Goal: Information Seeking & Learning: Learn about a topic

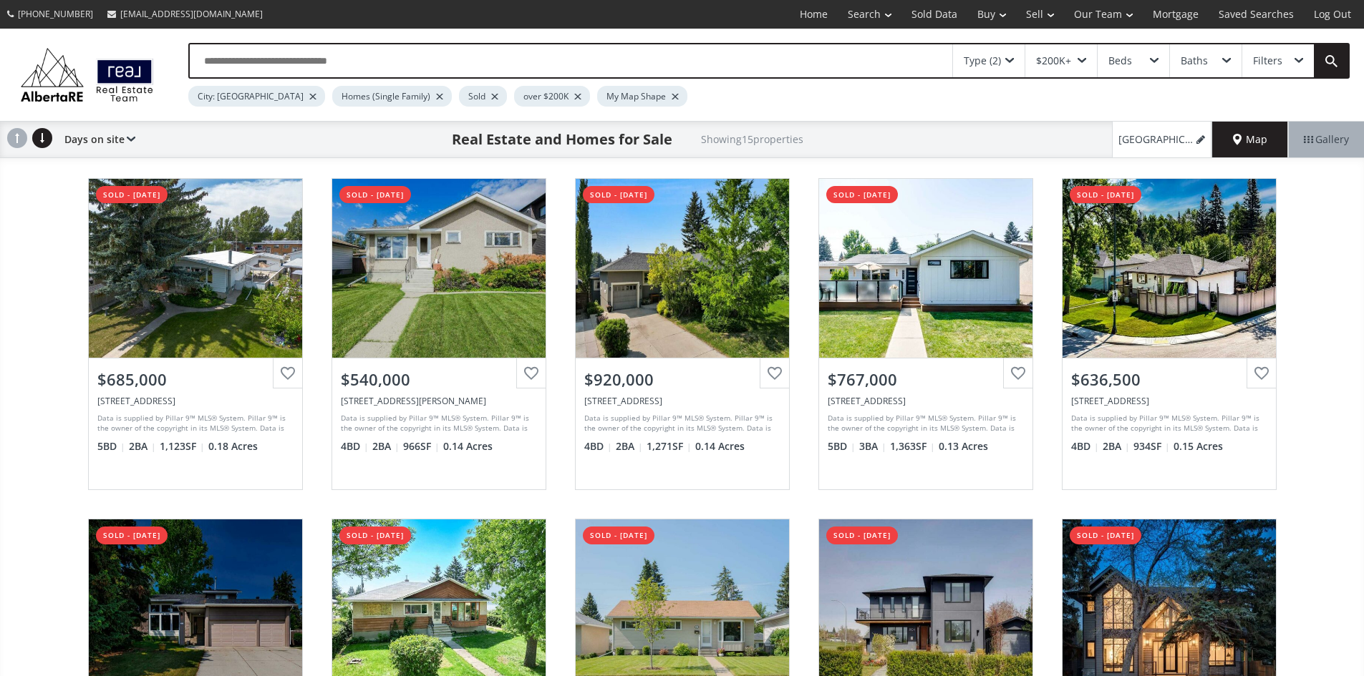
click at [671, 99] on div at bounding box center [674, 97] width 7 height 6
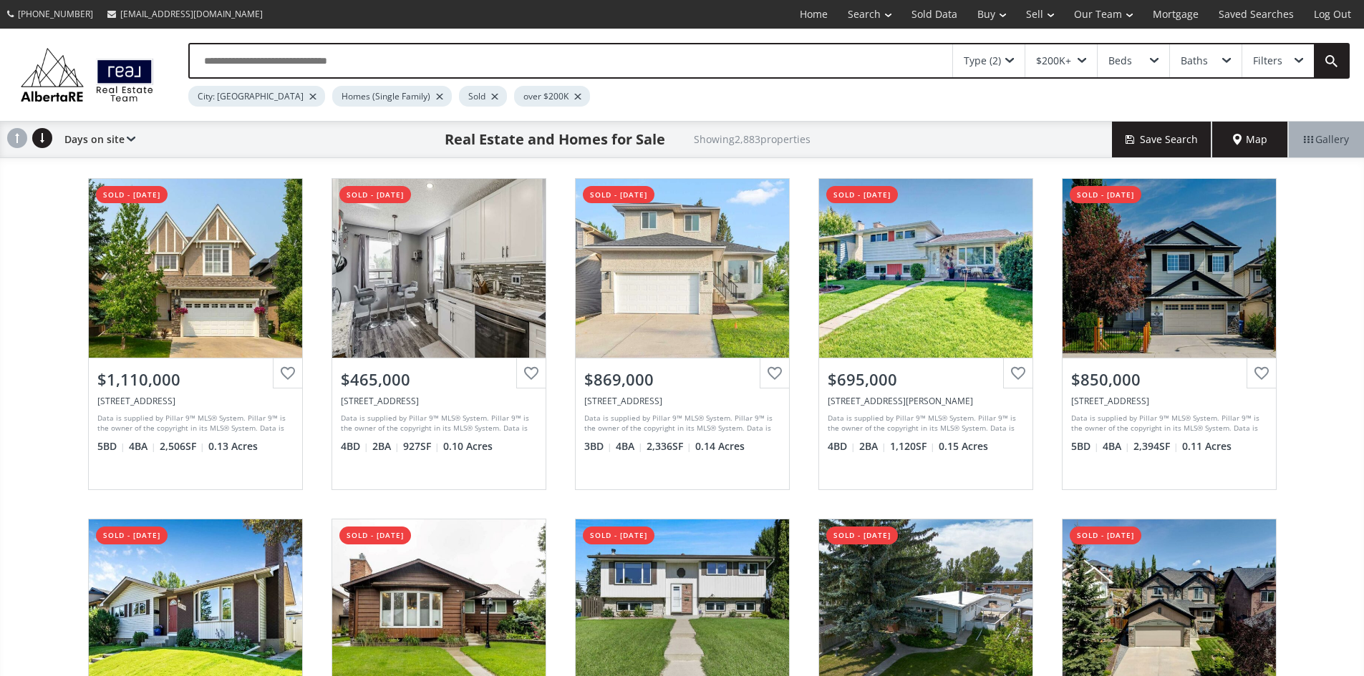
click at [1251, 139] on div "Map" at bounding box center [1250, 140] width 76 height 36
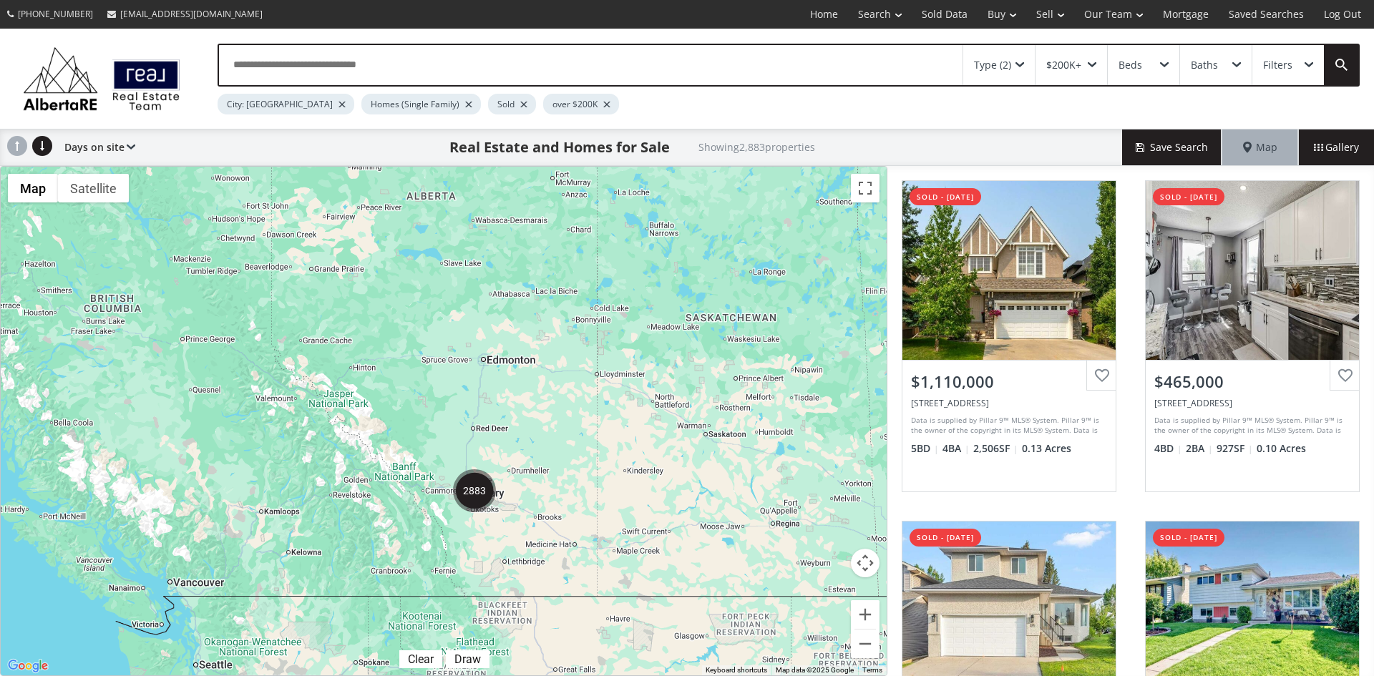
drag, startPoint x: 228, startPoint y: 451, endPoint x: 626, endPoint y: 434, distance: 399.0
click at [626, 434] on div at bounding box center [444, 421] width 886 height 509
click at [1019, 62] on span at bounding box center [1020, 65] width 9 height 6
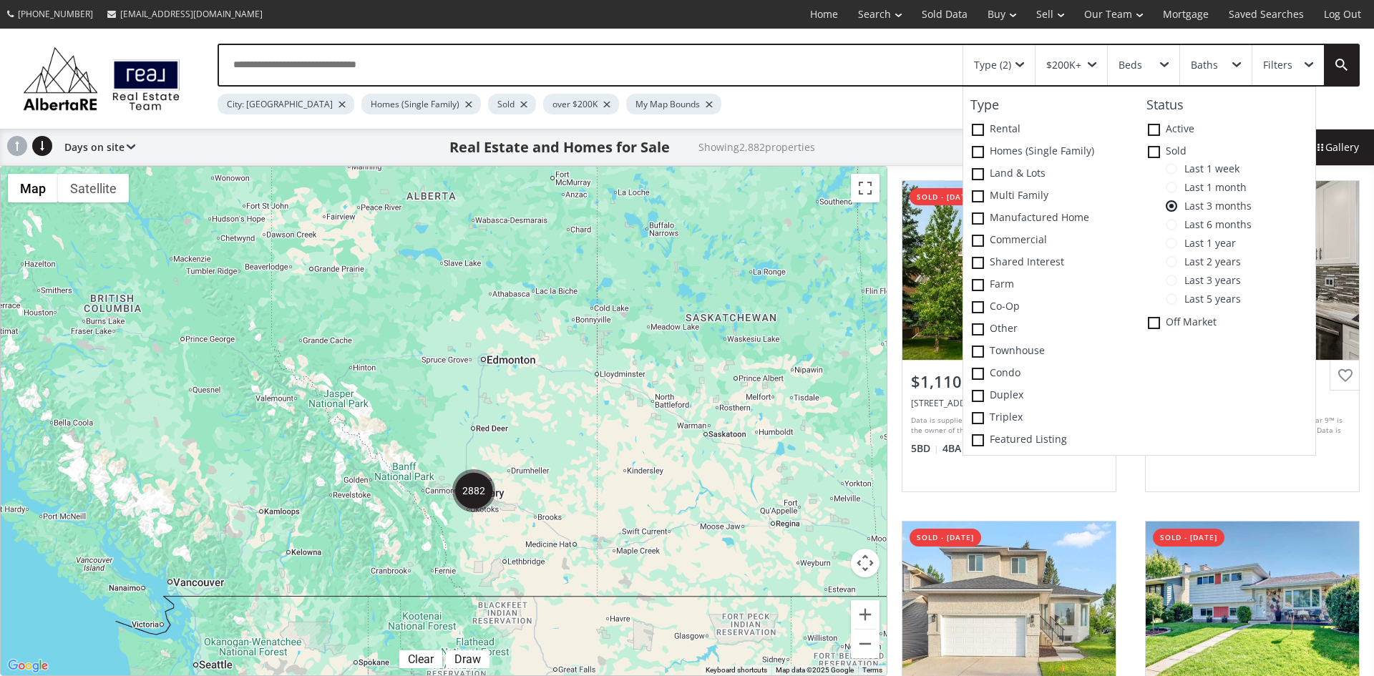
click at [1171, 166] on span at bounding box center [1171, 168] width 11 height 11
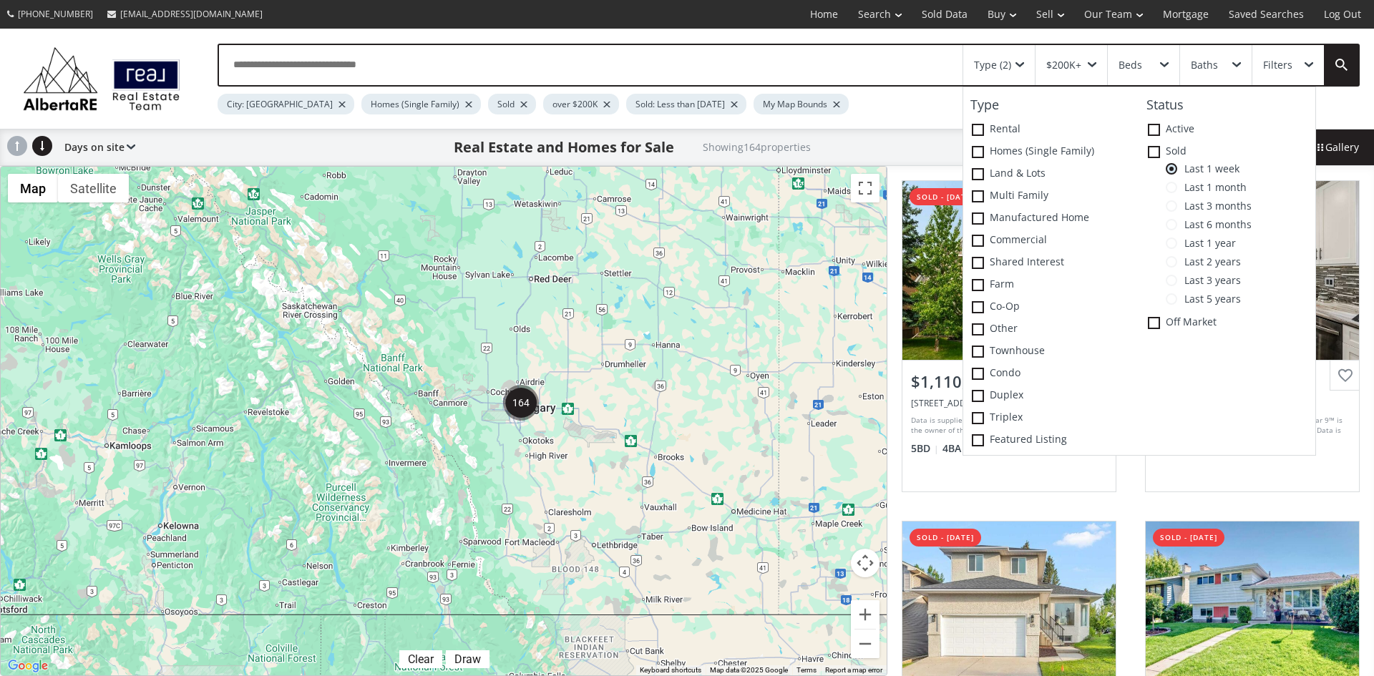
drag, startPoint x: 493, startPoint y: 477, endPoint x: 585, endPoint y: 326, distance: 176.6
click at [585, 326] on div at bounding box center [444, 421] width 886 height 509
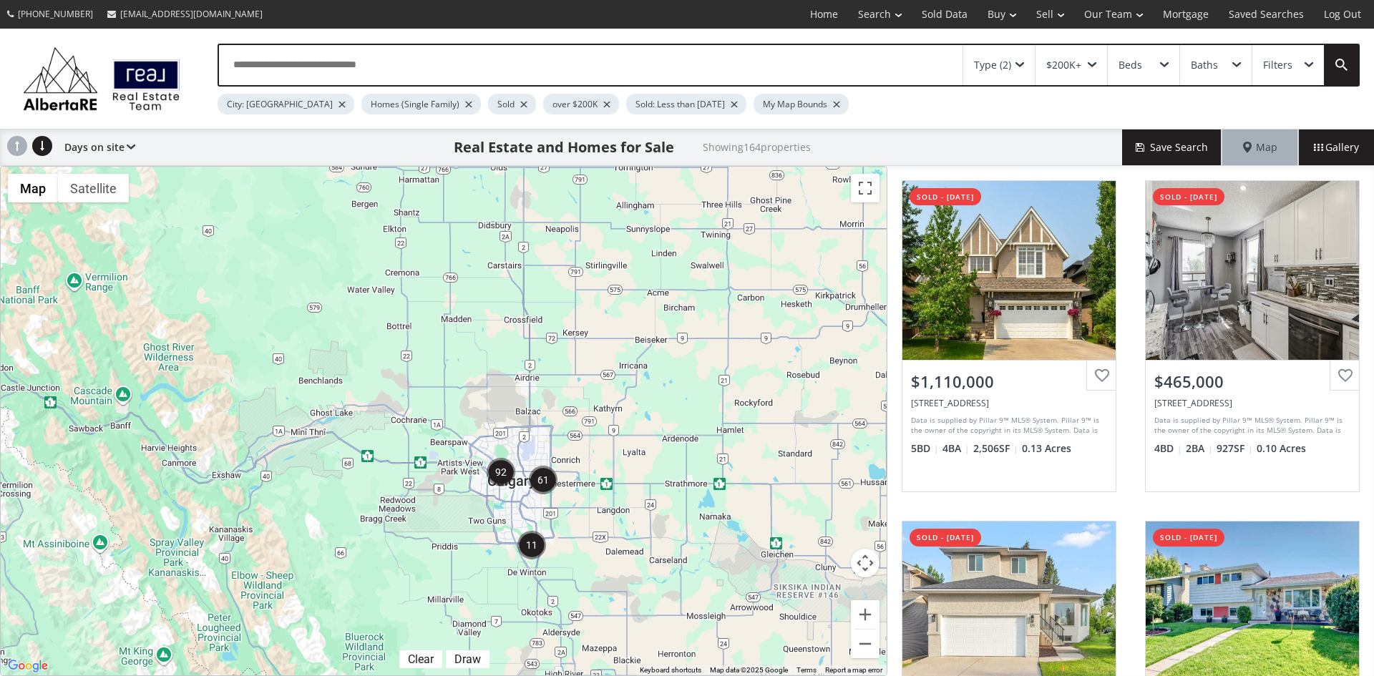
drag, startPoint x: 379, startPoint y: 408, endPoint x: 583, endPoint y: 397, distance: 203.6
click at [583, 397] on div at bounding box center [444, 421] width 886 height 509
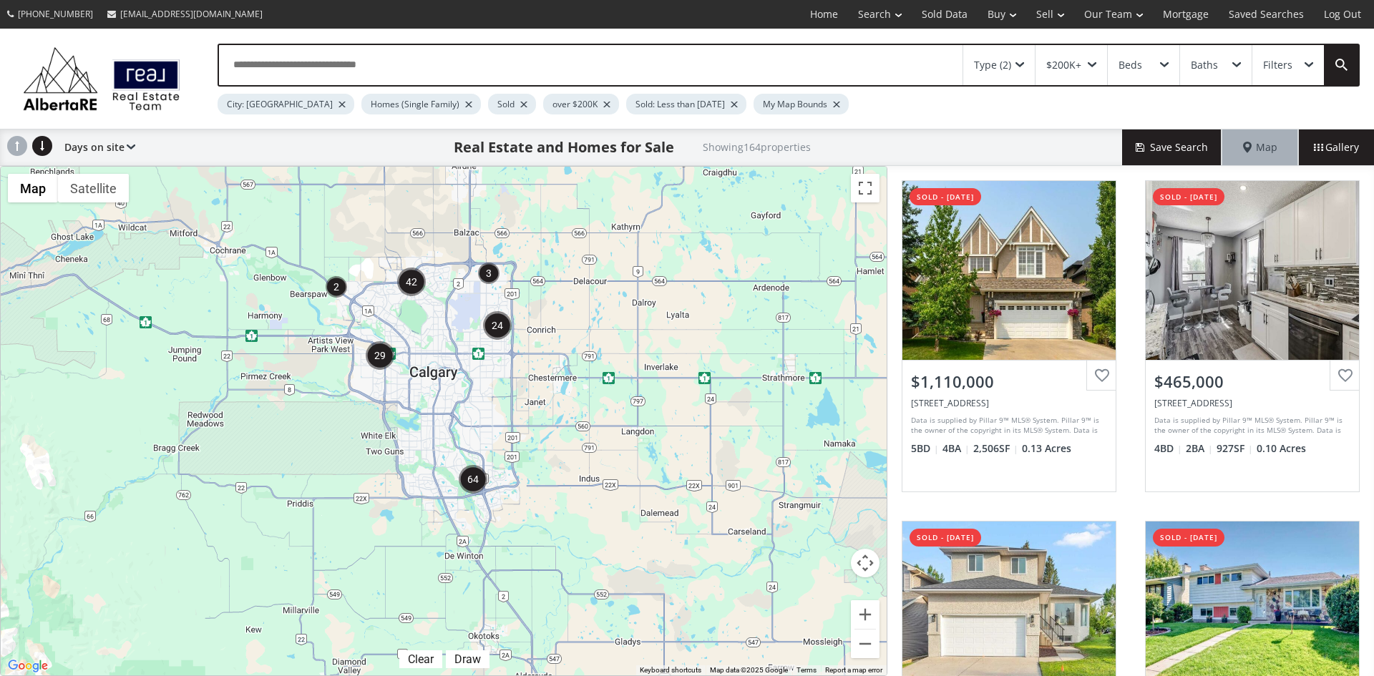
drag, startPoint x: 542, startPoint y: 528, endPoint x: 556, endPoint y: 465, distance: 63.9
click at [556, 465] on div at bounding box center [444, 421] width 886 height 509
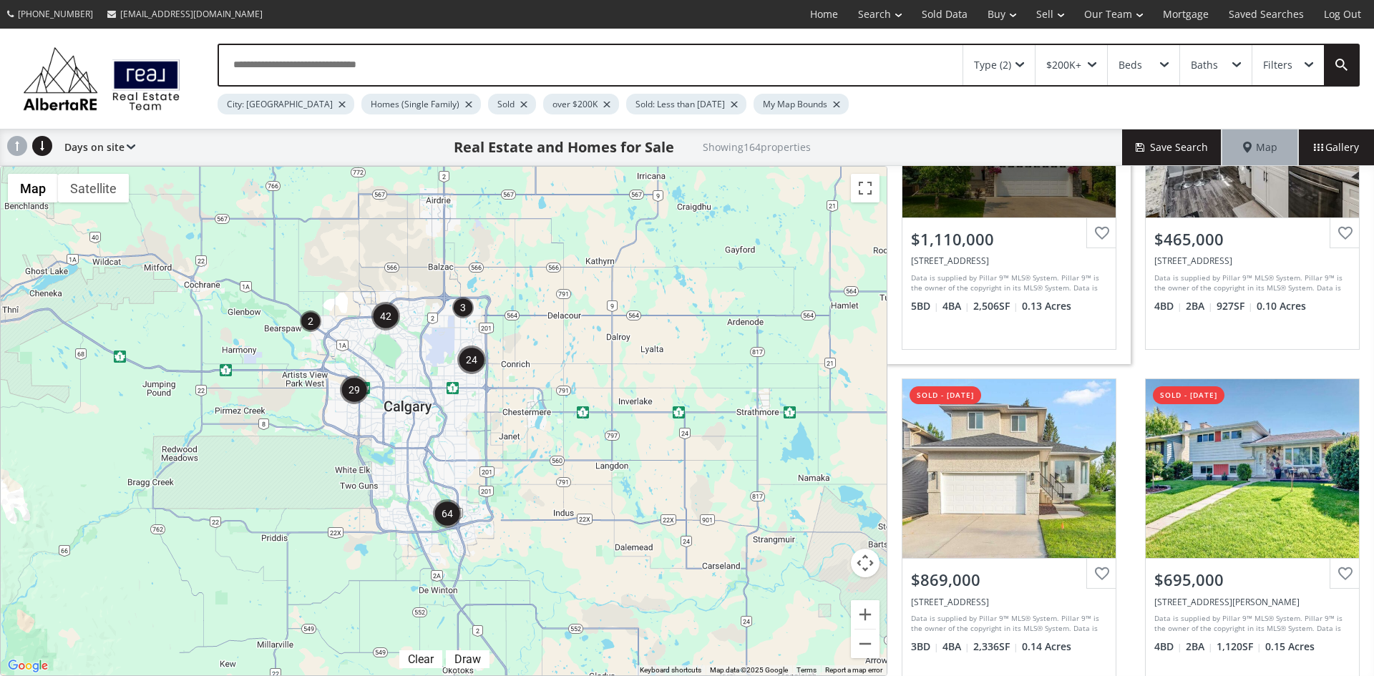
scroll to position [143, 0]
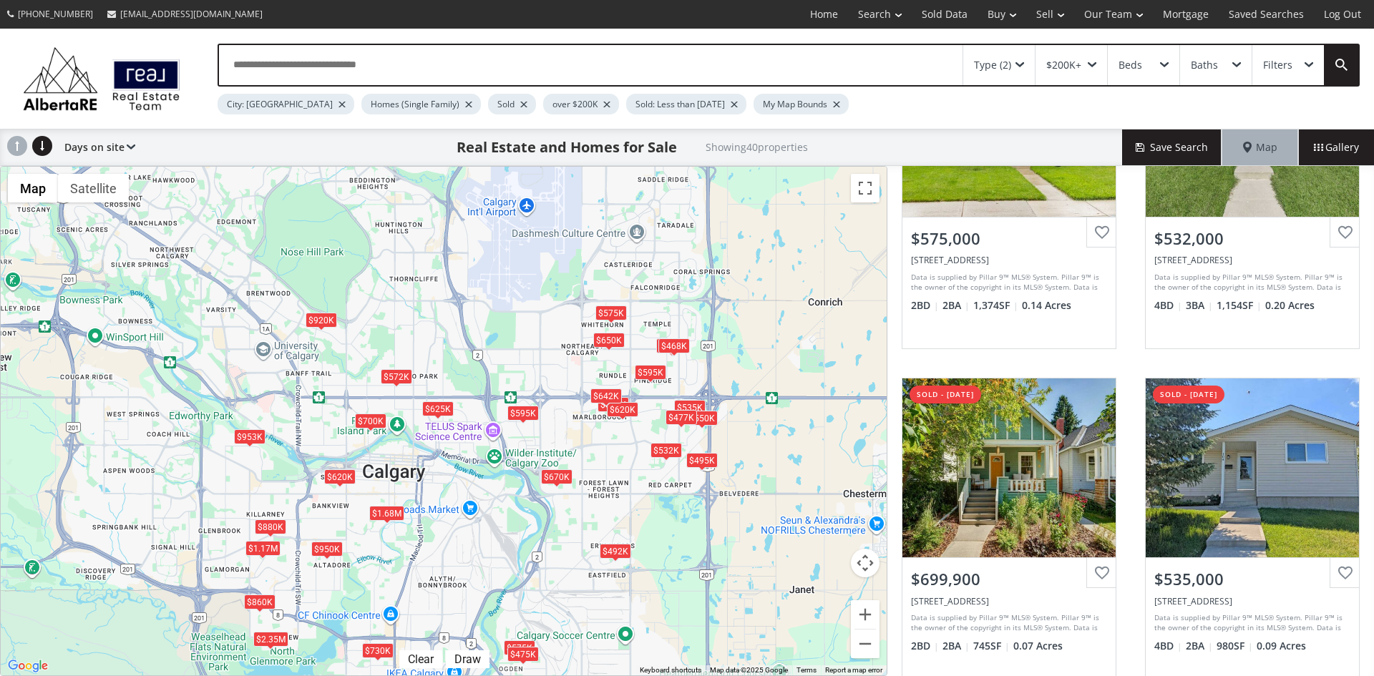
drag, startPoint x: 239, startPoint y: 307, endPoint x: 487, endPoint y: 462, distance: 292.0
click at [487, 462] on div "$575K $532K $700K $535K $680K $860K $595K $600K $620K $740K $545K $650K $2.35M …" at bounding box center [444, 421] width 886 height 509
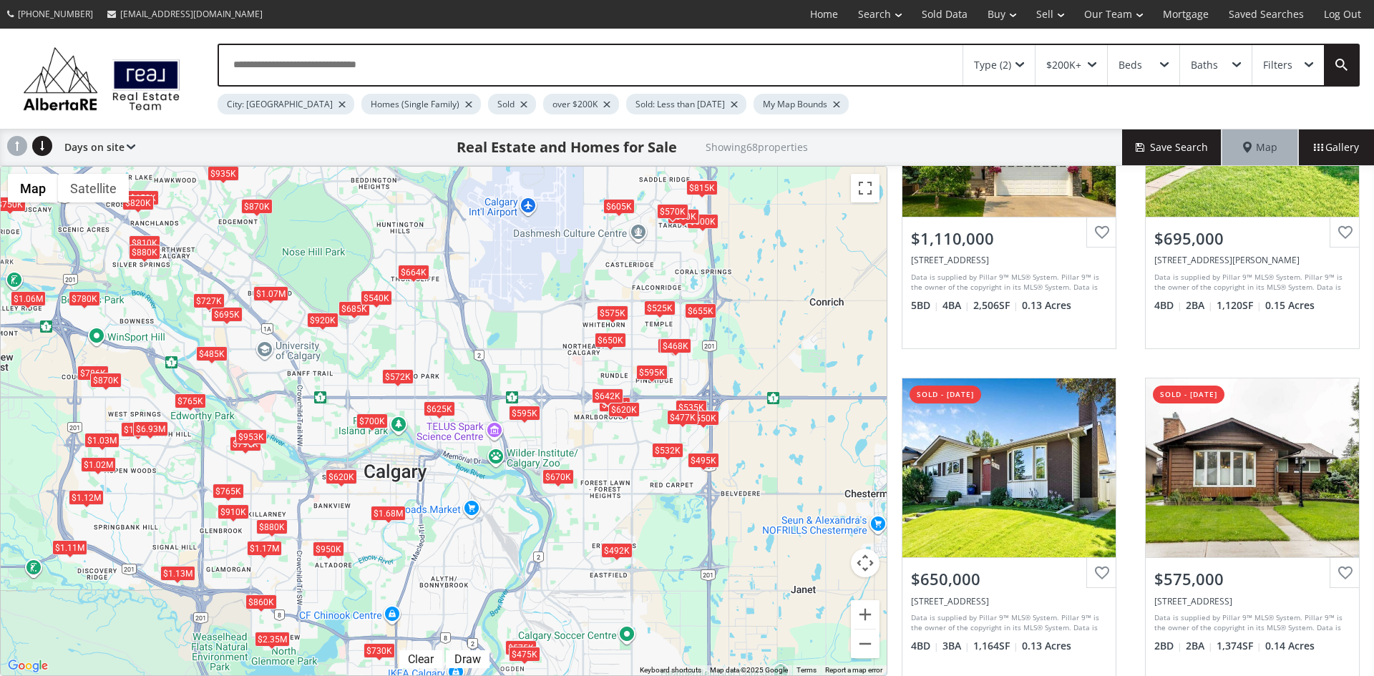
click at [434, 412] on div "$625K" at bounding box center [439, 409] width 31 height 15
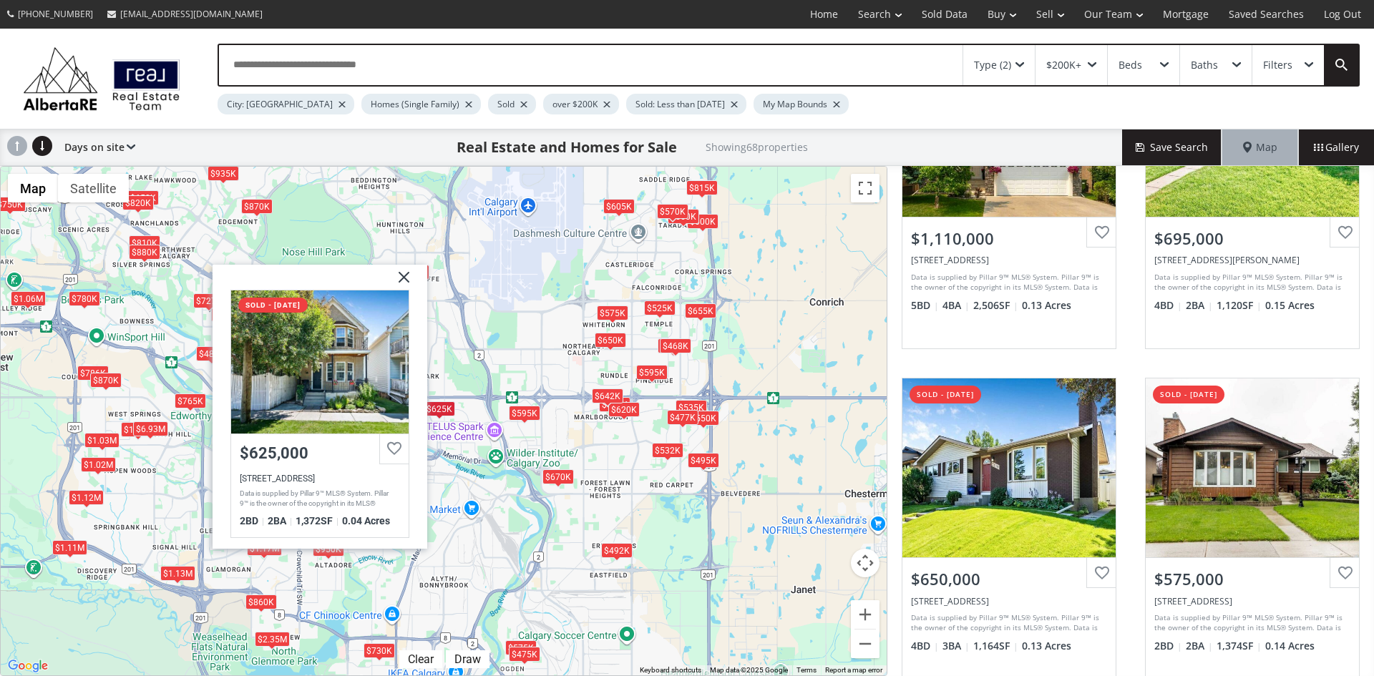
click at [400, 271] on img at bounding box center [399, 282] width 36 height 36
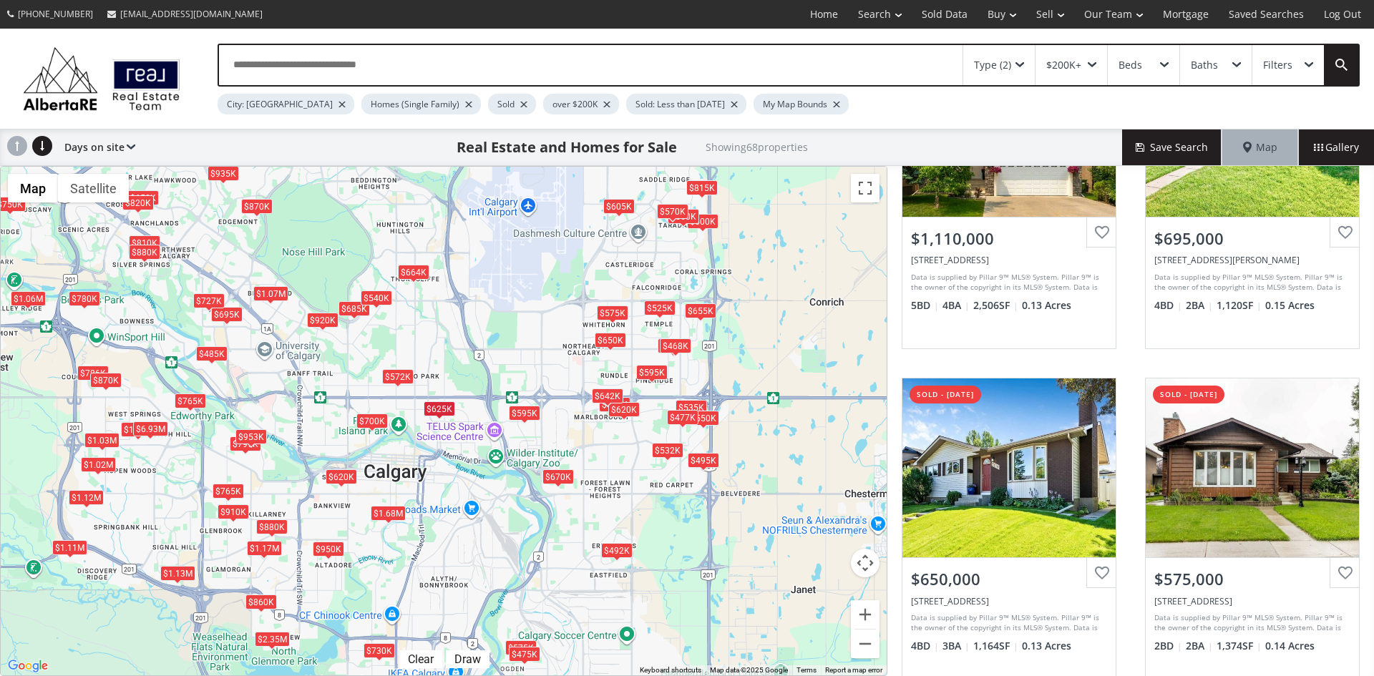
click at [379, 421] on div "$700K" at bounding box center [371, 421] width 31 height 15
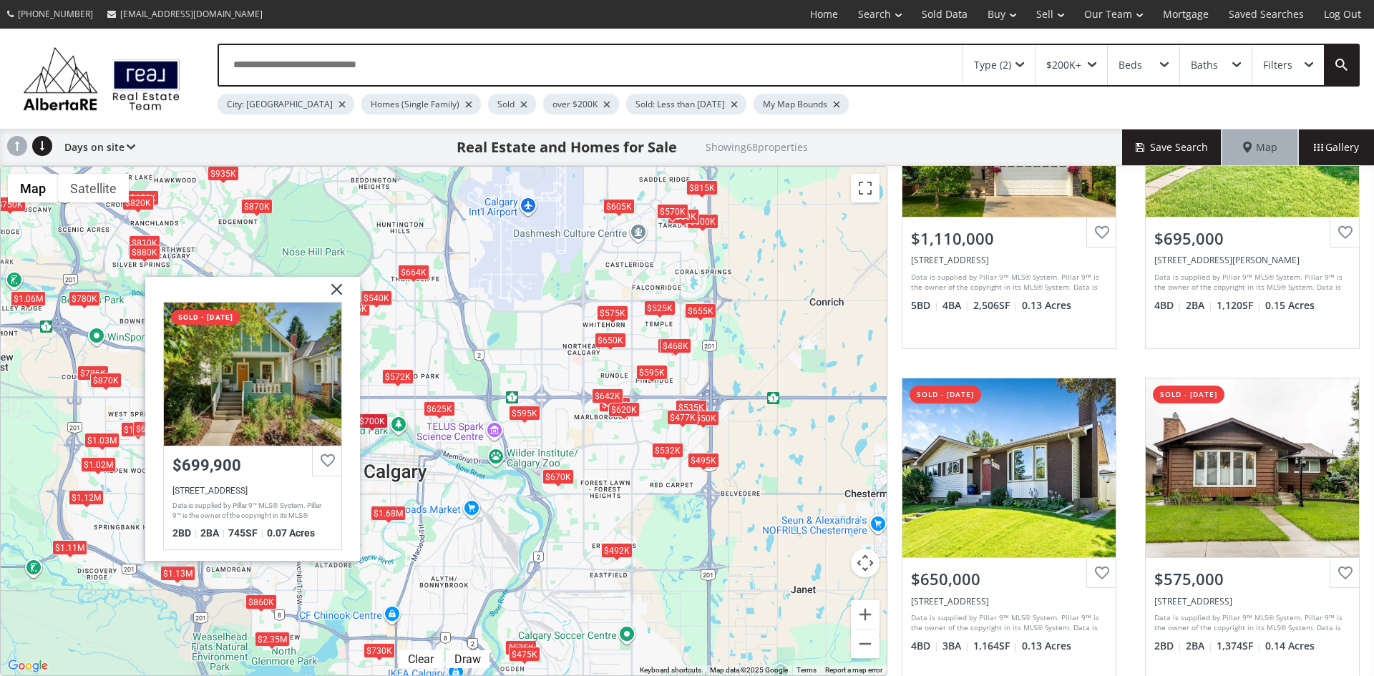
click at [334, 286] on img at bounding box center [332, 294] width 36 height 36
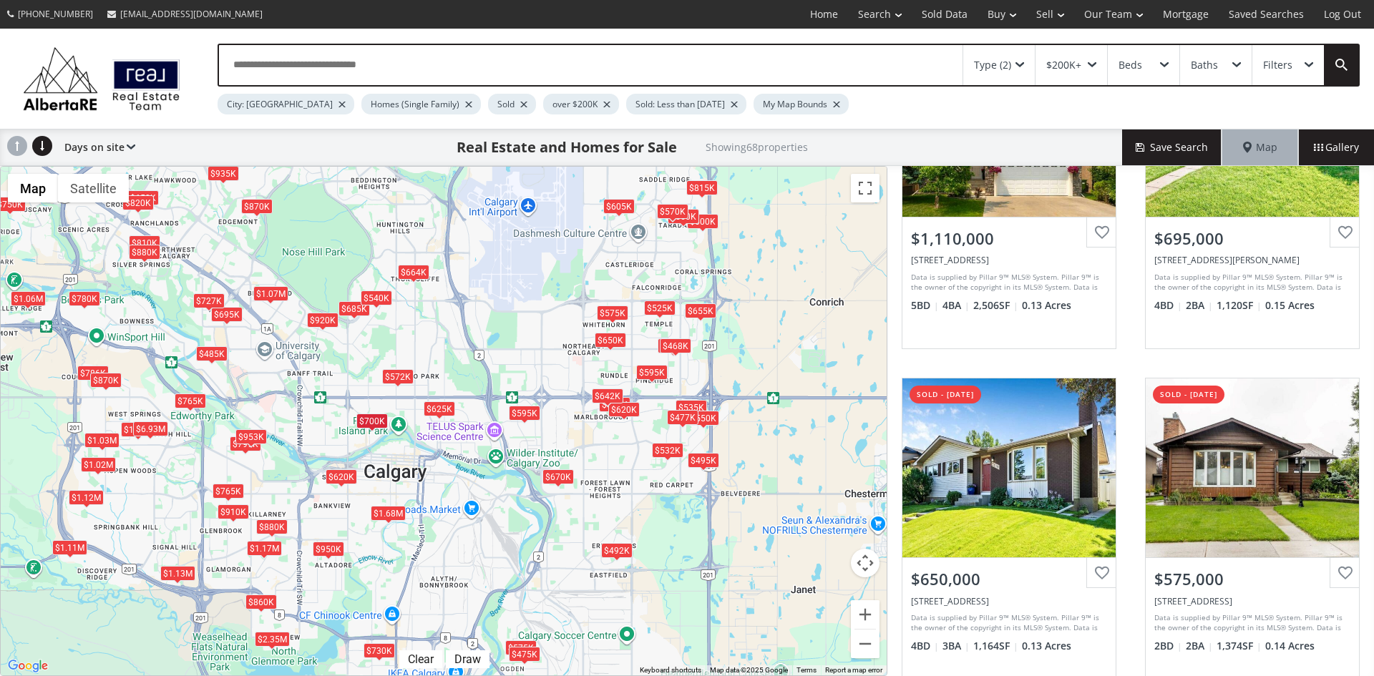
click at [394, 378] on div "$572K" at bounding box center [397, 376] width 31 height 15
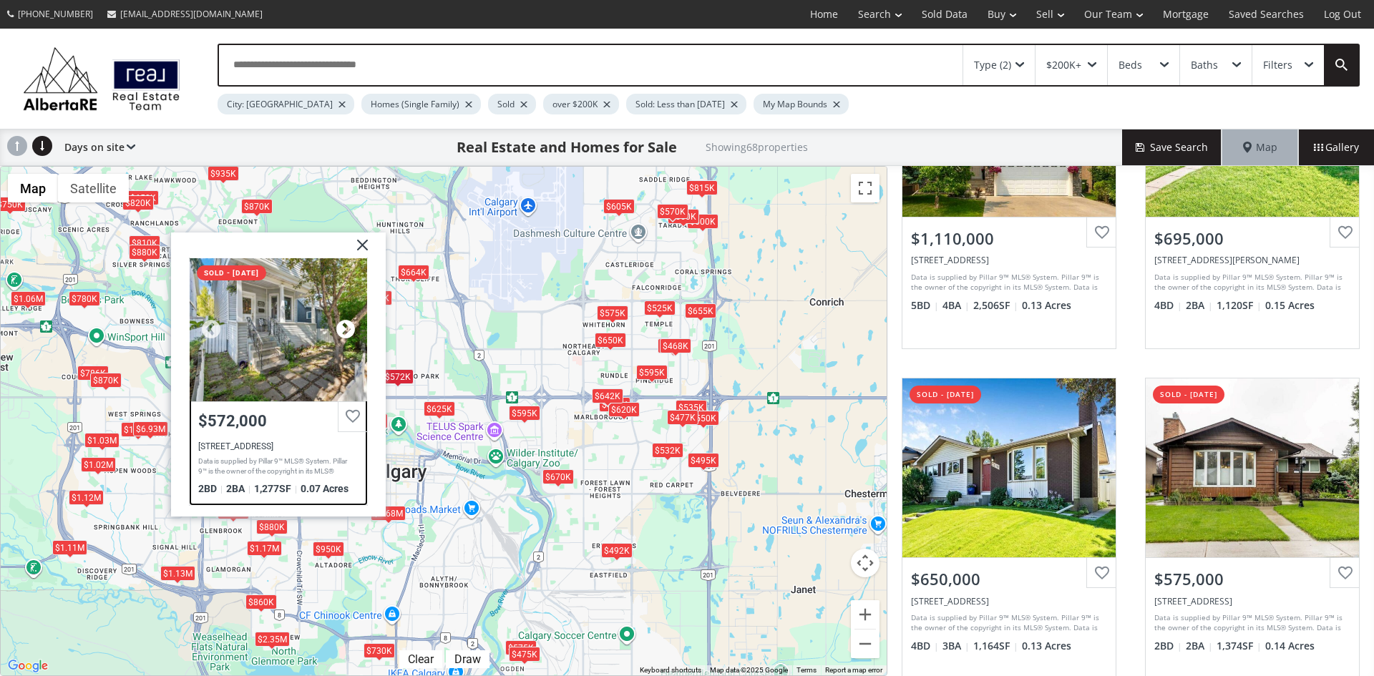
click at [346, 324] on div at bounding box center [345, 329] width 21 height 21
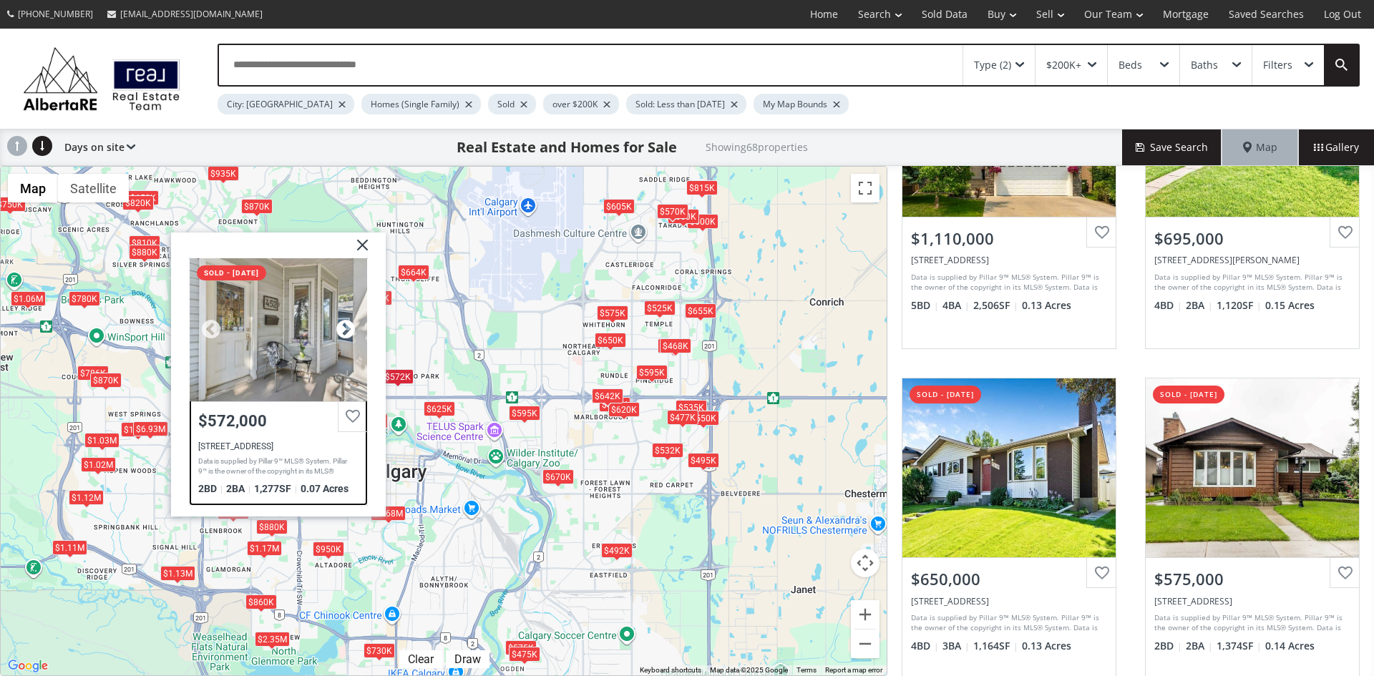
click at [346, 324] on div at bounding box center [345, 329] width 21 height 21
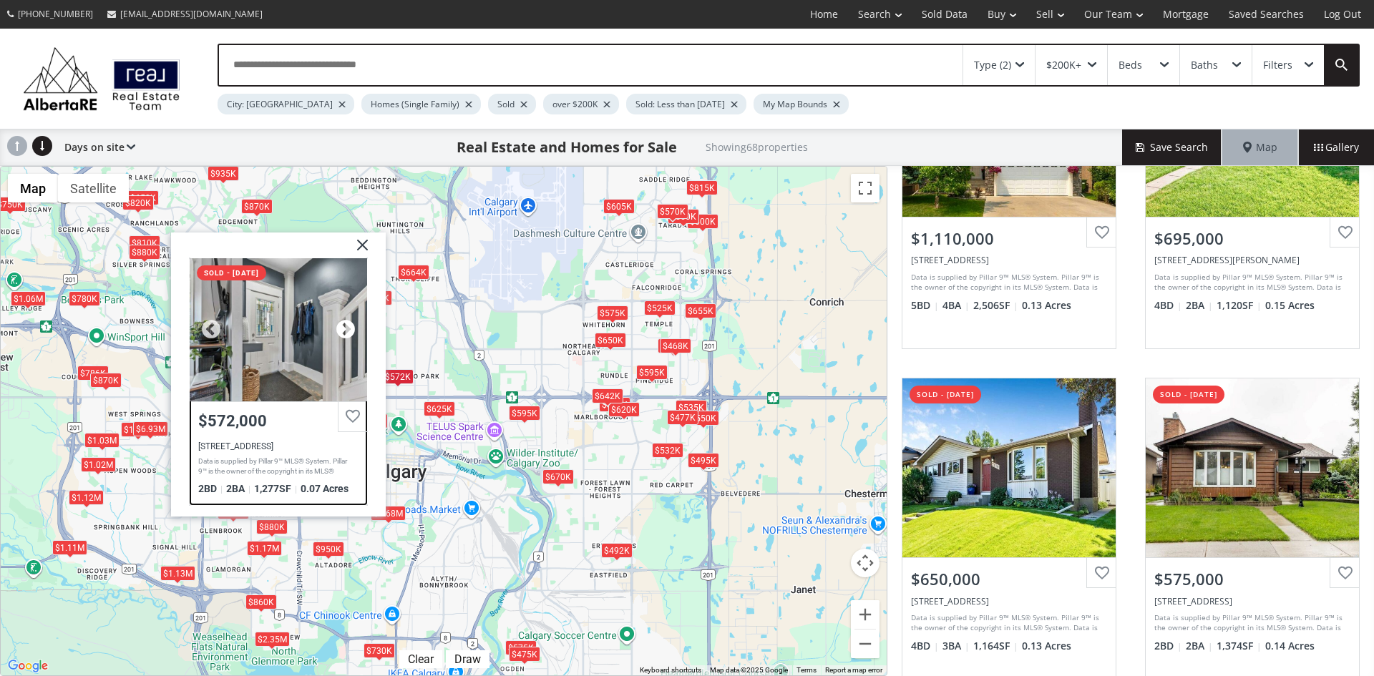
click at [346, 324] on div at bounding box center [345, 329] width 21 height 21
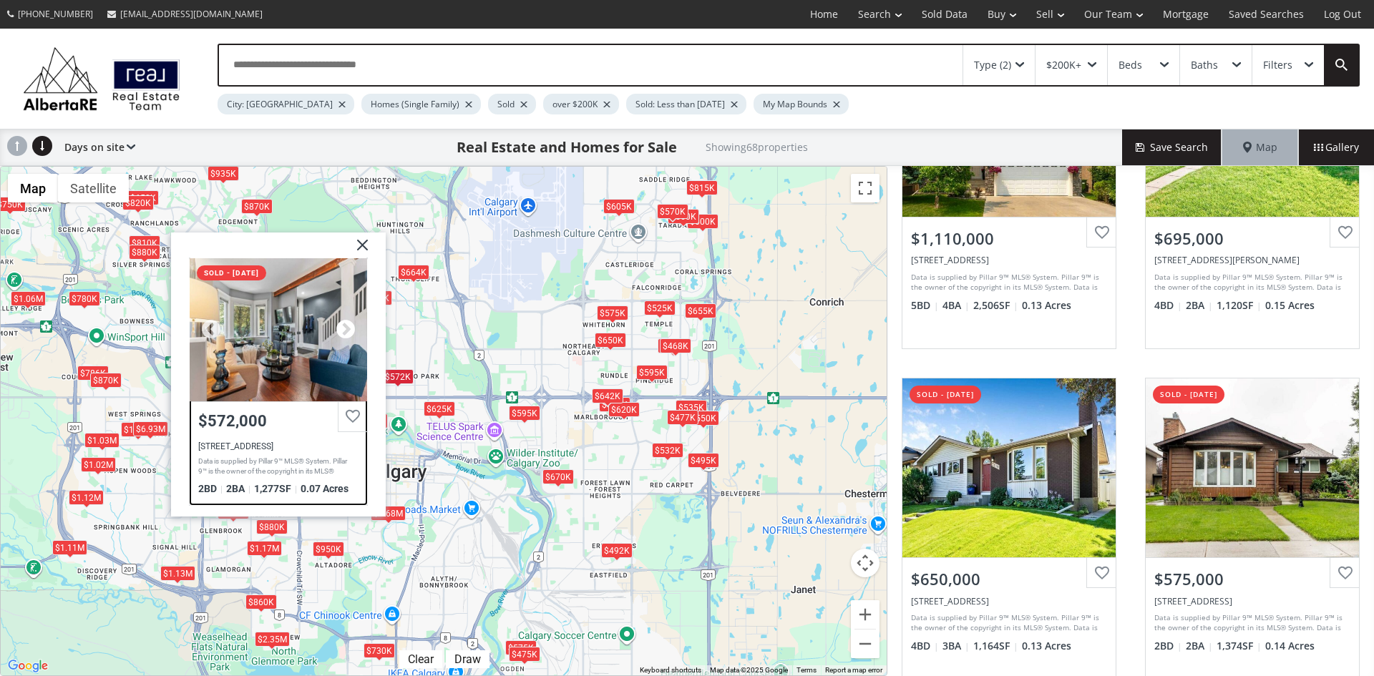
click at [346, 324] on div at bounding box center [345, 329] width 21 height 21
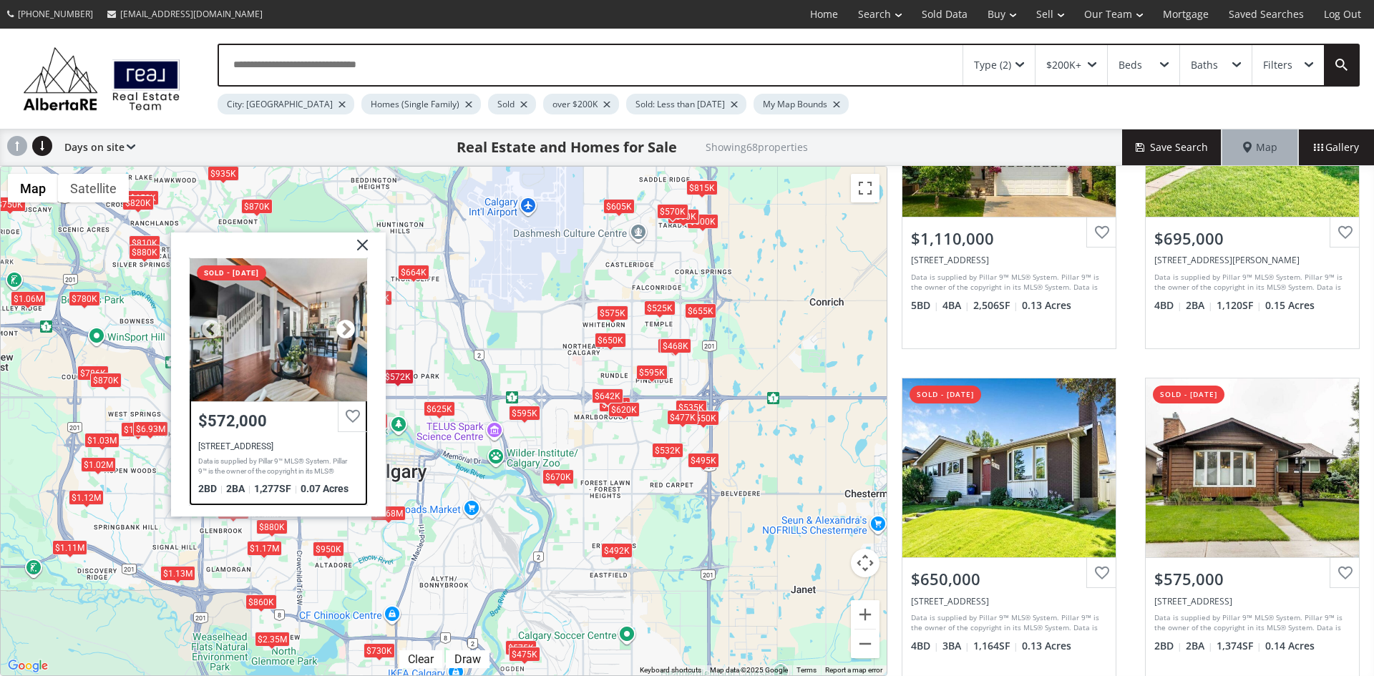
click at [346, 324] on div at bounding box center [345, 329] width 21 height 21
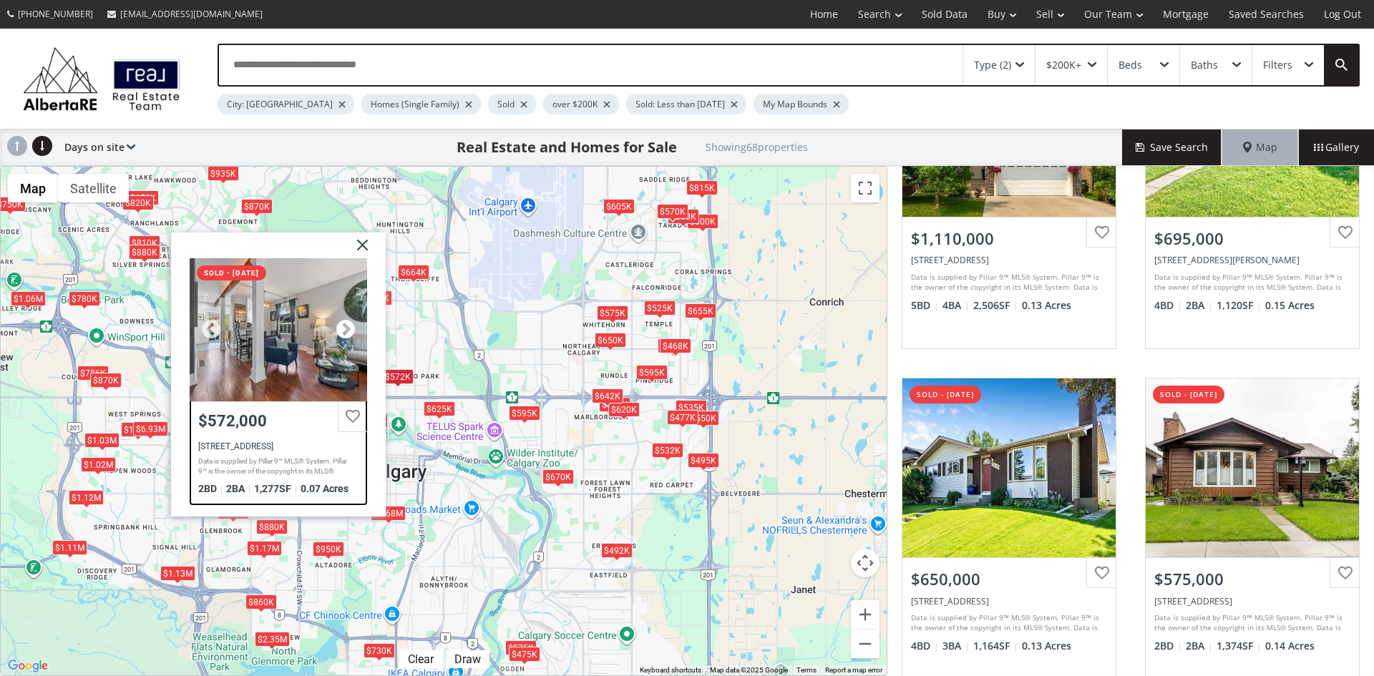
click at [346, 324] on div at bounding box center [345, 329] width 21 height 21
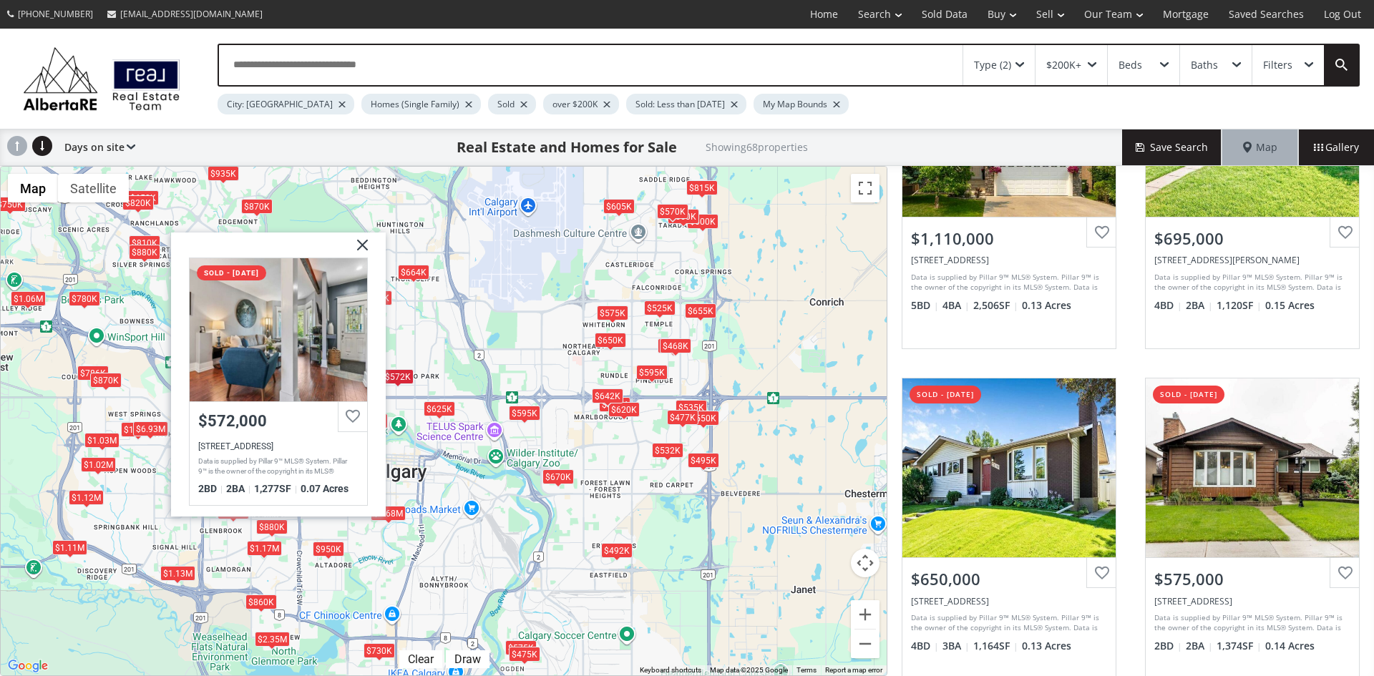
click at [375, 238] on div "[STREET_ADDRESS] sold - [DATE] $572,000 [STREET_ADDRESS] Data is supplied by Pi…" at bounding box center [278, 374] width 215 height 284
click at [366, 244] on img at bounding box center [357, 250] width 36 height 36
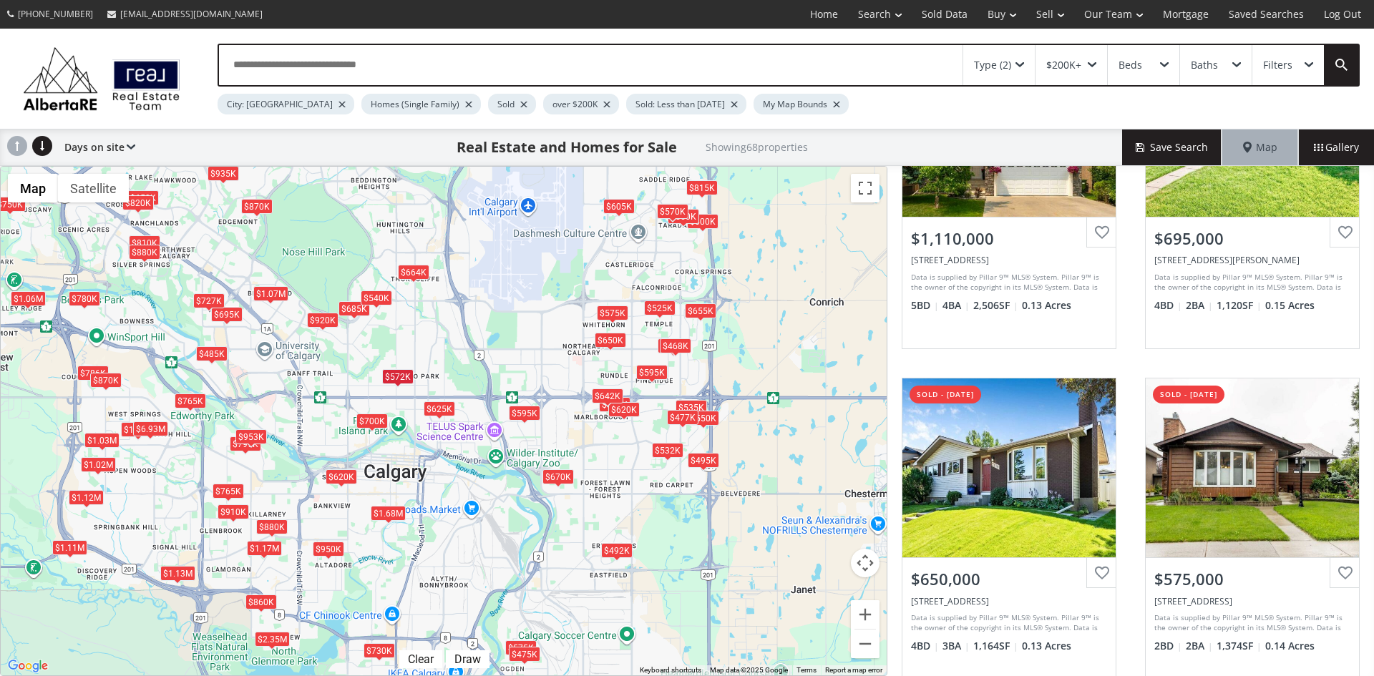
click at [326, 316] on div "$920K" at bounding box center [322, 319] width 31 height 15
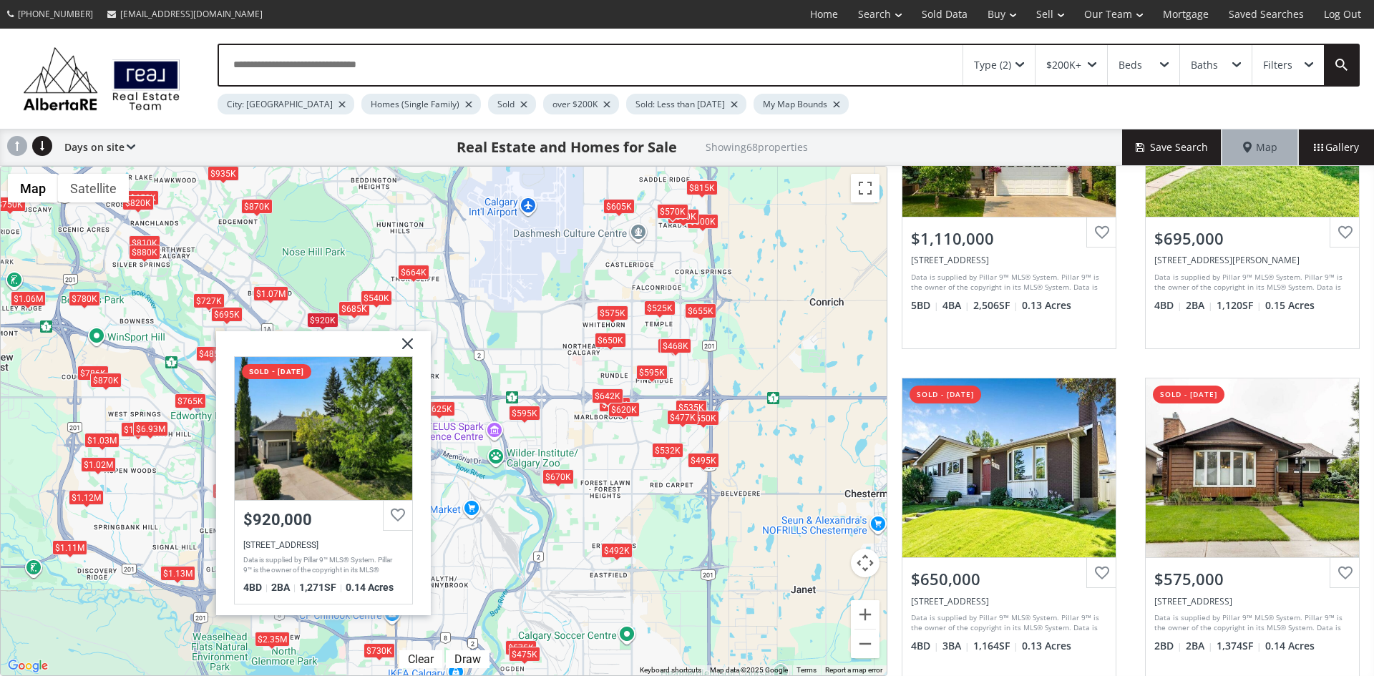
click at [407, 343] on img at bounding box center [402, 349] width 36 height 36
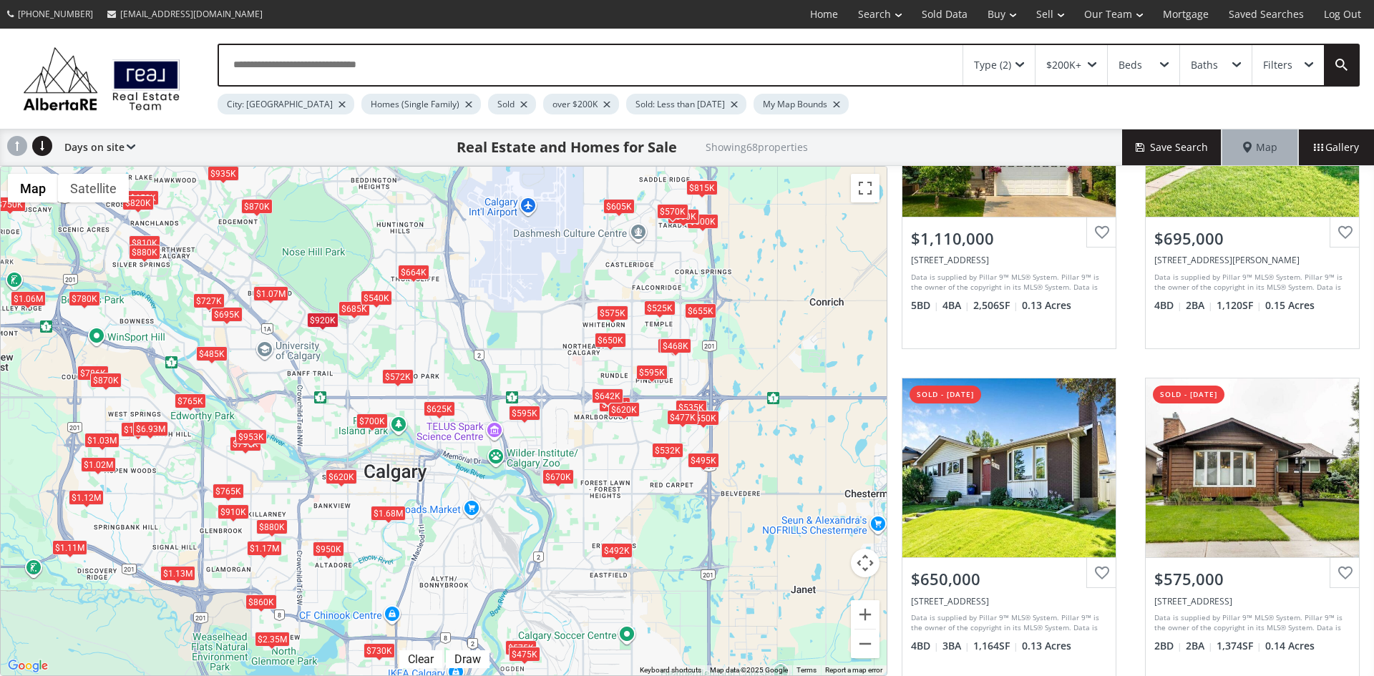
click at [1018, 62] on span at bounding box center [1020, 65] width 9 height 6
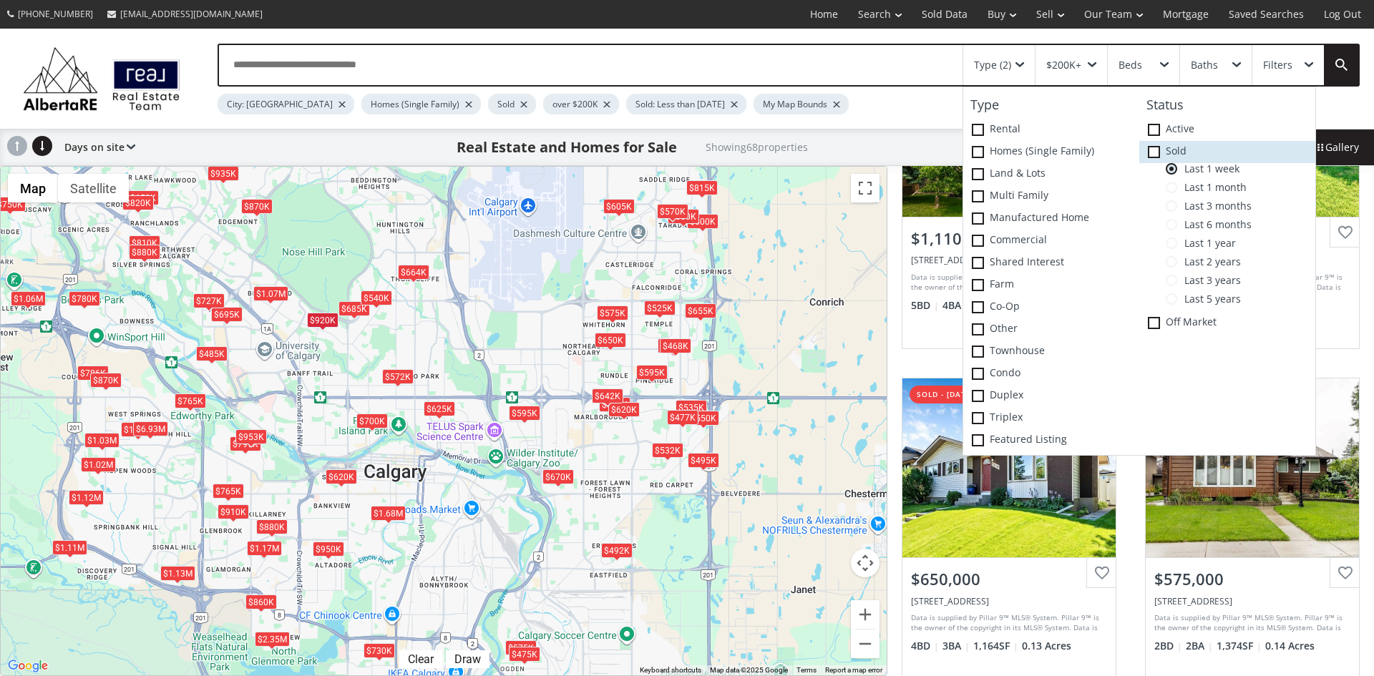
click at [0, 0] on icon at bounding box center [0, 0] width 0 height 0
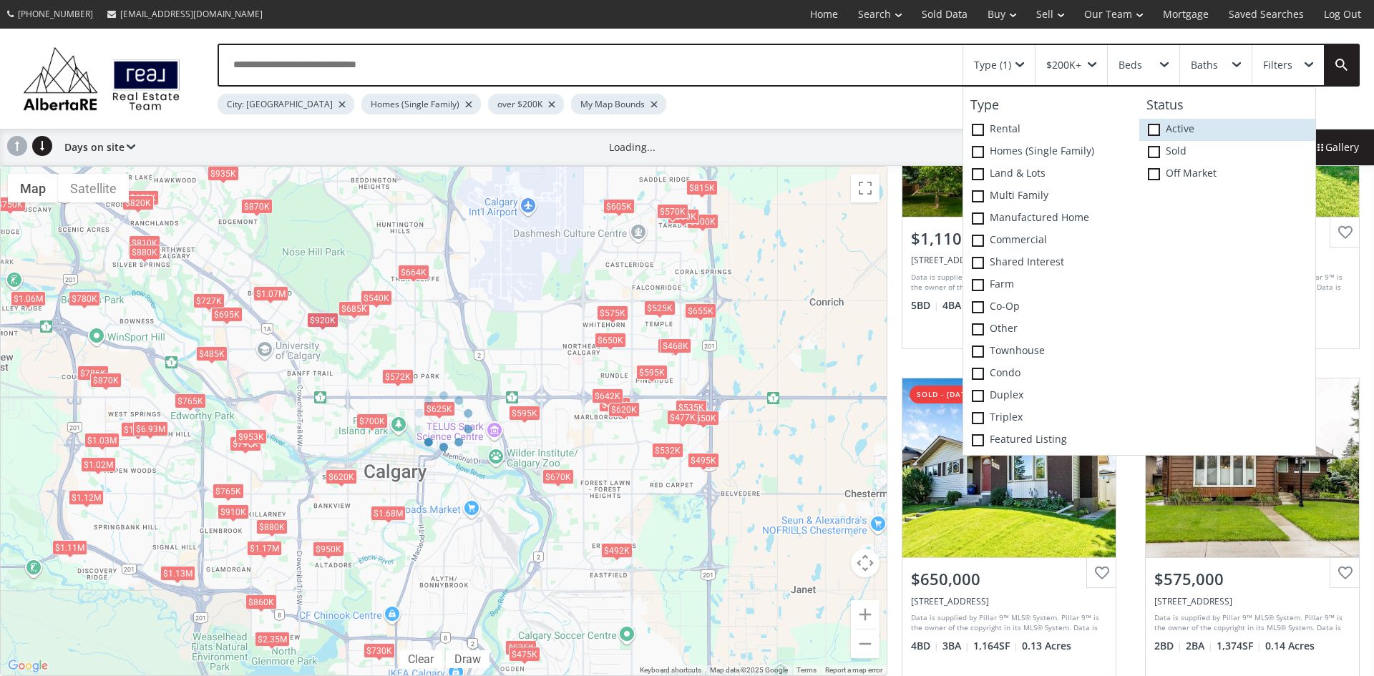
click at [1155, 132] on span at bounding box center [1154, 130] width 12 height 12
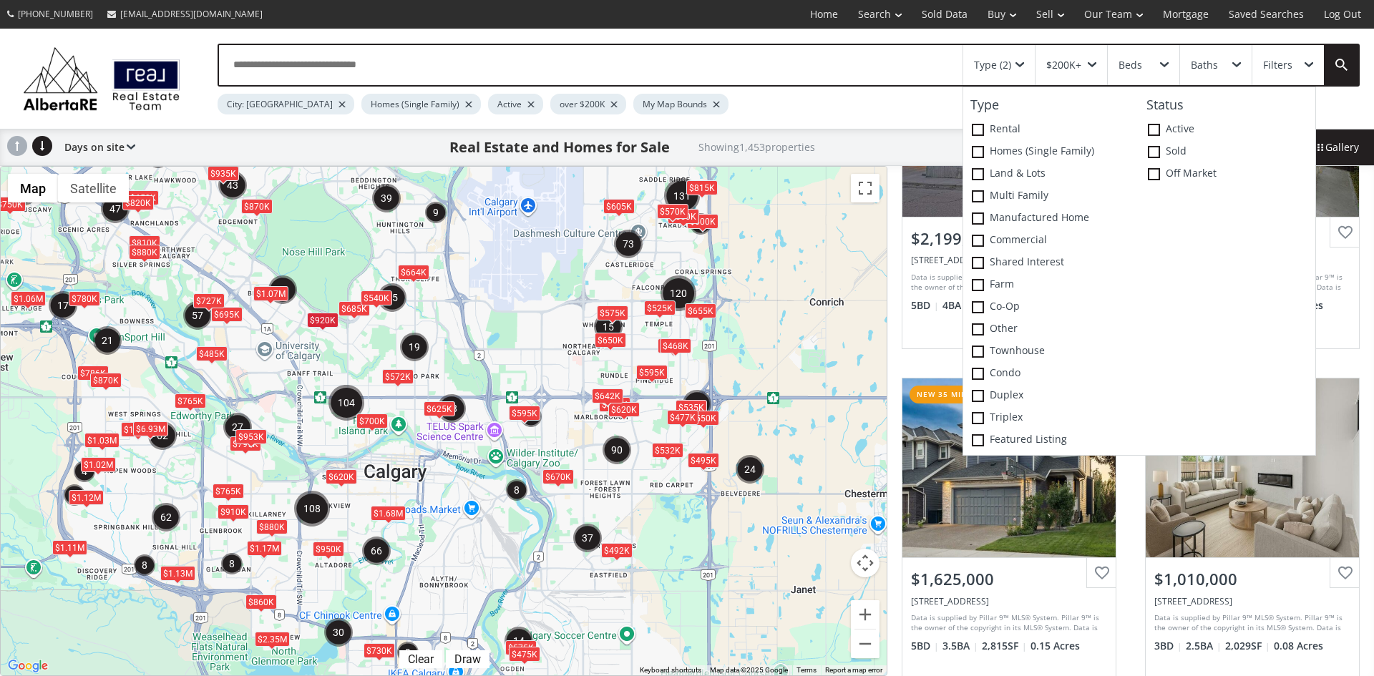
click at [802, 478] on div "$1.11M $695K $650K $575K $532K $685K $1.02M $700K $600K $605K $535K $540K $860K…" at bounding box center [444, 421] width 886 height 509
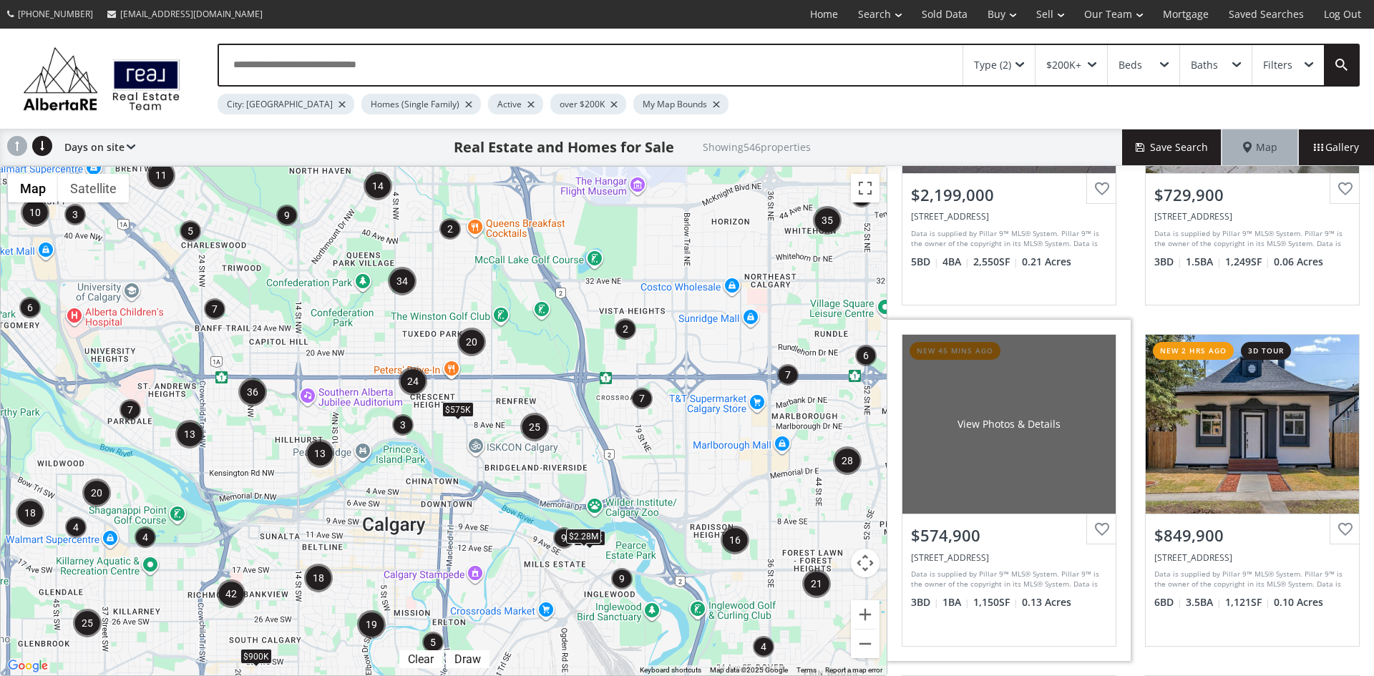
scroll to position [286, 0]
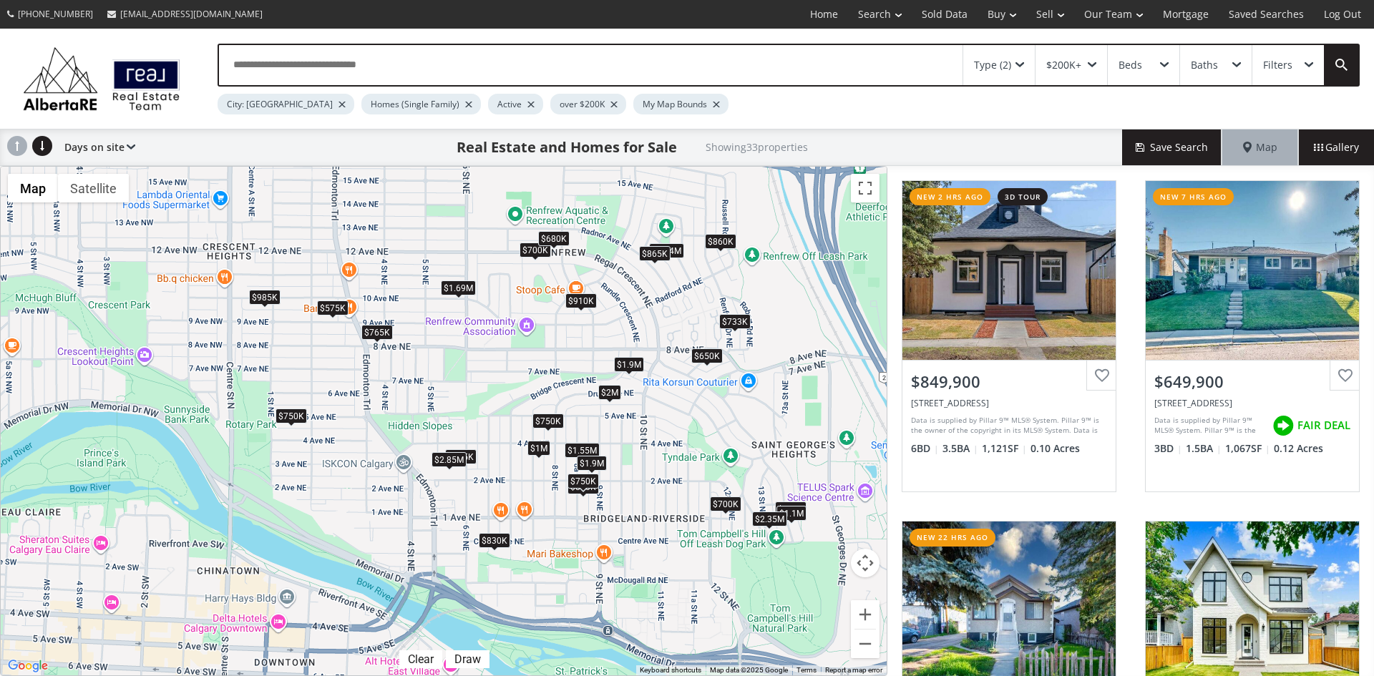
drag, startPoint x: 355, startPoint y: 496, endPoint x: 584, endPoint y: 563, distance: 238.5
click at [584, 563] on div "$850K $650K $765K $1.69M $1.55M $2M $750K $700K $650K $700K $733K $1.9M $700K $…" at bounding box center [444, 421] width 886 height 509
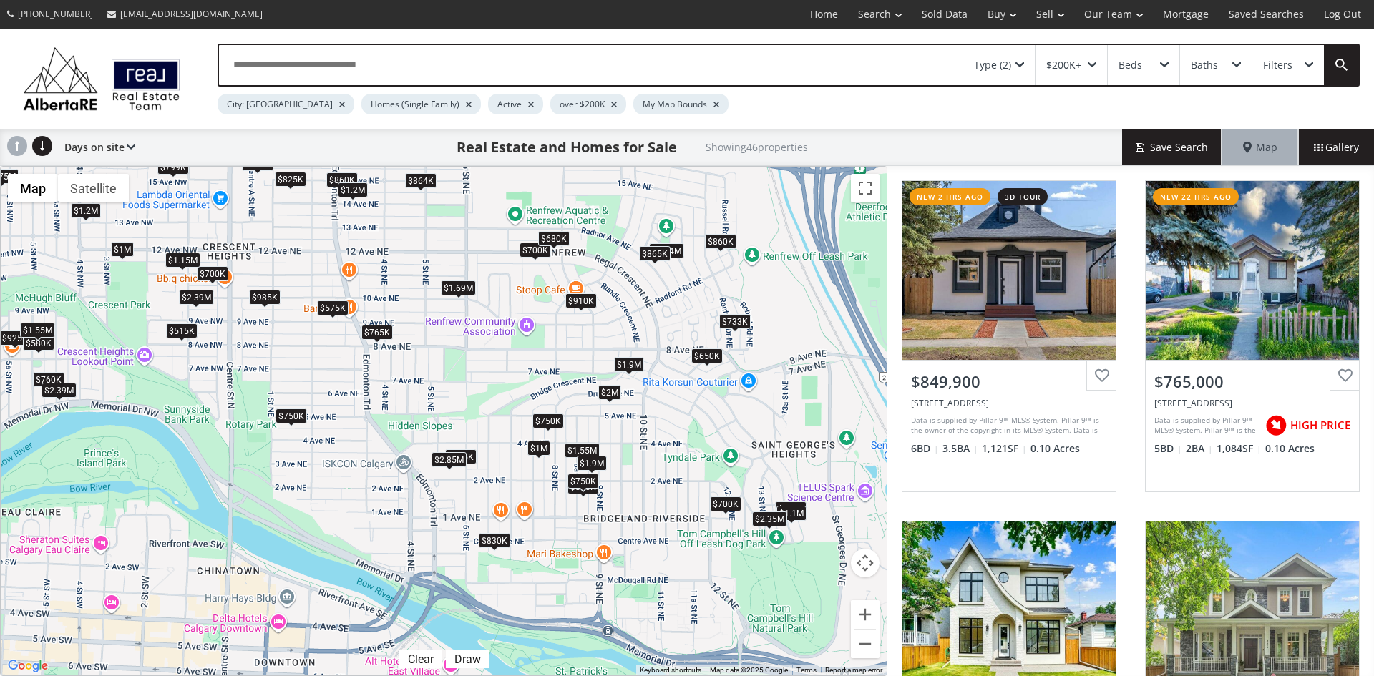
click at [555, 419] on div "$750K" at bounding box center [548, 420] width 31 height 15
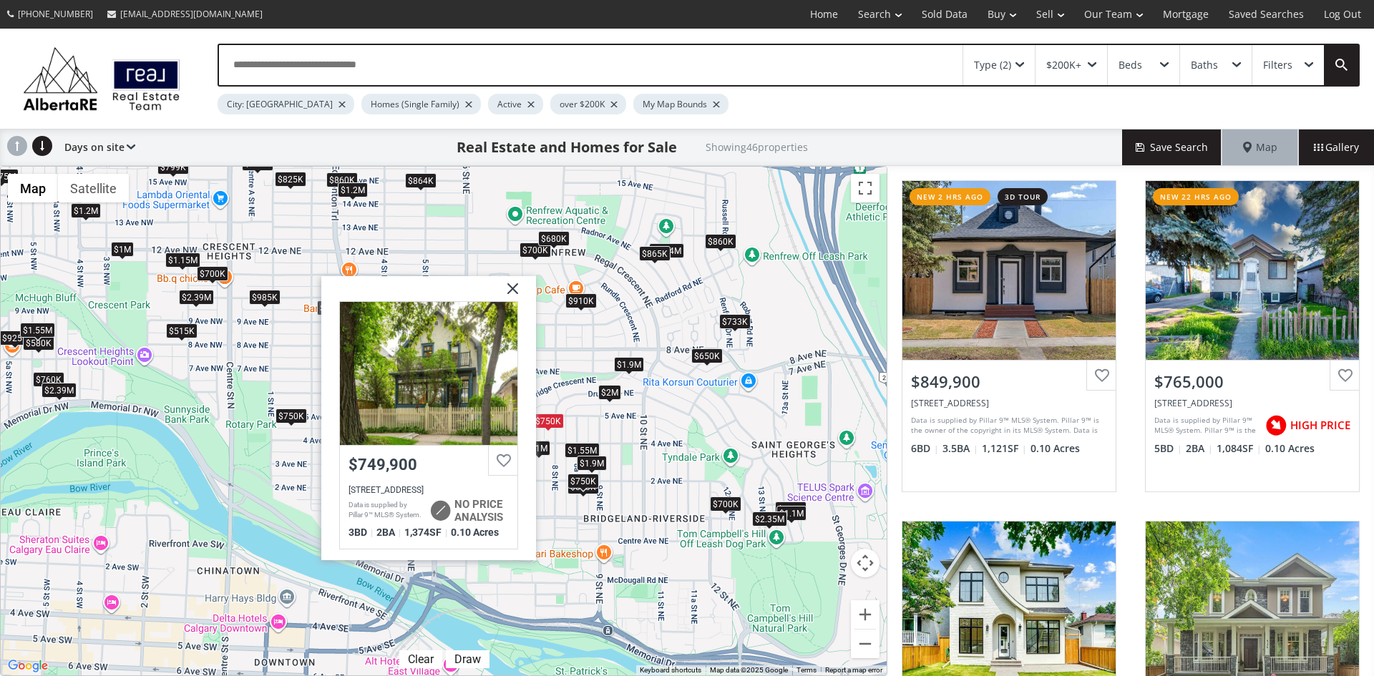
click at [520, 291] on img at bounding box center [508, 294] width 36 height 36
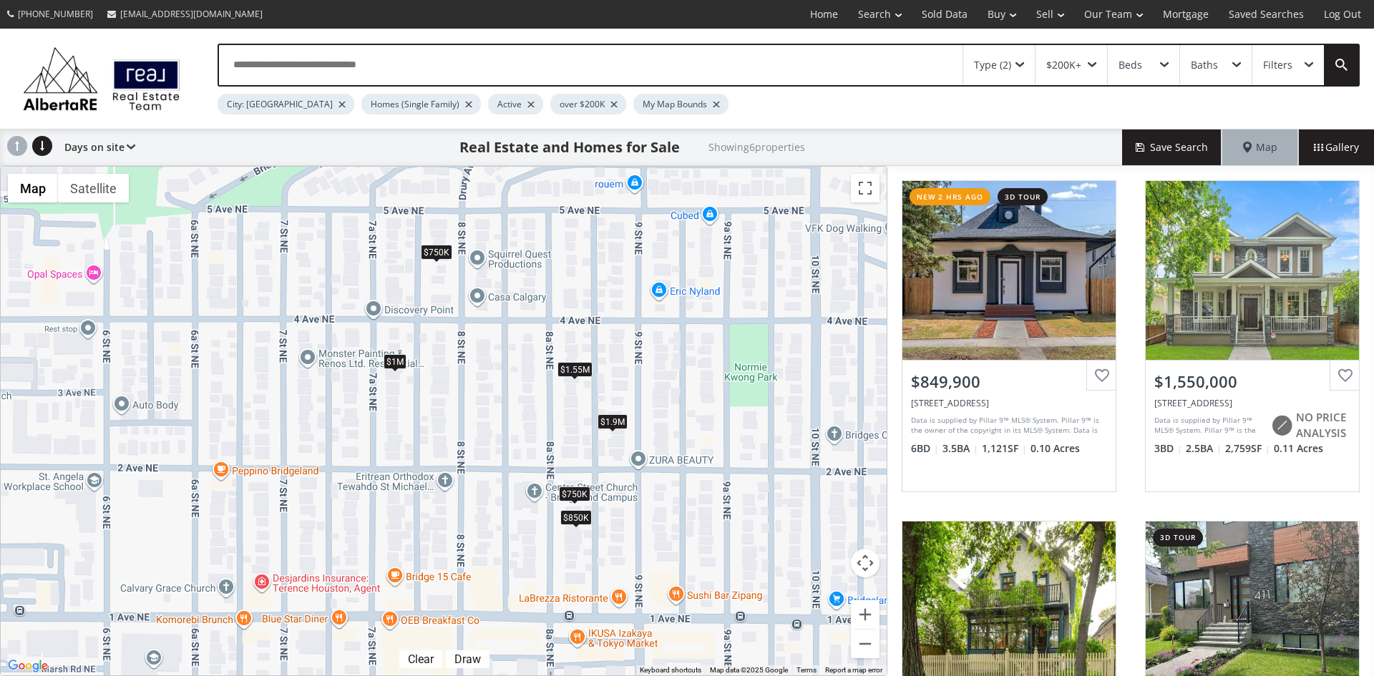
drag, startPoint x: 571, startPoint y: 493, endPoint x: 679, endPoint y: 500, distance: 108.3
click at [679, 500] on div "$850K $1.55M $750K $1.9M $1M $750K" at bounding box center [444, 421] width 886 height 509
click at [571, 520] on div "$850K" at bounding box center [575, 517] width 31 height 15
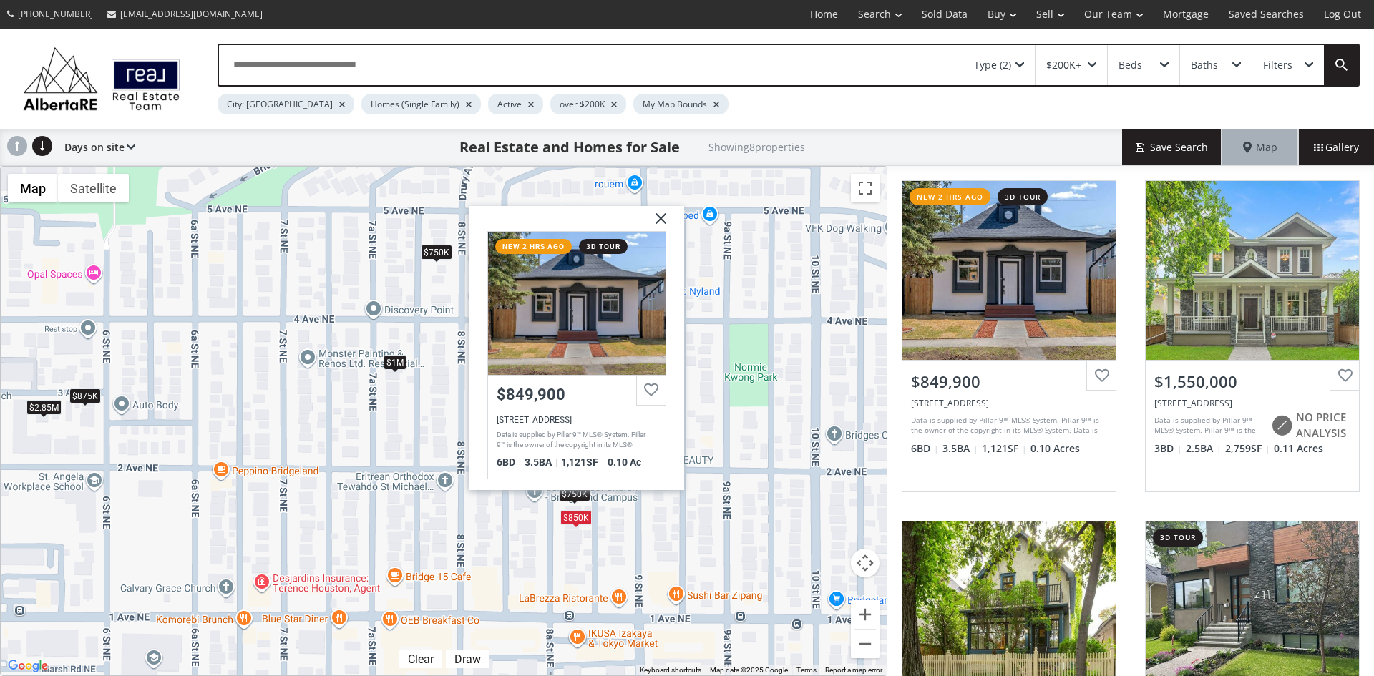
click at [574, 288] on div at bounding box center [577, 302] width 178 height 143
click at [663, 224] on img at bounding box center [656, 223] width 36 height 36
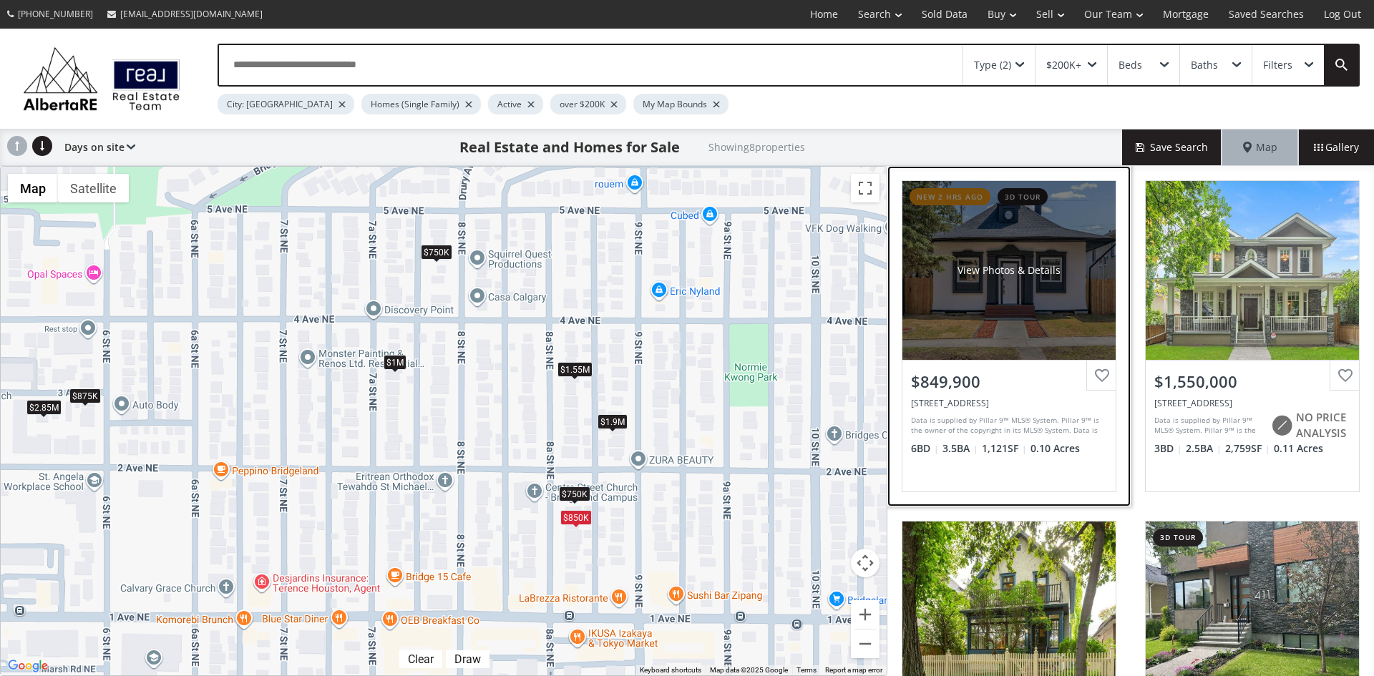
click at [1021, 314] on div "View Photos & Details" at bounding box center [1009, 270] width 213 height 179
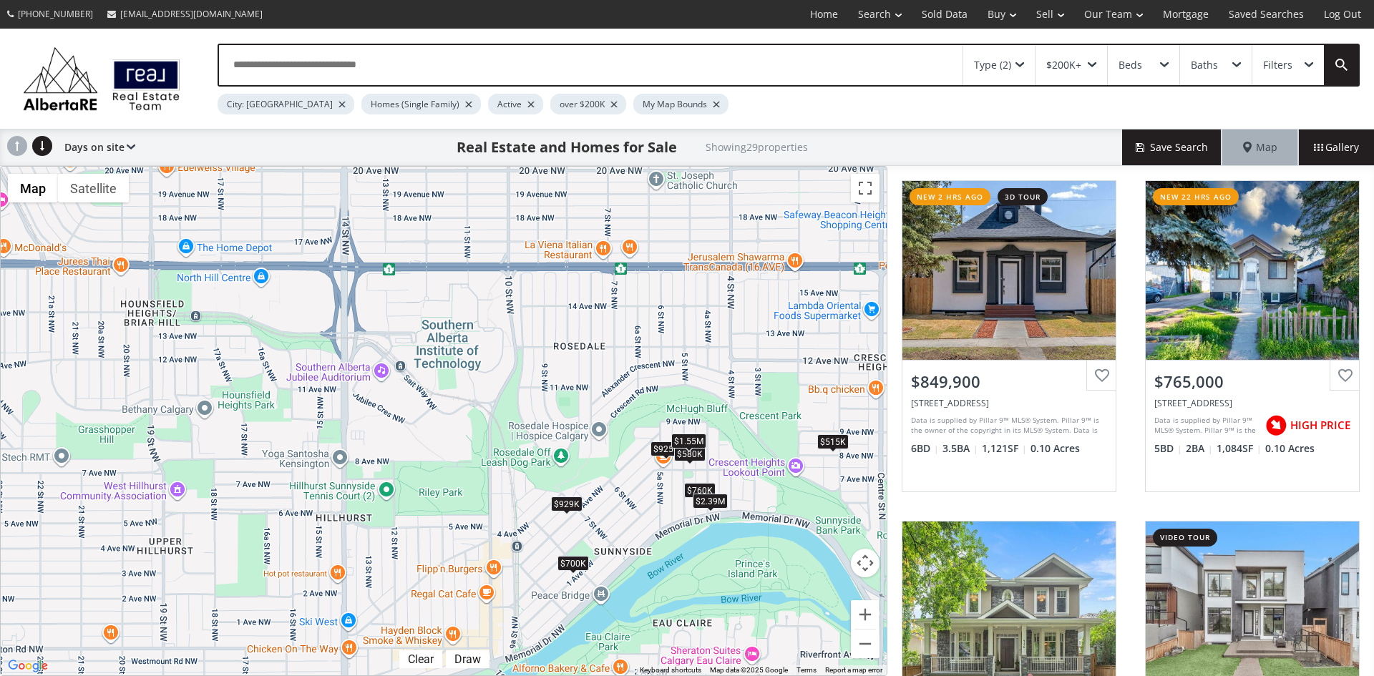
drag, startPoint x: 191, startPoint y: 228, endPoint x: 757, endPoint y: 480, distance: 619.4
click at [757, 480] on div "$850K $765K $1.55M $2M $750K $700K $650K $515K $733K $1.9M $925K $700K $875K $9…" at bounding box center [444, 421] width 886 height 509
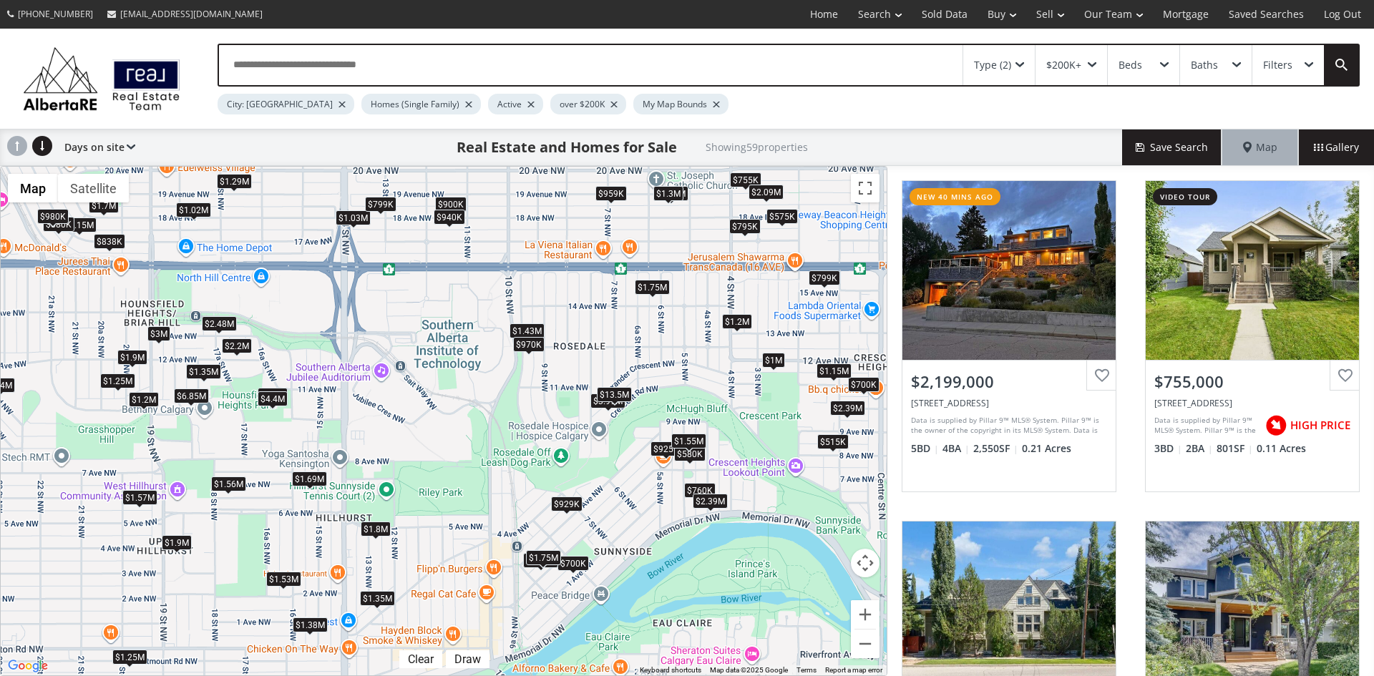
click at [739, 322] on div "$1.2M" at bounding box center [737, 321] width 30 height 15
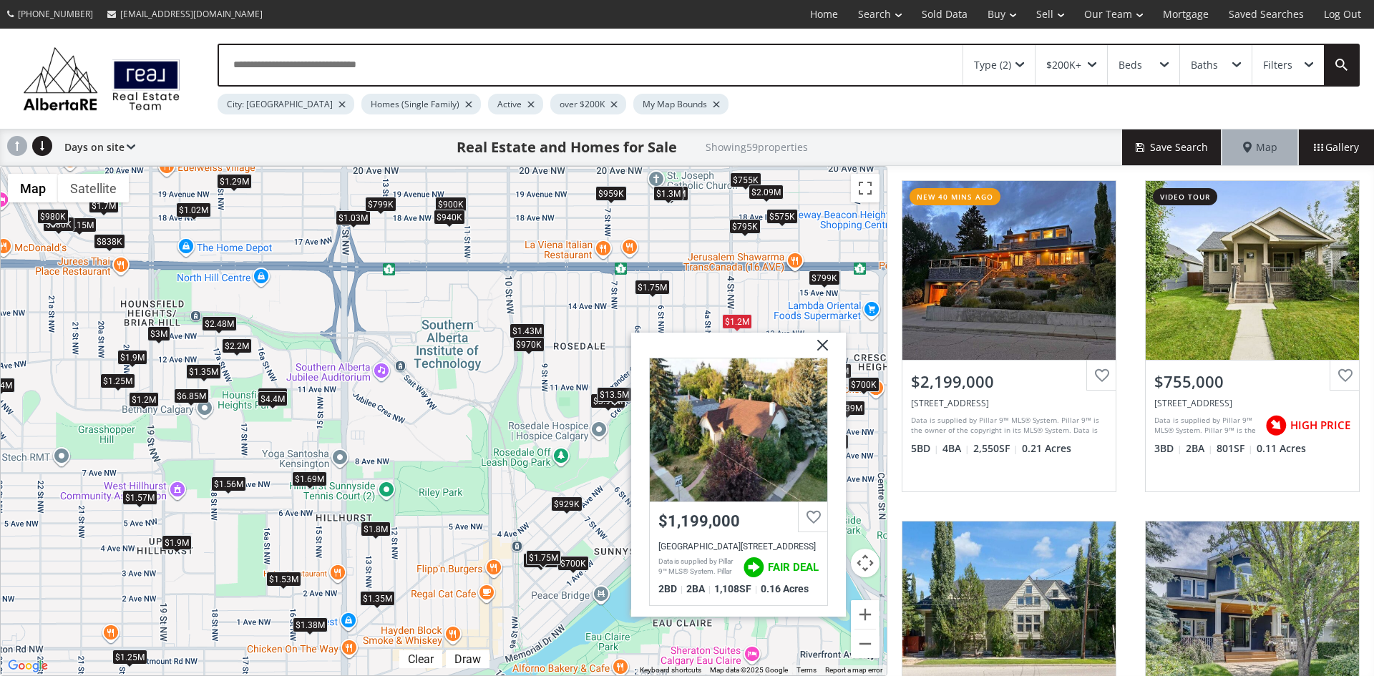
click at [827, 349] on img at bounding box center [818, 351] width 36 height 36
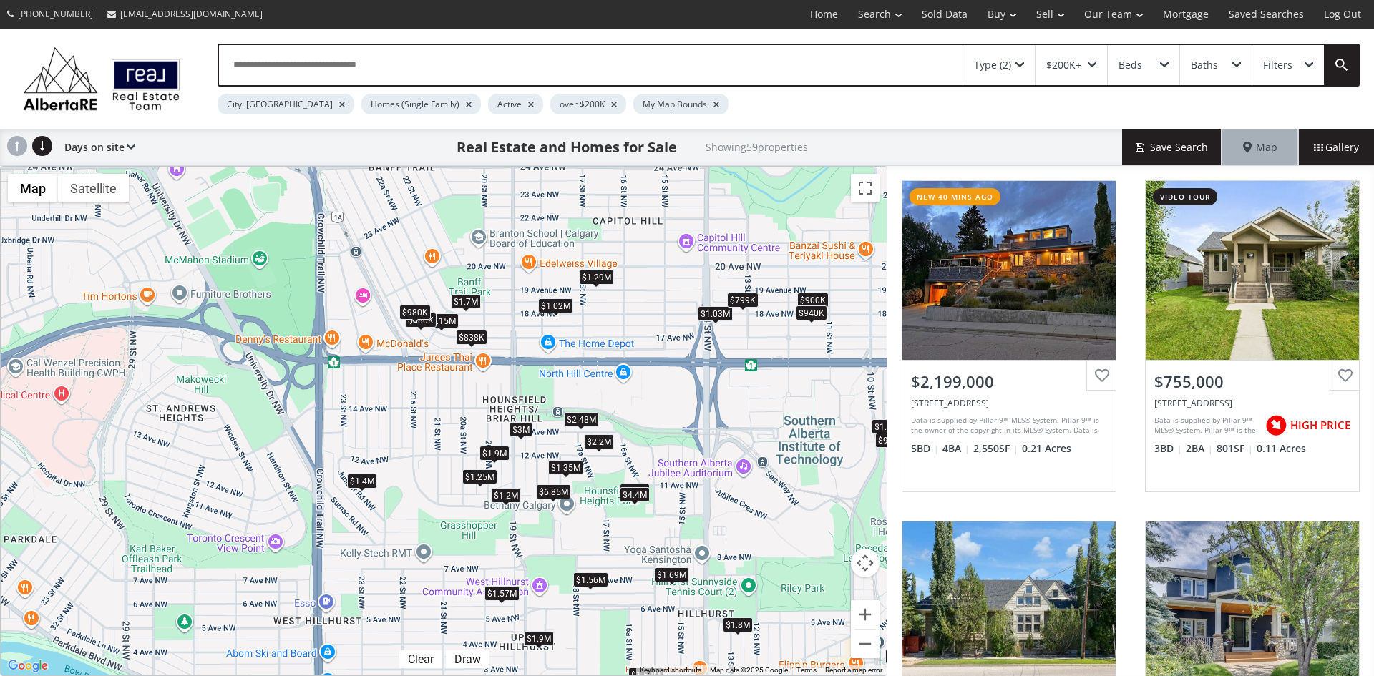
drag, startPoint x: 308, startPoint y: 351, endPoint x: 677, endPoint y: 455, distance: 383.5
click at [677, 455] on div "$2.2M $755K $1.35M $1.9M $1.43M $700K $1.25M $1.35M $2.48M $900K $515K $1.15M $…" at bounding box center [444, 421] width 886 height 509
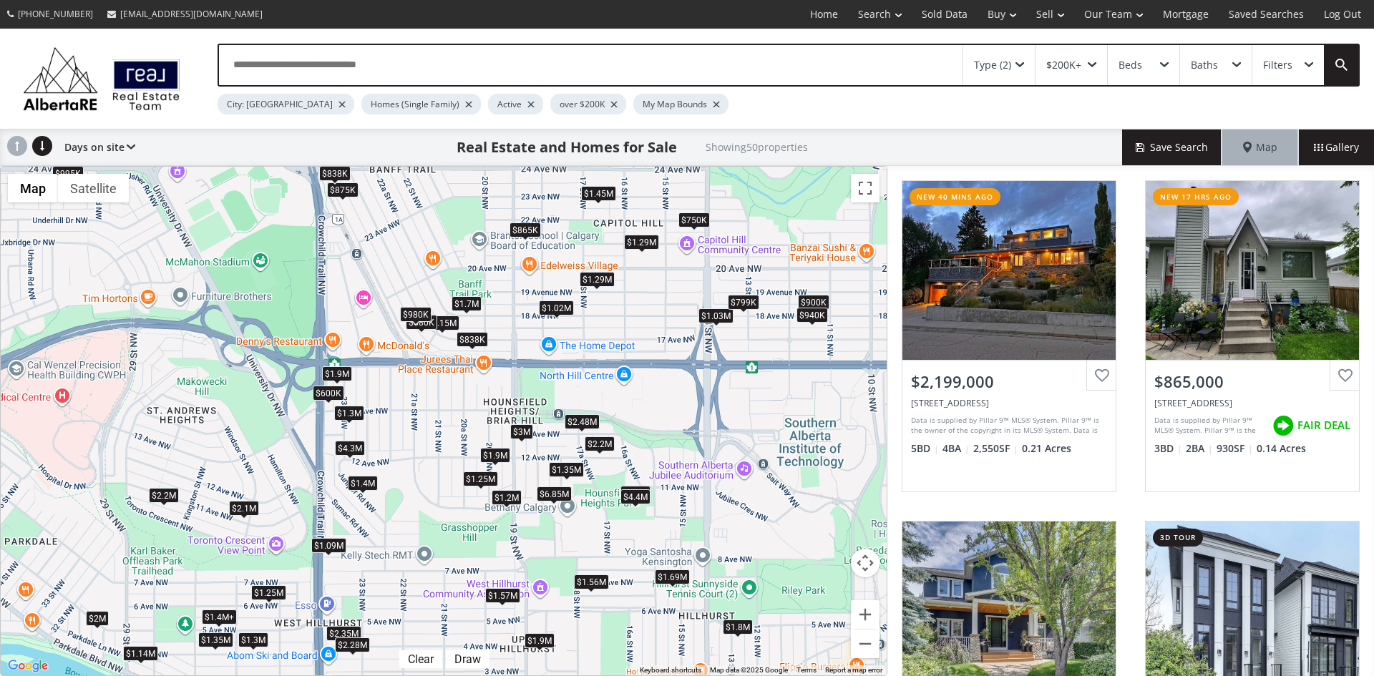
click at [591, 421] on div "$2.48M" at bounding box center [582, 421] width 35 height 15
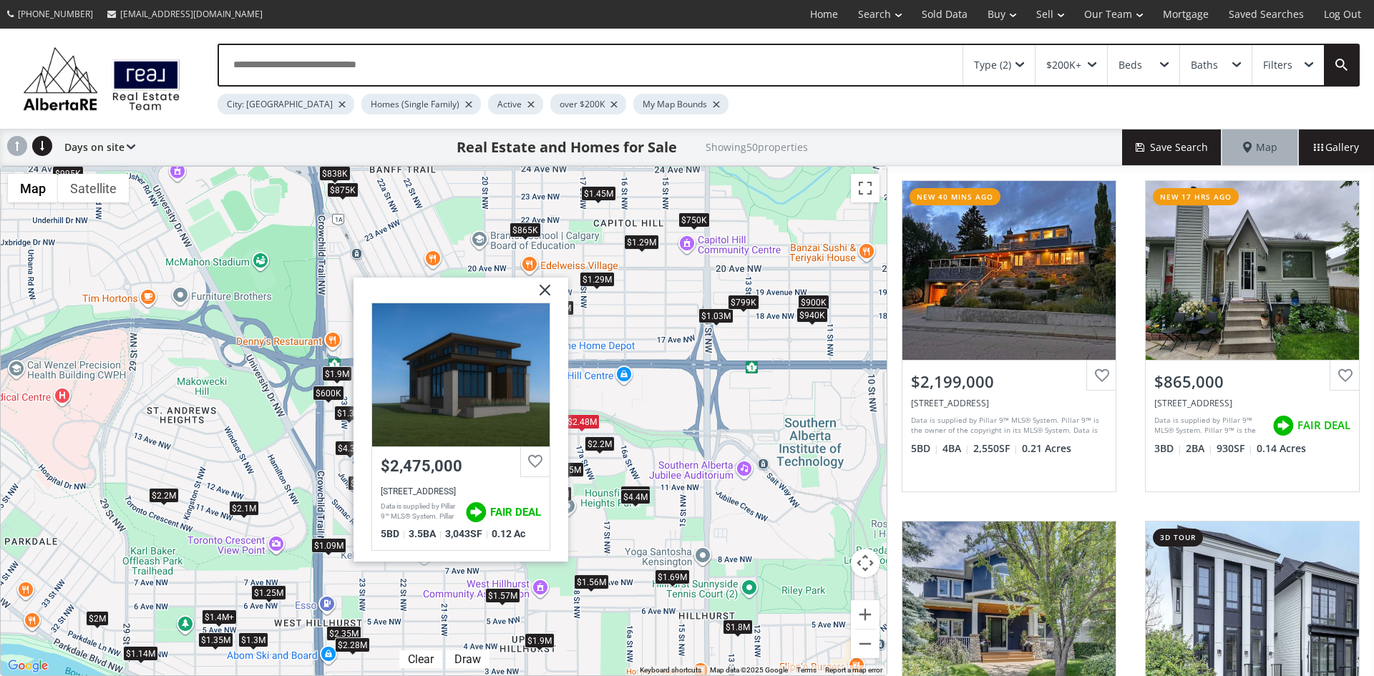
click at [548, 286] on img at bounding box center [540, 295] width 36 height 36
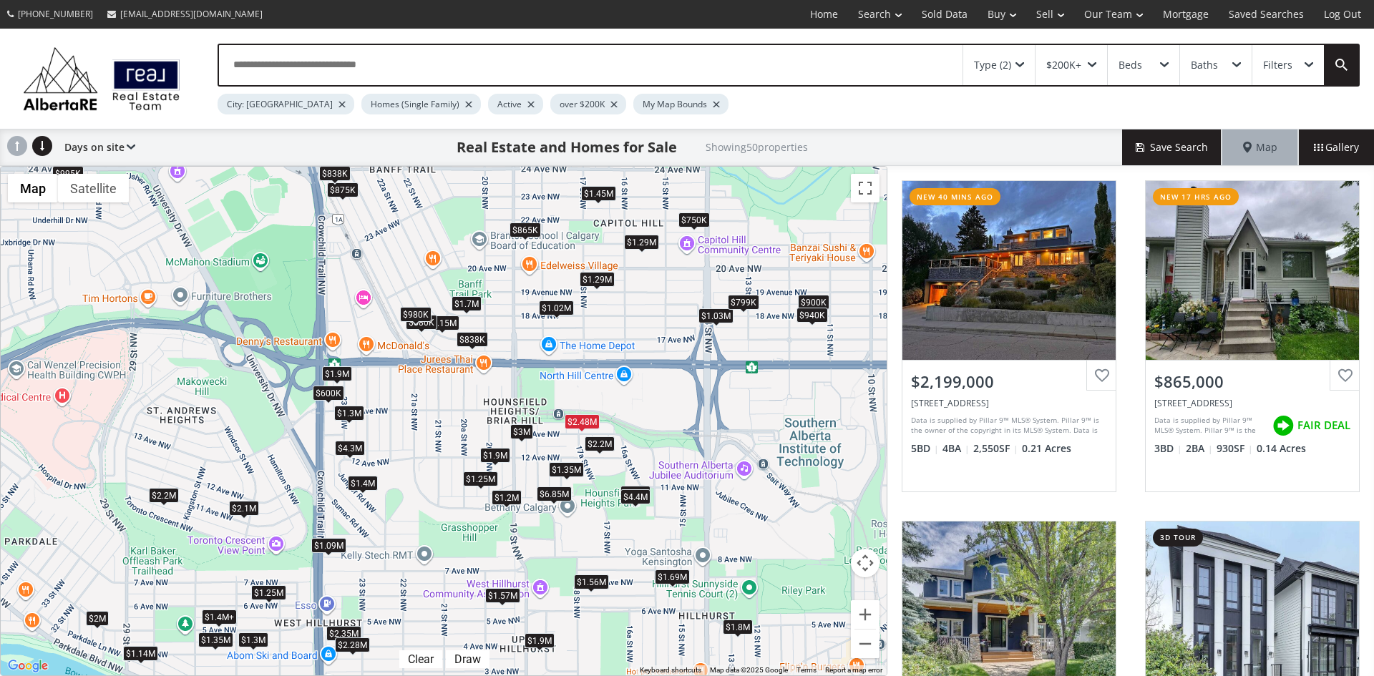
click at [597, 441] on div "$2.2M" at bounding box center [600, 444] width 30 height 15
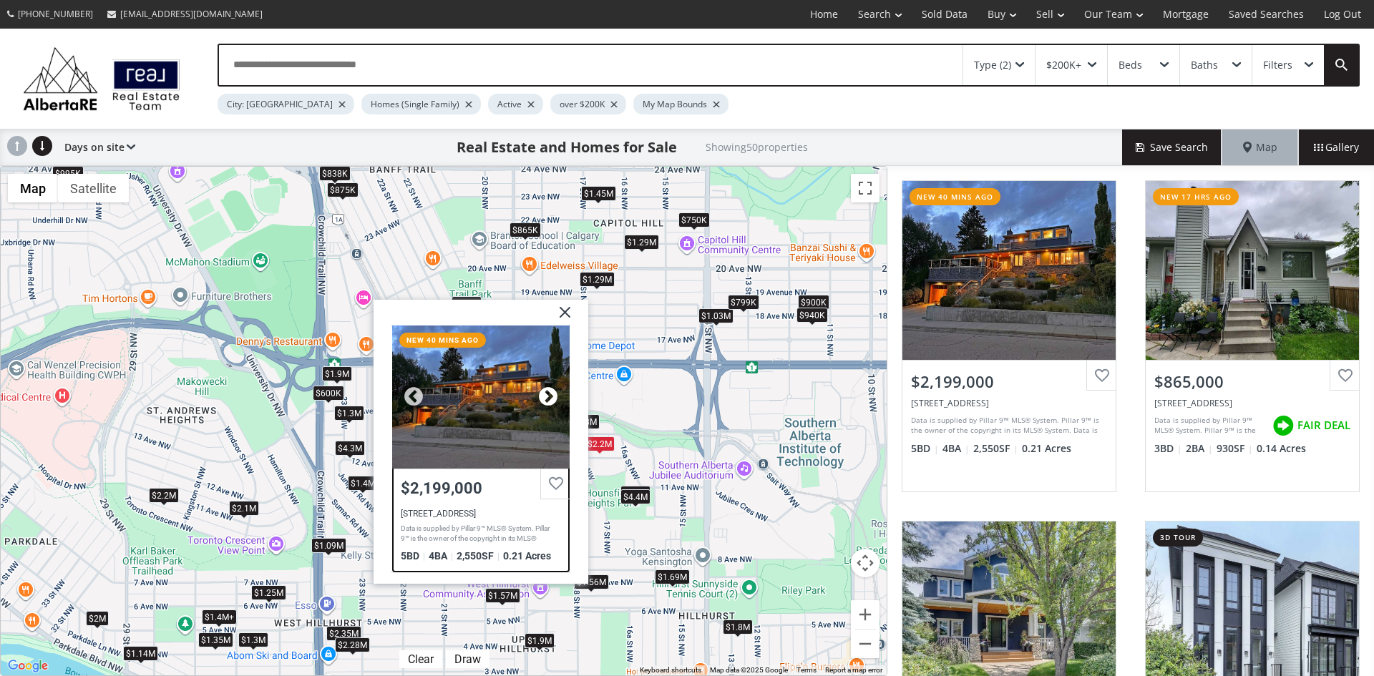
click at [552, 399] on div at bounding box center [548, 396] width 21 height 21
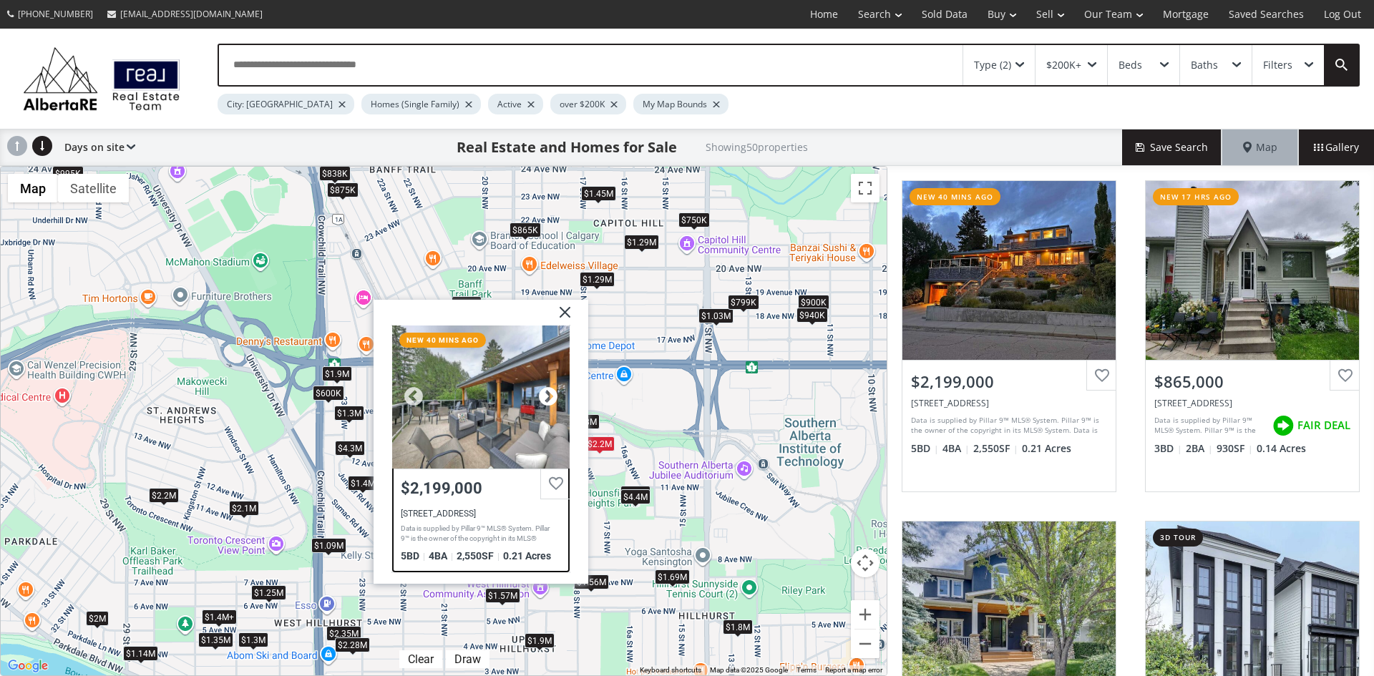
click at [545, 394] on div at bounding box center [548, 396] width 21 height 21
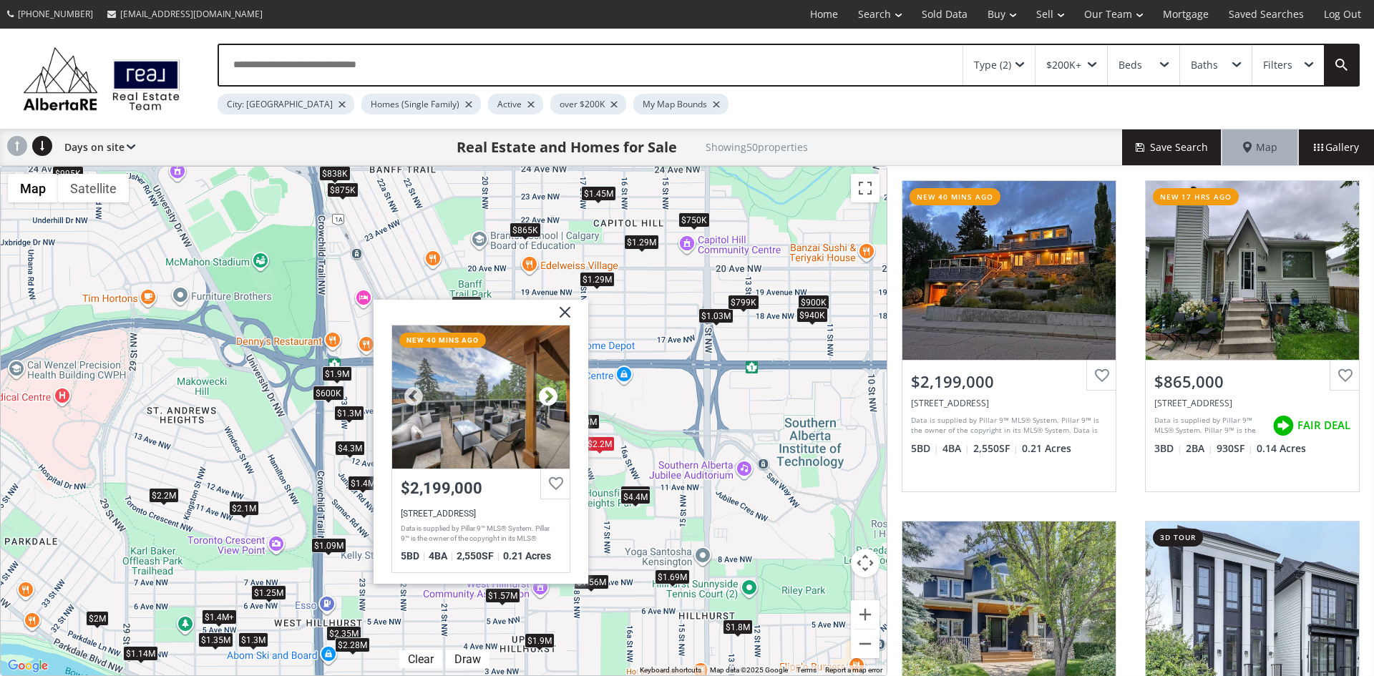
click at [545, 394] on div at bounding box center [548, 396] width 21 height 21
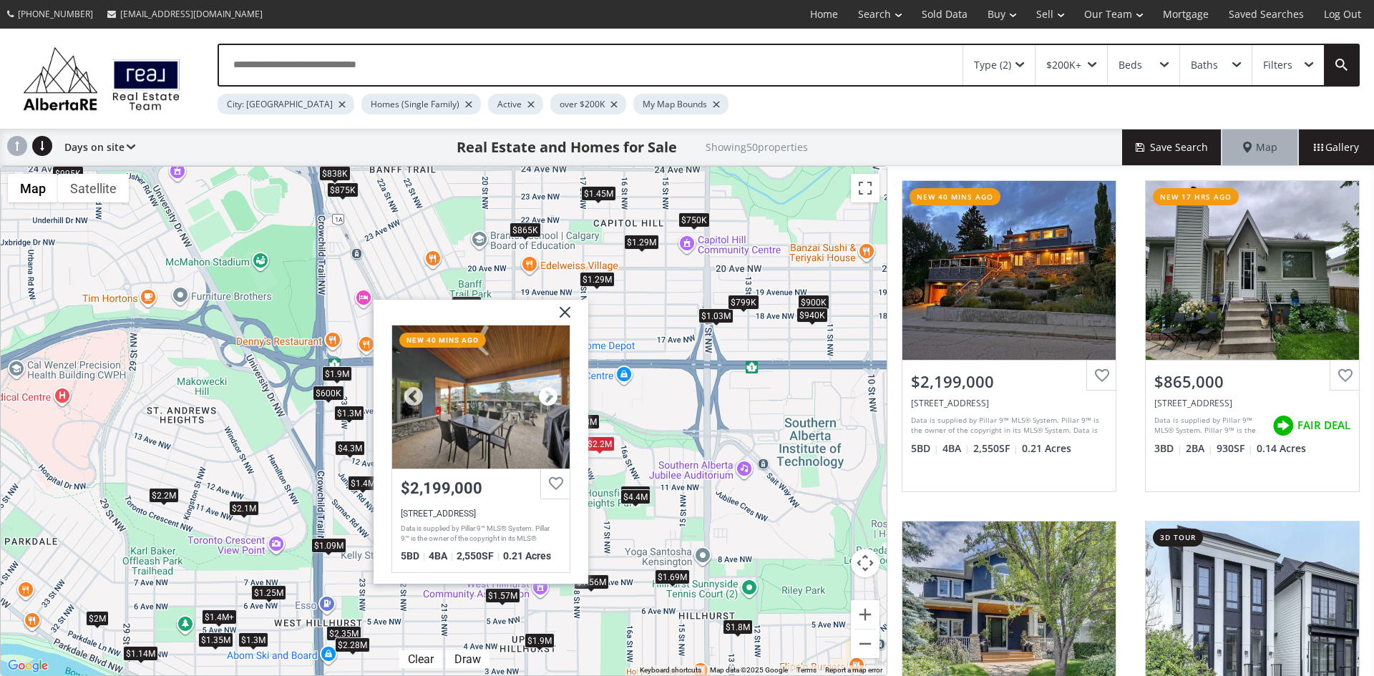
click at [545, 394] on div at bounding box center [548, 396] width 21 height 21
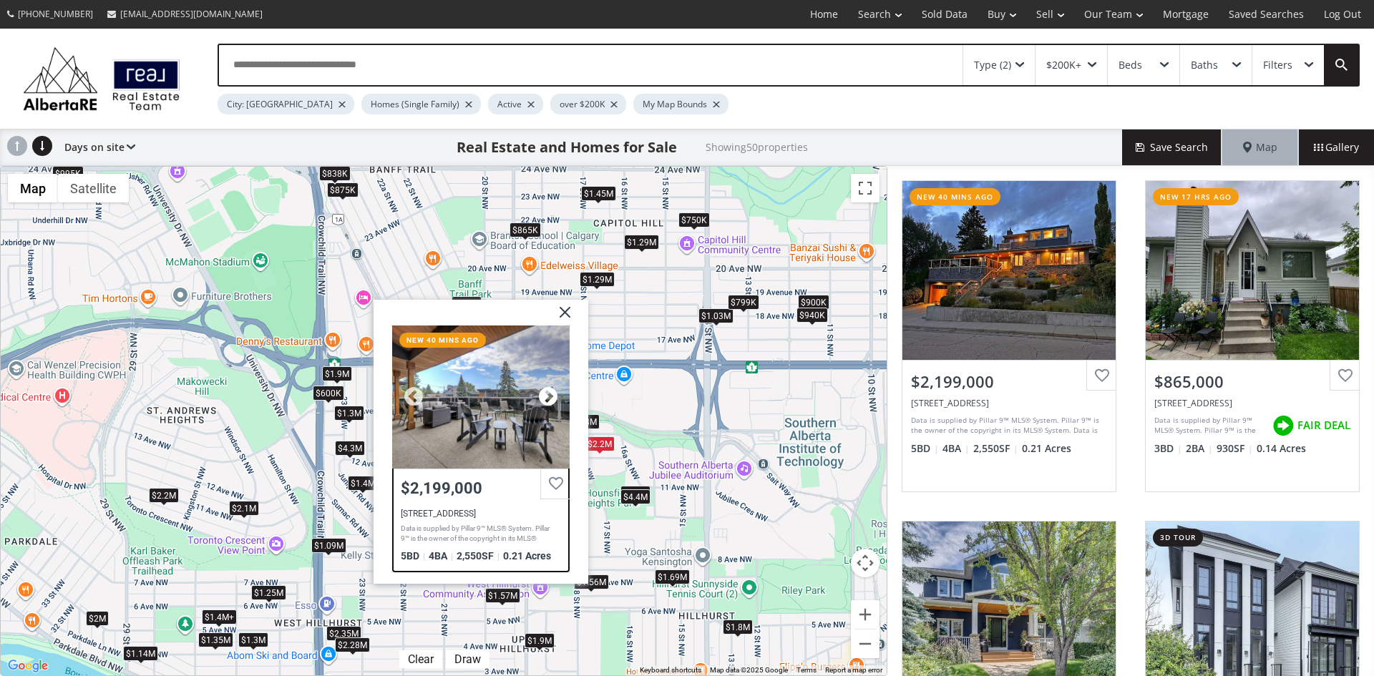
click at [545, 394] on div at bounding box center [548, 396] width 21 height 21
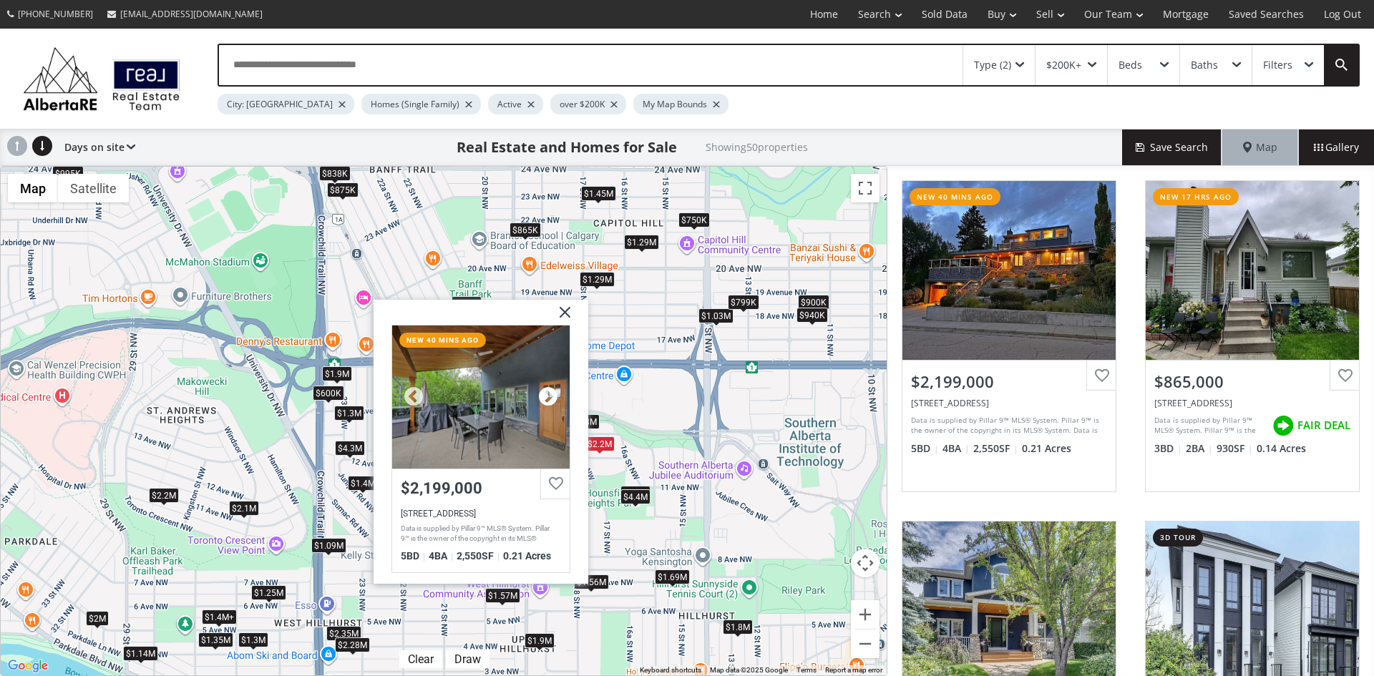
click at [545, 394] on div at bounding box center [548, 396] width 21 height 21
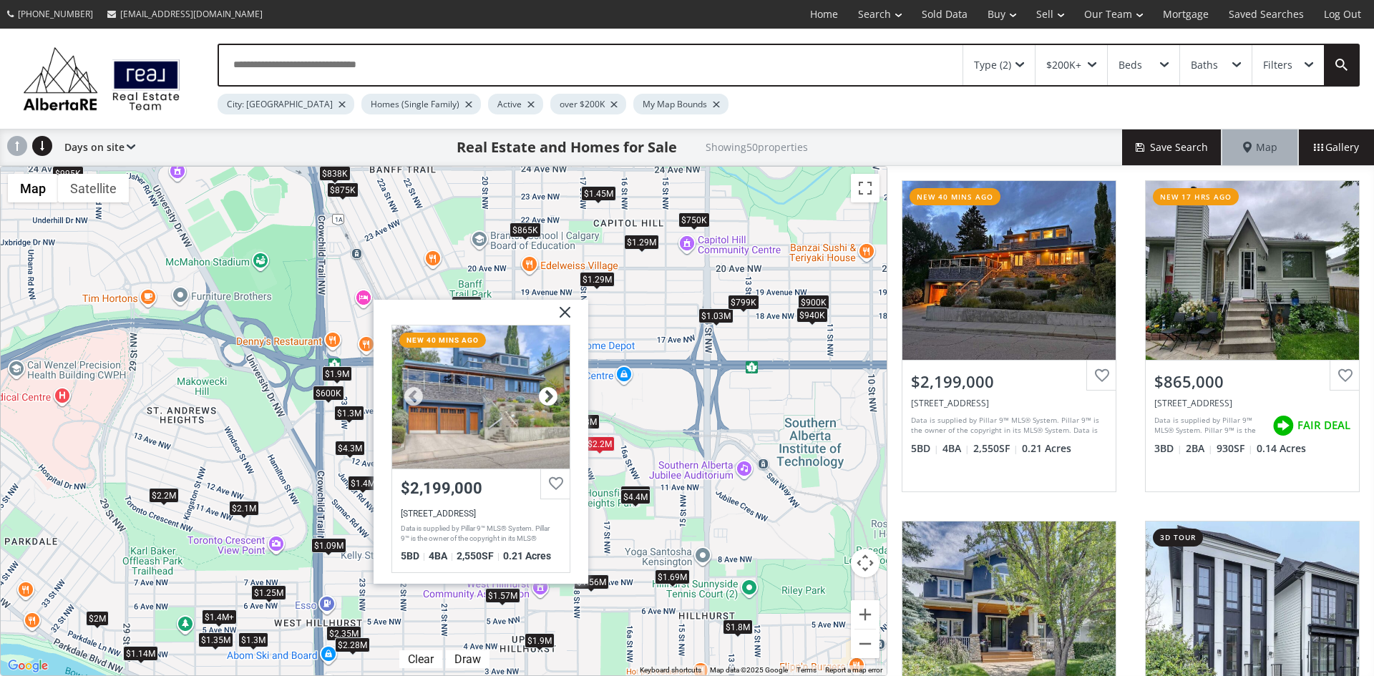
click at [545, 394] on div at bounding box center [548, 396] width 21 height 21
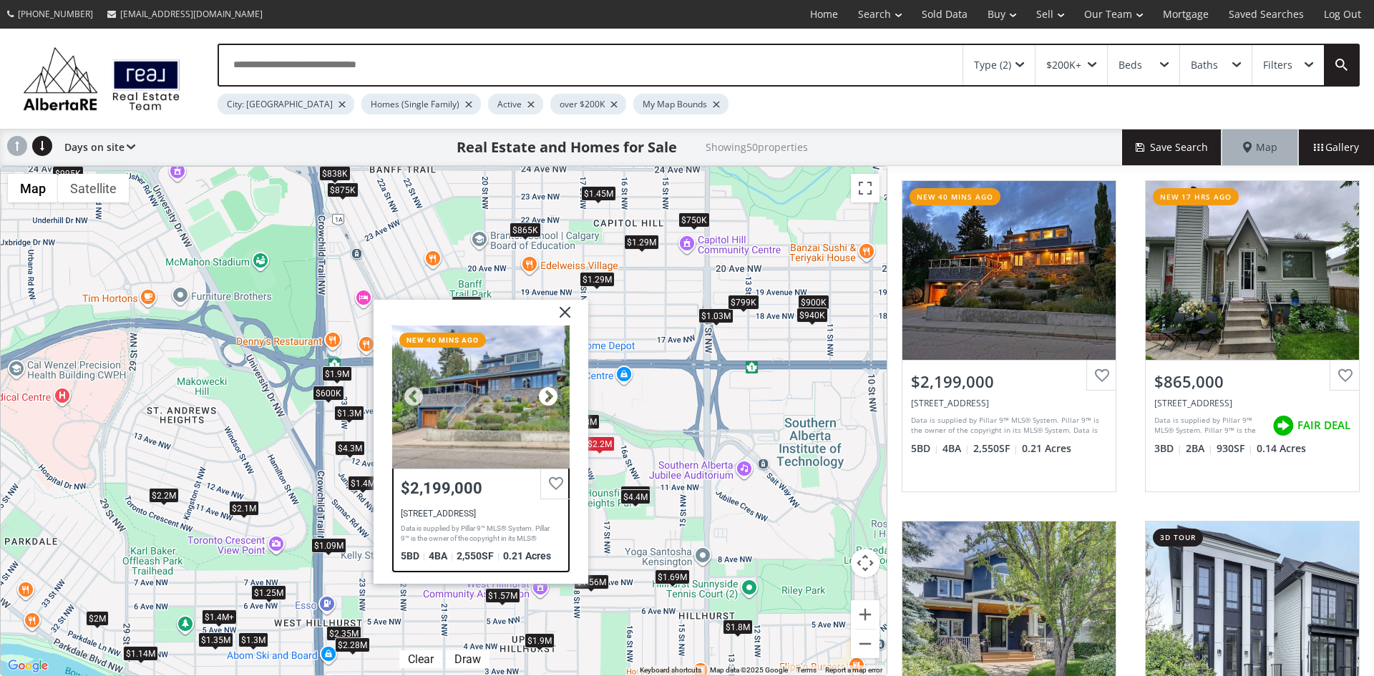
click at [545, 394] on div at bounding box center [548, 396] width 21 height 21
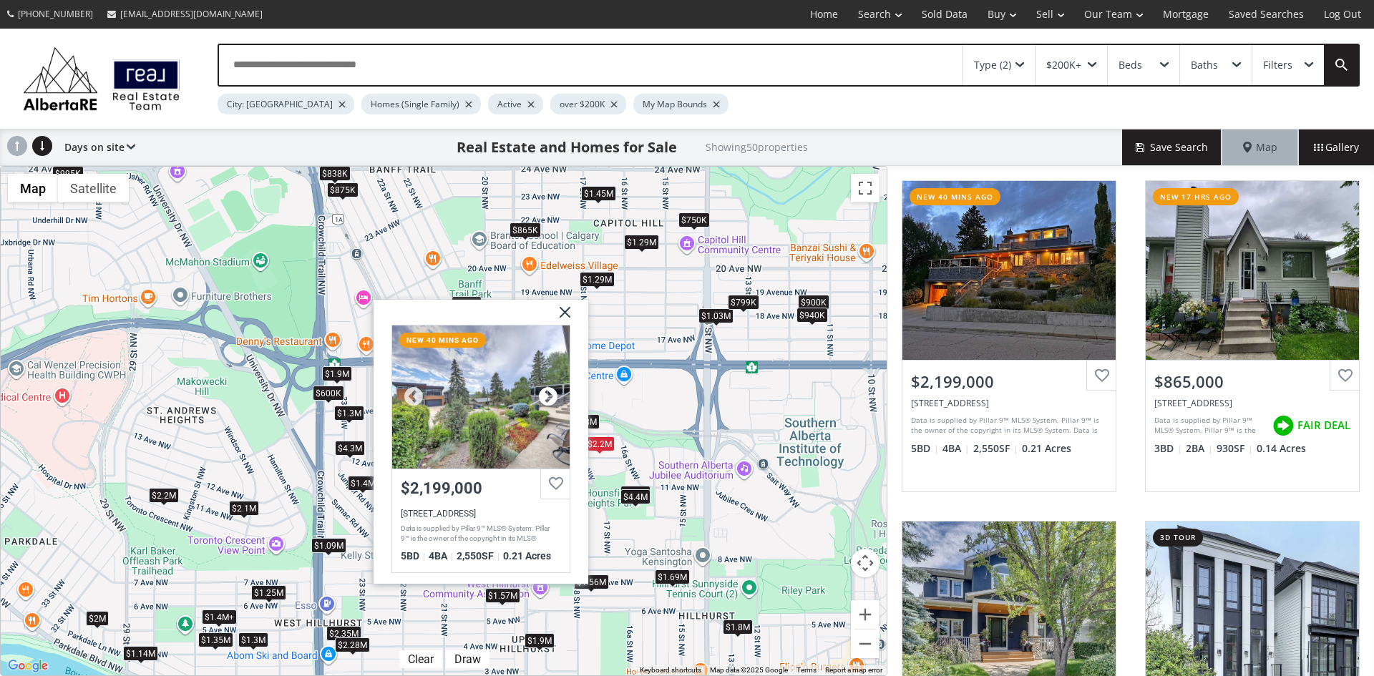
click at [545, 394] on div at bounding box center [548, 396] width 21 height 21
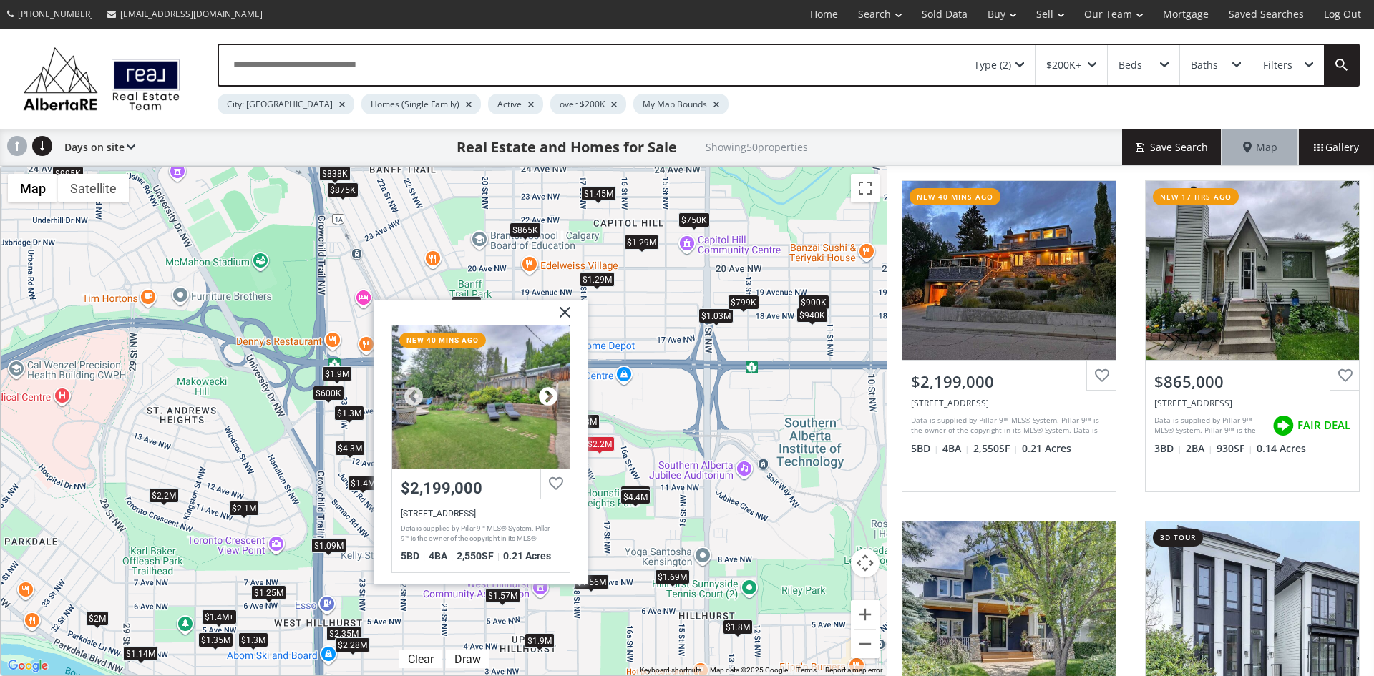
click at [545, 394] on div at bounding box center [548, 396] width 21 height 21
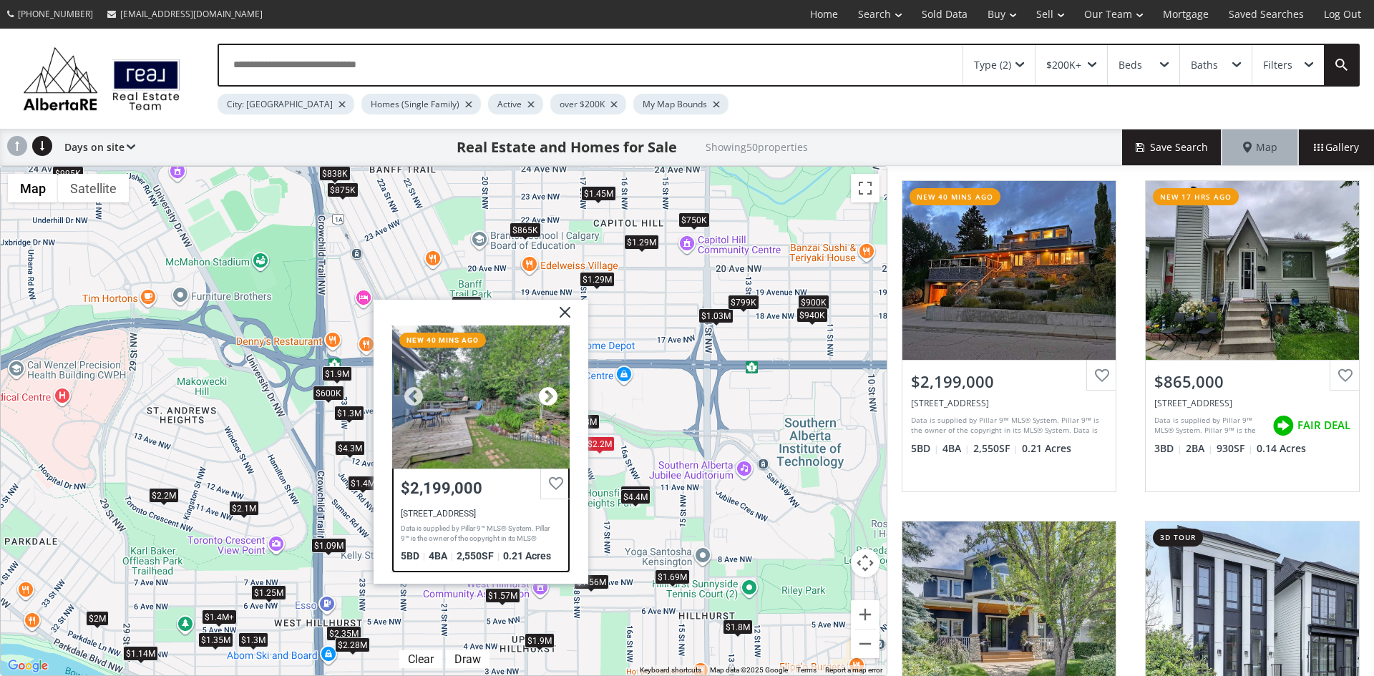
click at [545, 394] on div at bounding box center [548, 396] width 21 height 21
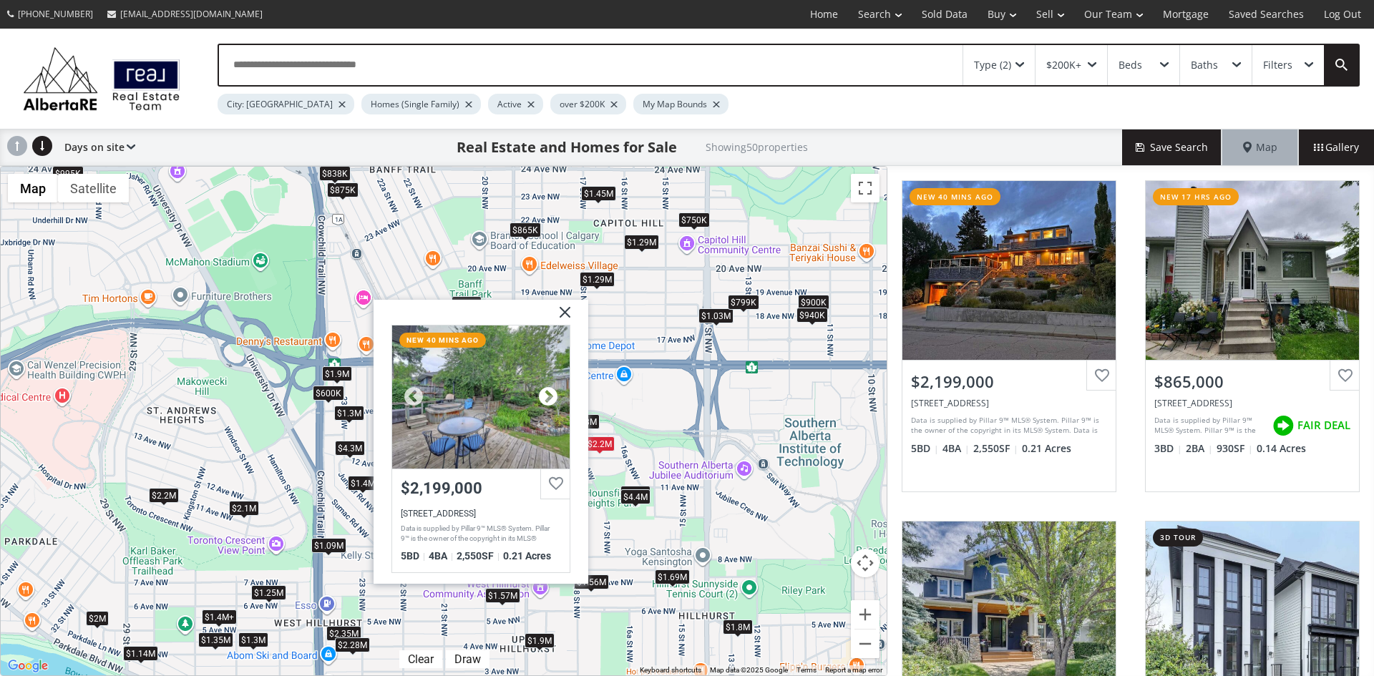
click at [545, 394] on div at bounding box center [548, 396] width 21 height 21
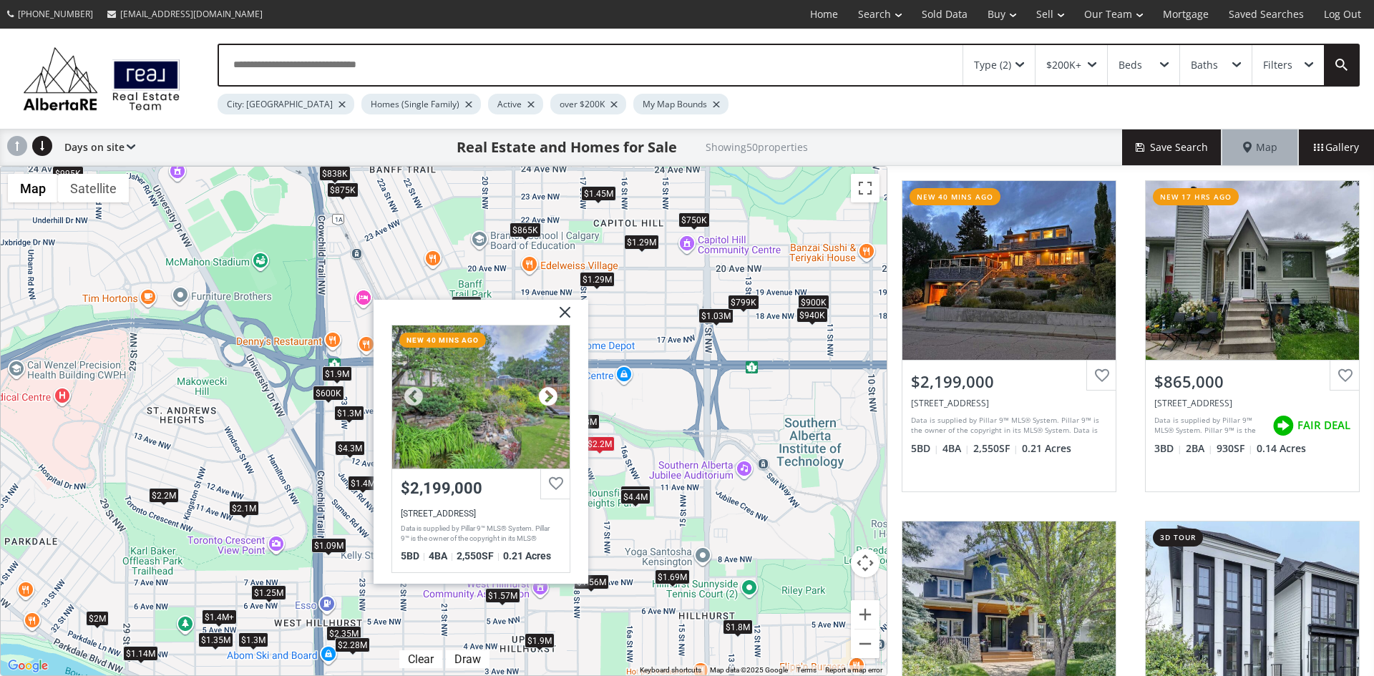
click at [545, 394] on div at bounding box center [548, 396] width 21 height 21
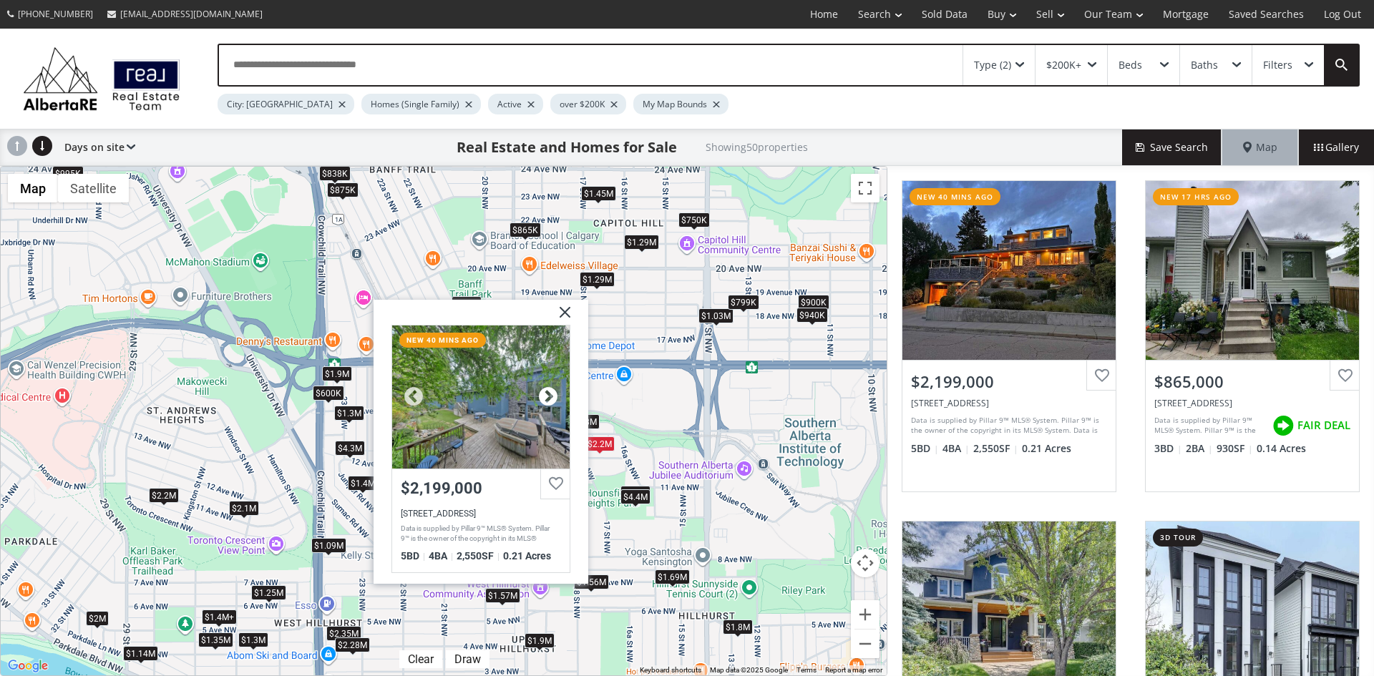
click at [545, 394] on div at bounding box center [548, 396] width 21 height 21
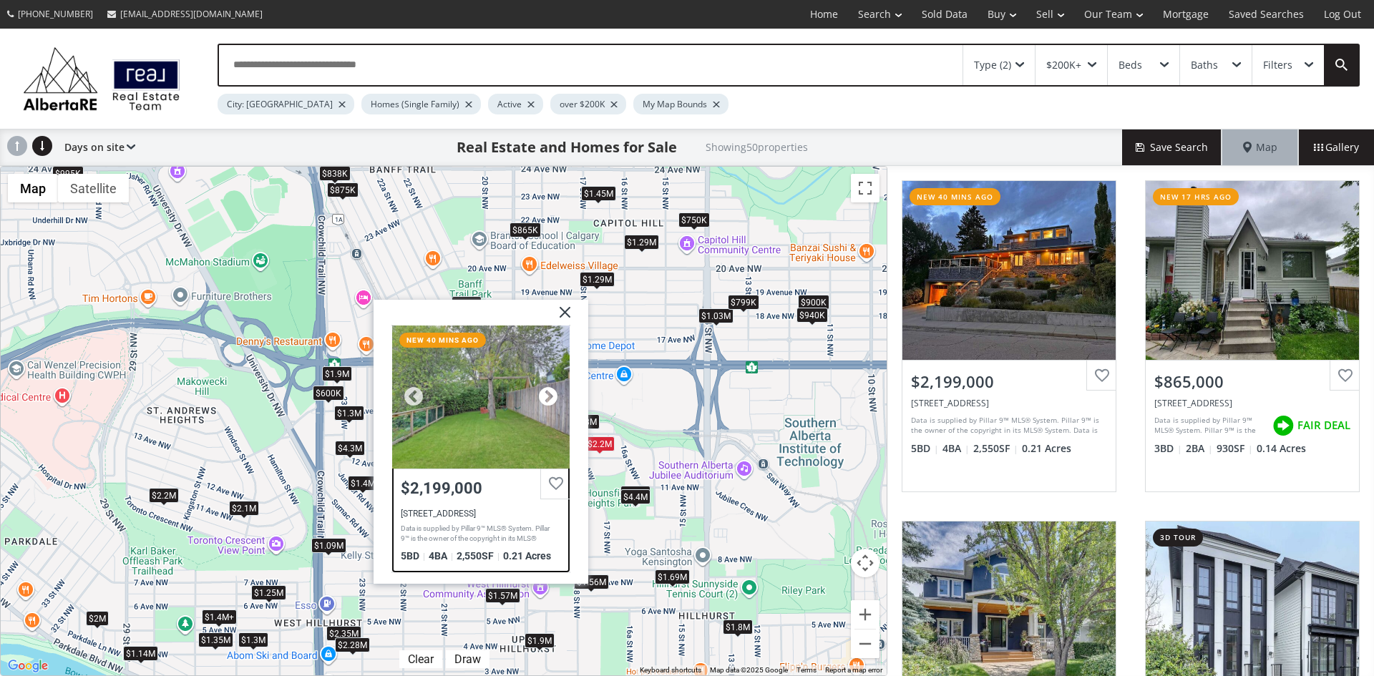
click at [545, 394] on div at bounding box center [548, 396] width 21 height 21
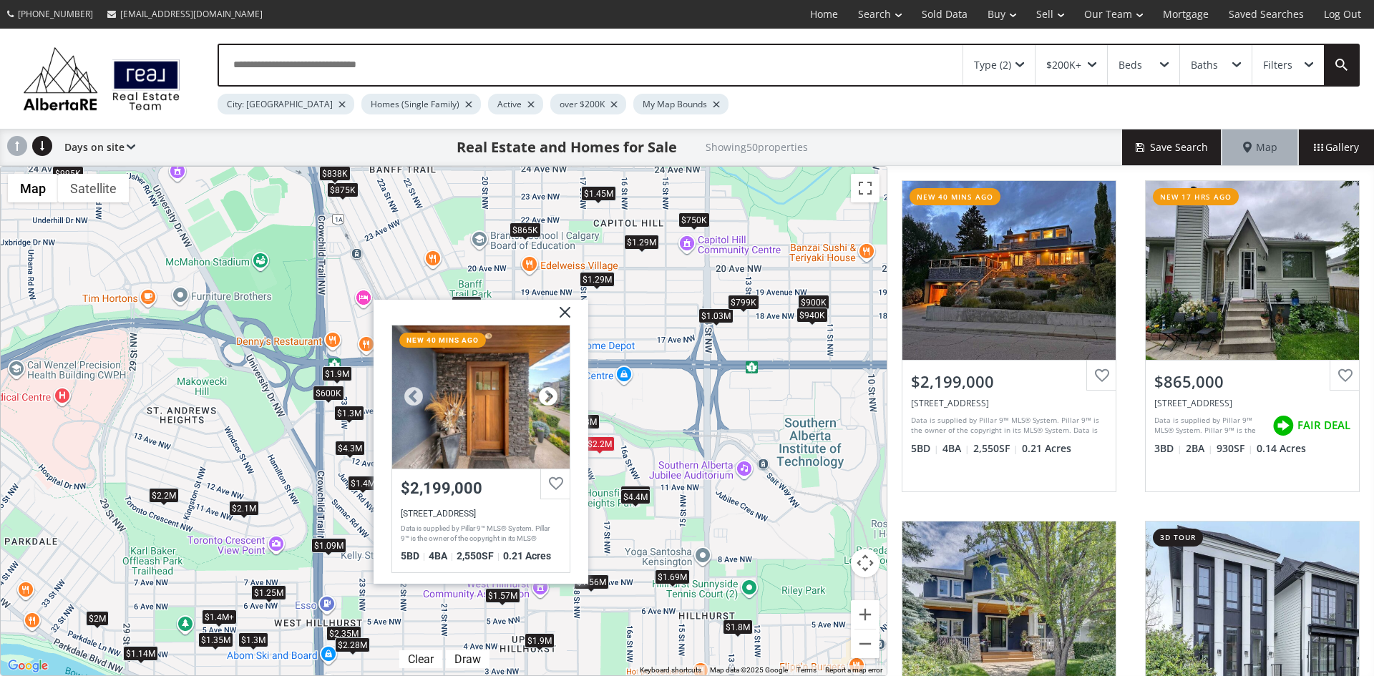
click at [545, 394] on div at bounding box center [548, 396] width 21 height 21
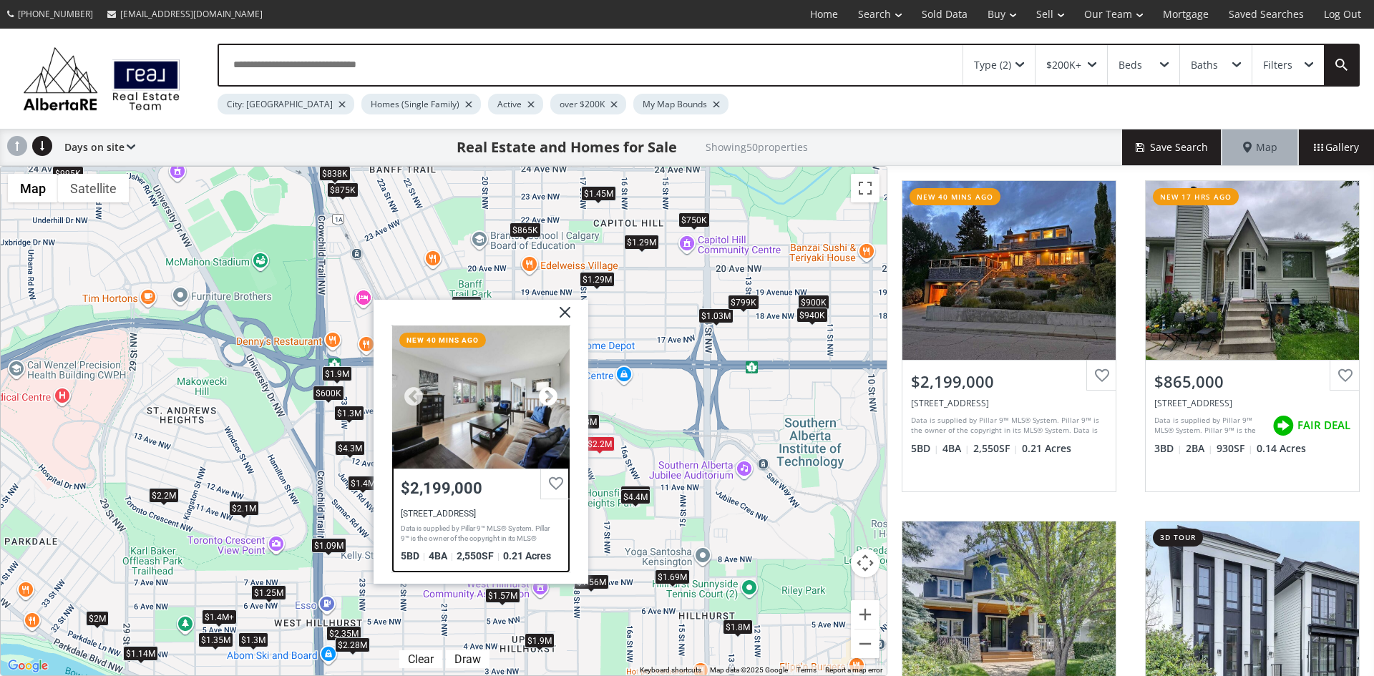
click at [545, 394] on div at bounding box center [548, 396] width 21 height 21
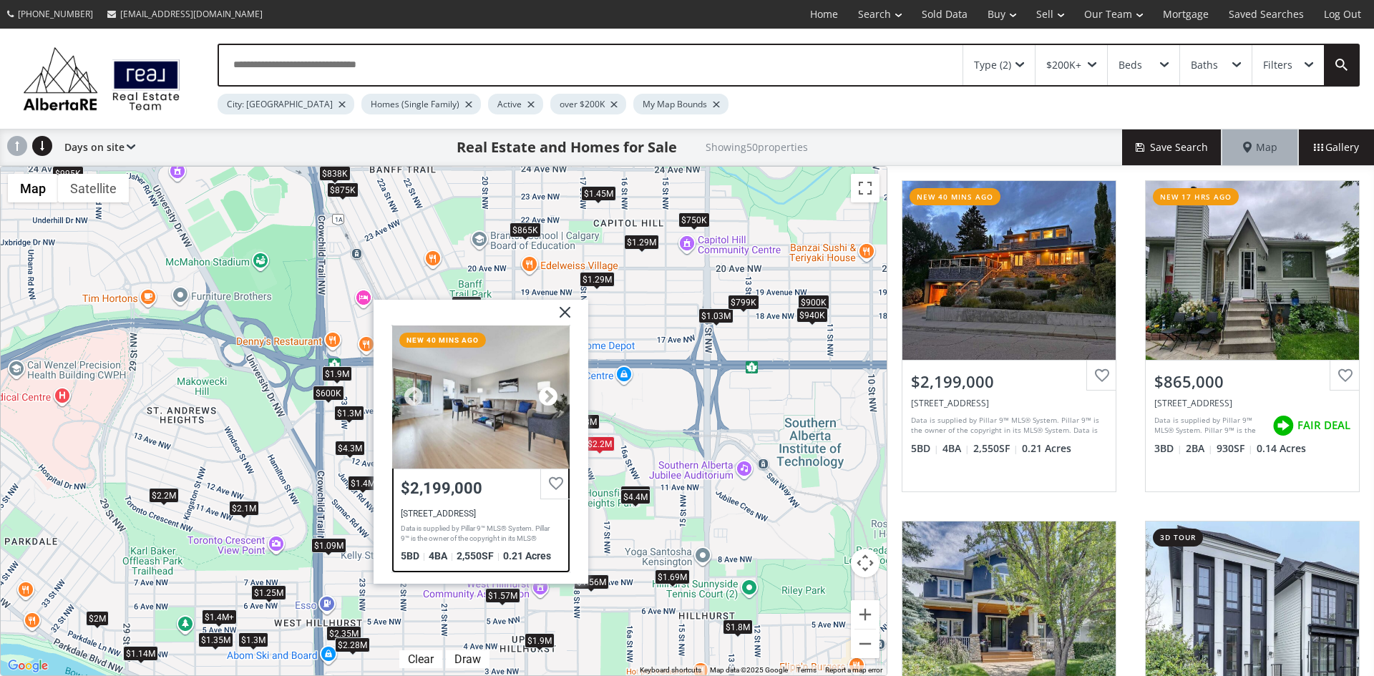
click at [545, 394] on div at bounding box center [548, 396] width 21 height 21
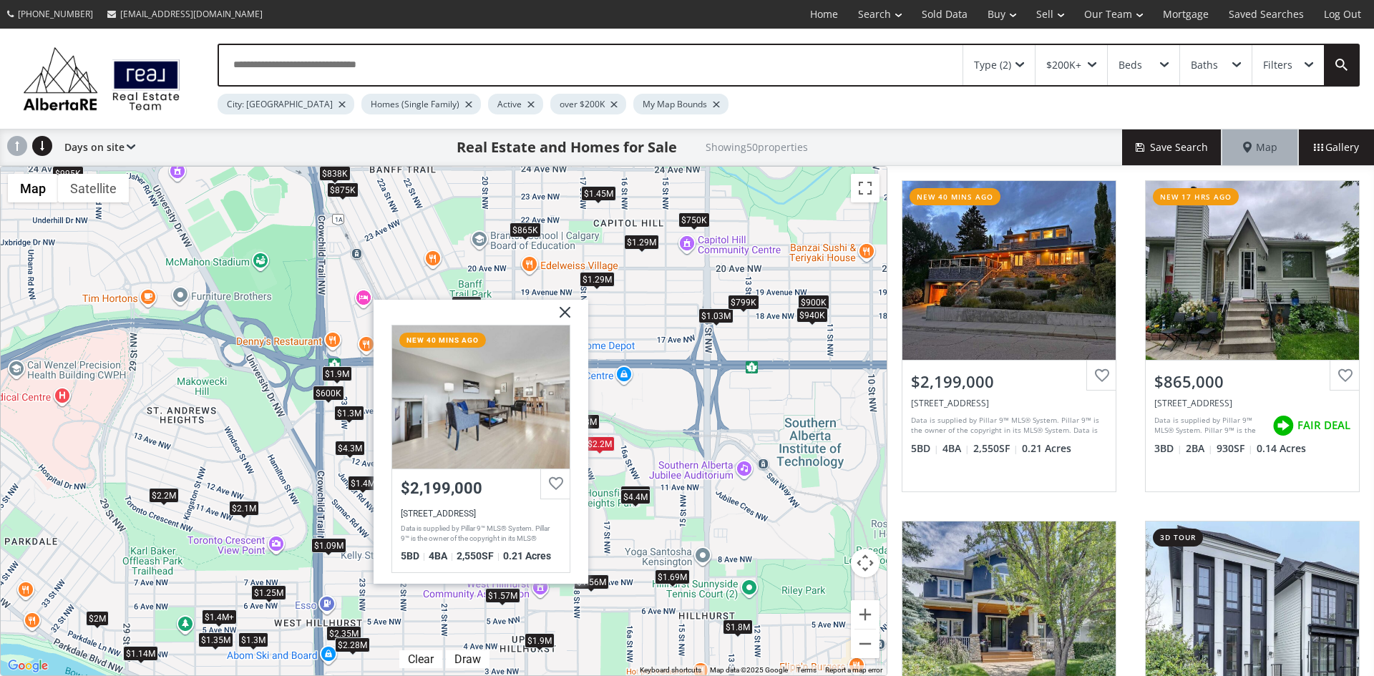
click at [563, 309] on img at bounding box center [560, 317] width 36 height 36
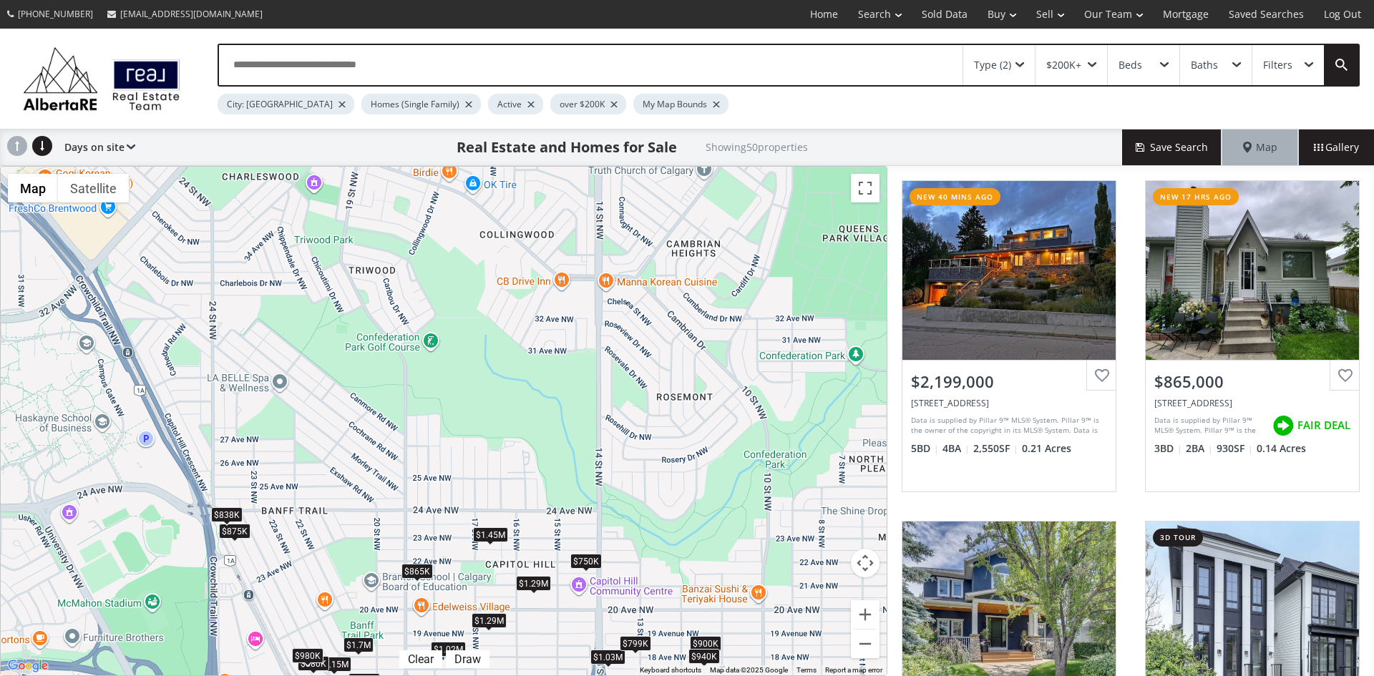
drag, startPoint x: 599, startPoint y: 219, endPoint x: 487, endPoint y: 568, distance: 366.9
click at [487, 568] on div "$2.2M $865K $1.9M $1.4M+ $1.25M $875K $600K $995K $1.35M $2.48M $900K $1.35M $1…" at bounding box center [444, 421] width 886 height 509
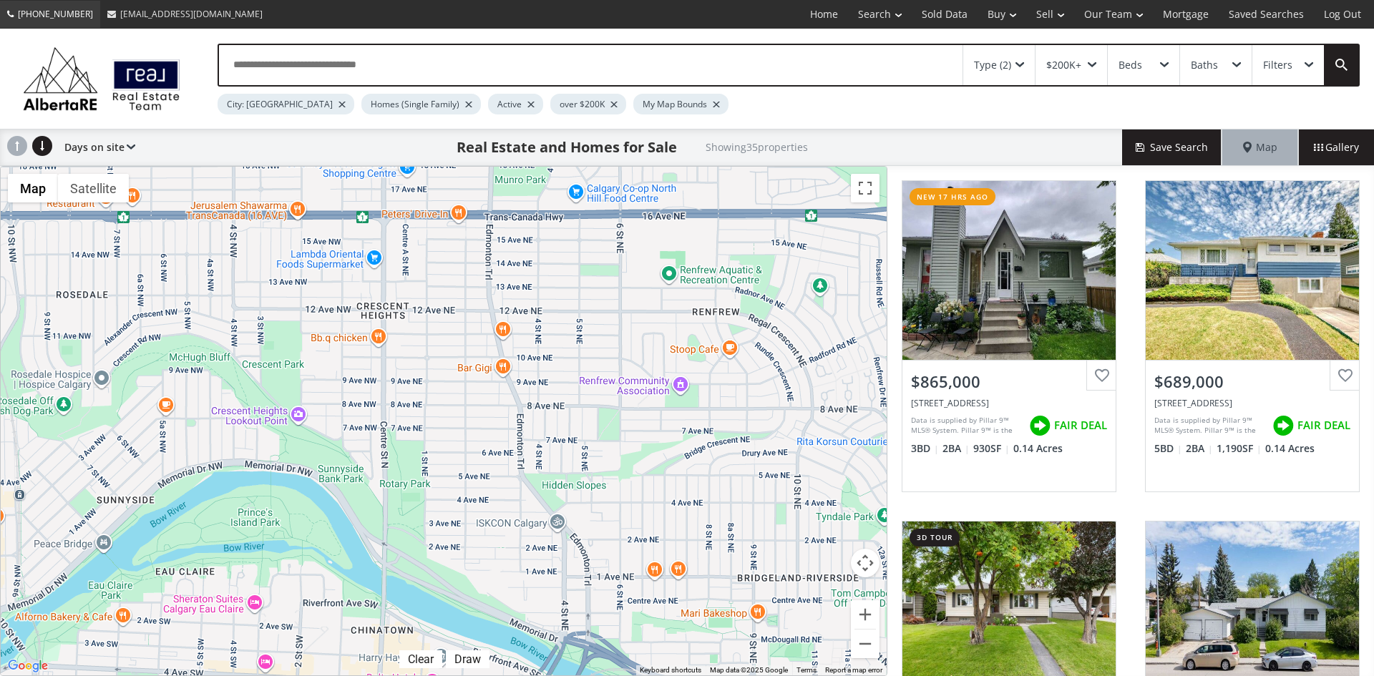
drag, startPoint x: 783, startPoint y: 515, endPoint x: 29, endPoint y: 19, distance: 902.9
click at [29, 19] on div "[PHONE_NUMBER] [EMAIL_ADDRESS][DOMAIN_NAME] Home Search Search By Map Advanced …" at bounding box center [687, 338] width 1374 height 676
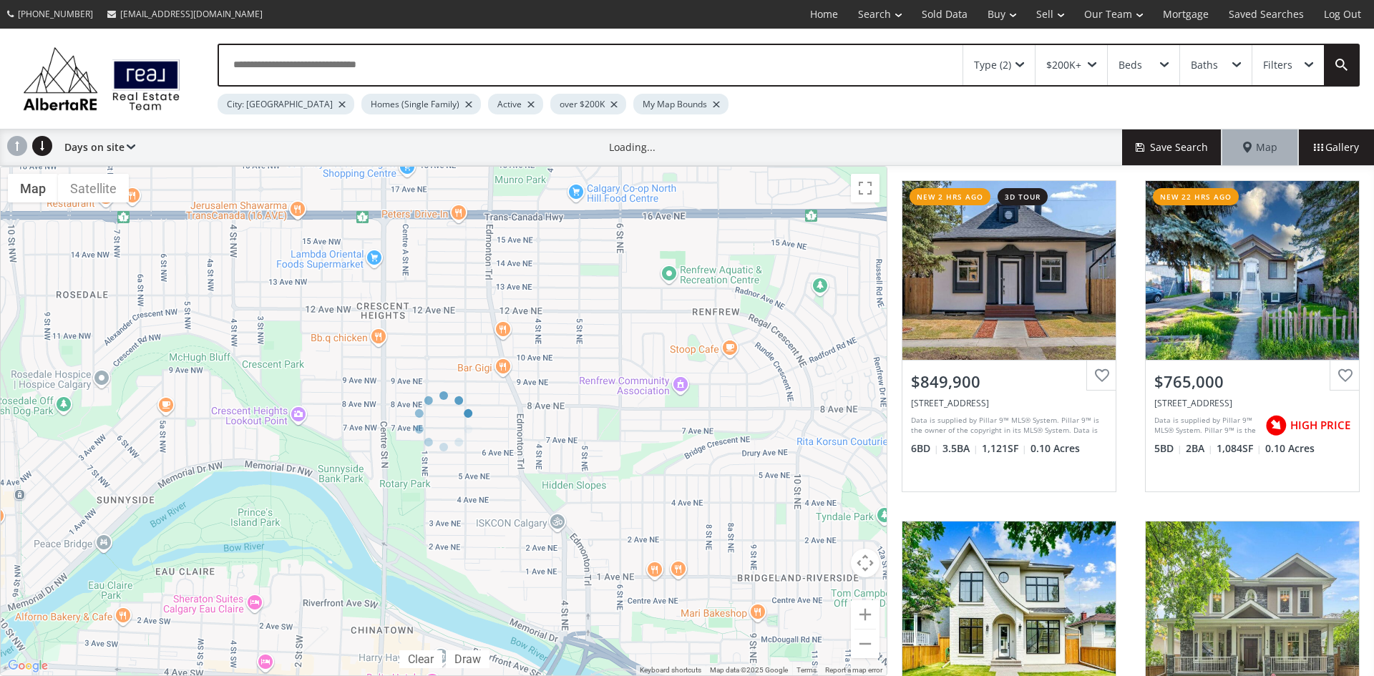
drag, startPoint x: 800, startPoint y: 499, endPoint x: 479, endPoint y: 360, distance: 350.1
click at [477, 359] on div at bounding box center [444, 421] width 888 height 510
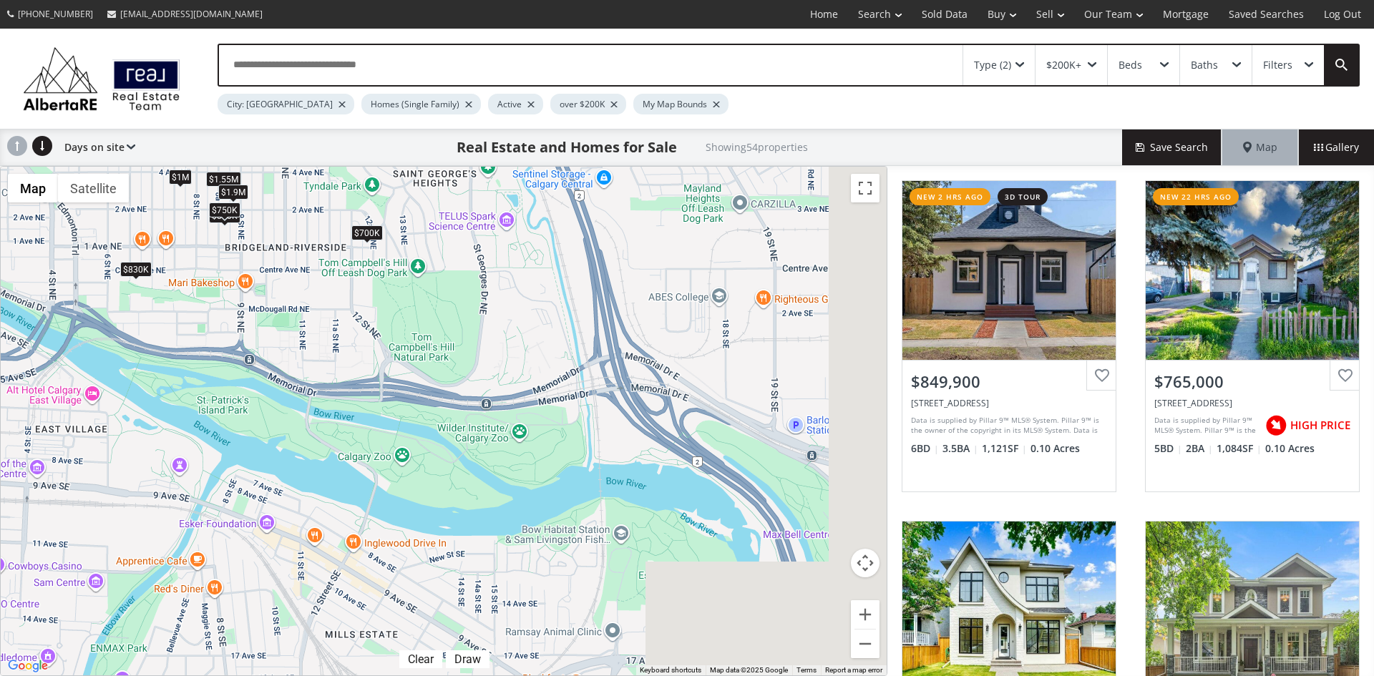
drag, startPoint x: 844, startPoint y: 571, endPoint x: 285, endPoint y: 219, distance: 660.7
click at [285, 219] on div "$850K $765K $1.69M $1.55M $1.43M $2M $750K $700K $650K $819K $700K $860K $515K …" at bounding box center [444, 421] width 886 height 509
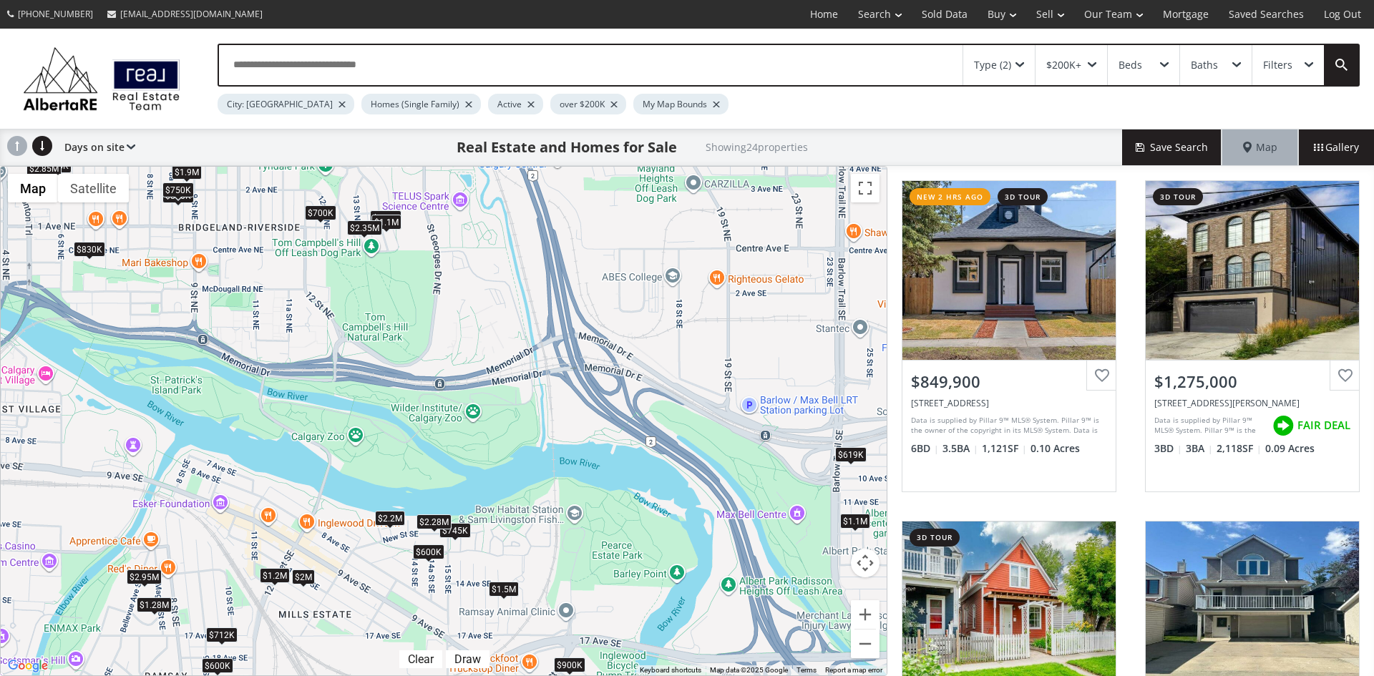
drag, startPoint x: 845, startPoint y: 518, endPoint x: 665, endPoint y: 457, distance: 190.6
click at [661, 455] on div "← Move left → Move right ↑ Move up ↓ Move down + Zoom in - Zoom out Home Jump l…" at bounding box center [444, 421] width 888 height 510
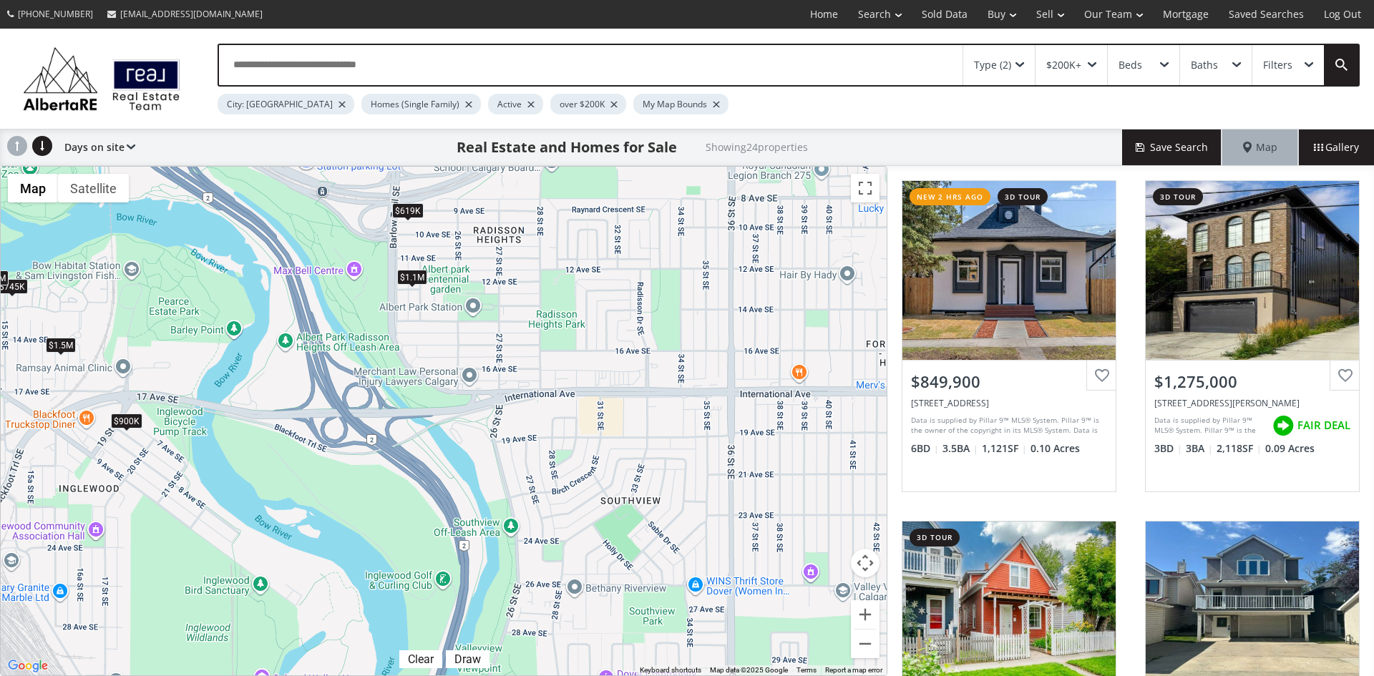
drag, startPoint x: 837, startPoint y: 492, endPoint x: 394, endPoint y: 247, distance: 506.5
click at [394, 247] on div "$850K $1.28M $712K $745K $2.95M $600K $1.9M $1.2M $700K $2M $1.5M $875K $830K $…" at bounding box center [444, 421] width 886 height 509
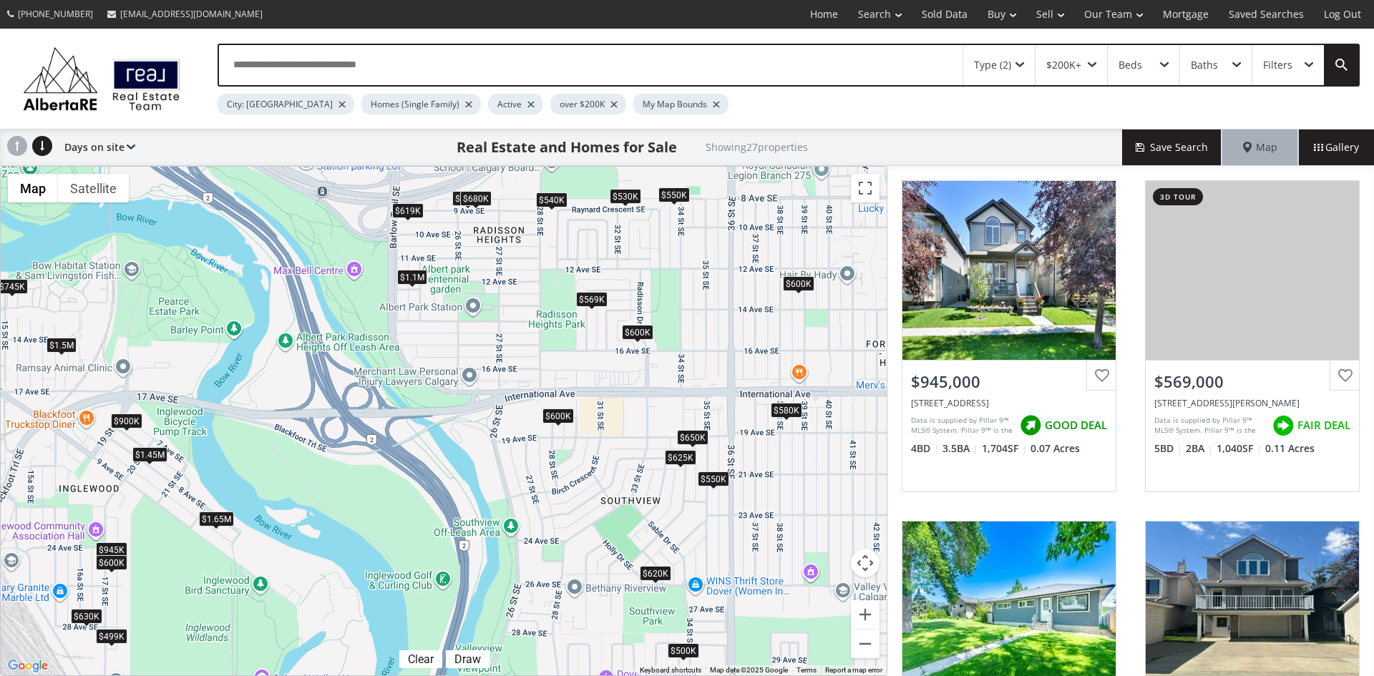
click at [678, 464] on span at bounding box center [681, 467] width 6 height 6
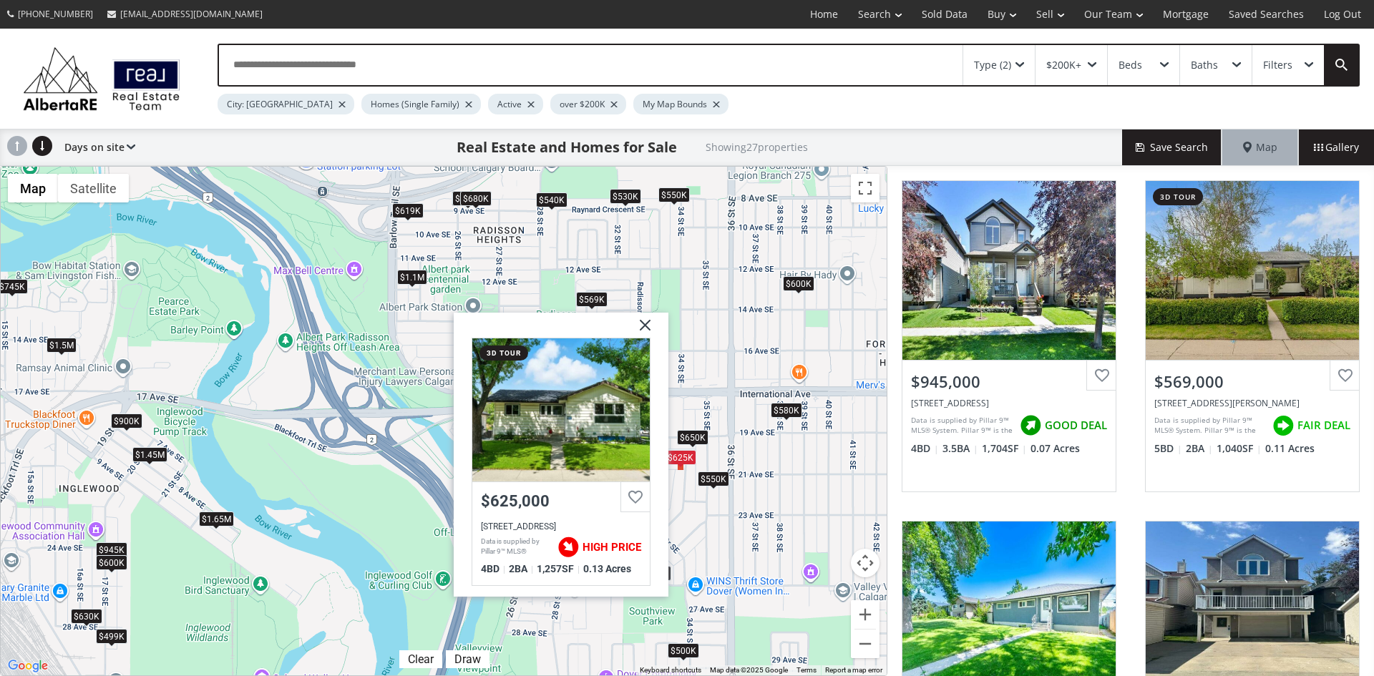
click at [643, 321] on img at bounding box center [640, 331] width 36 height 36
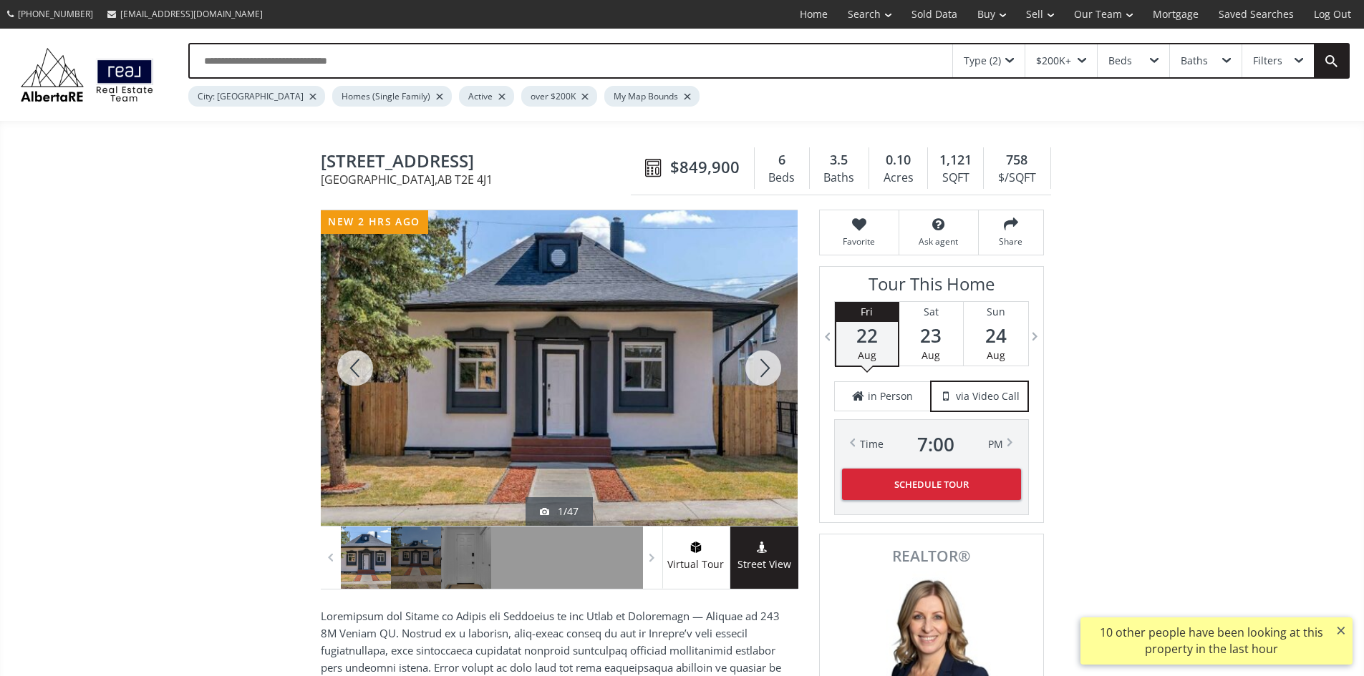
click at [754, 377] on div at bounding box center [763, 368] width 69 height 316
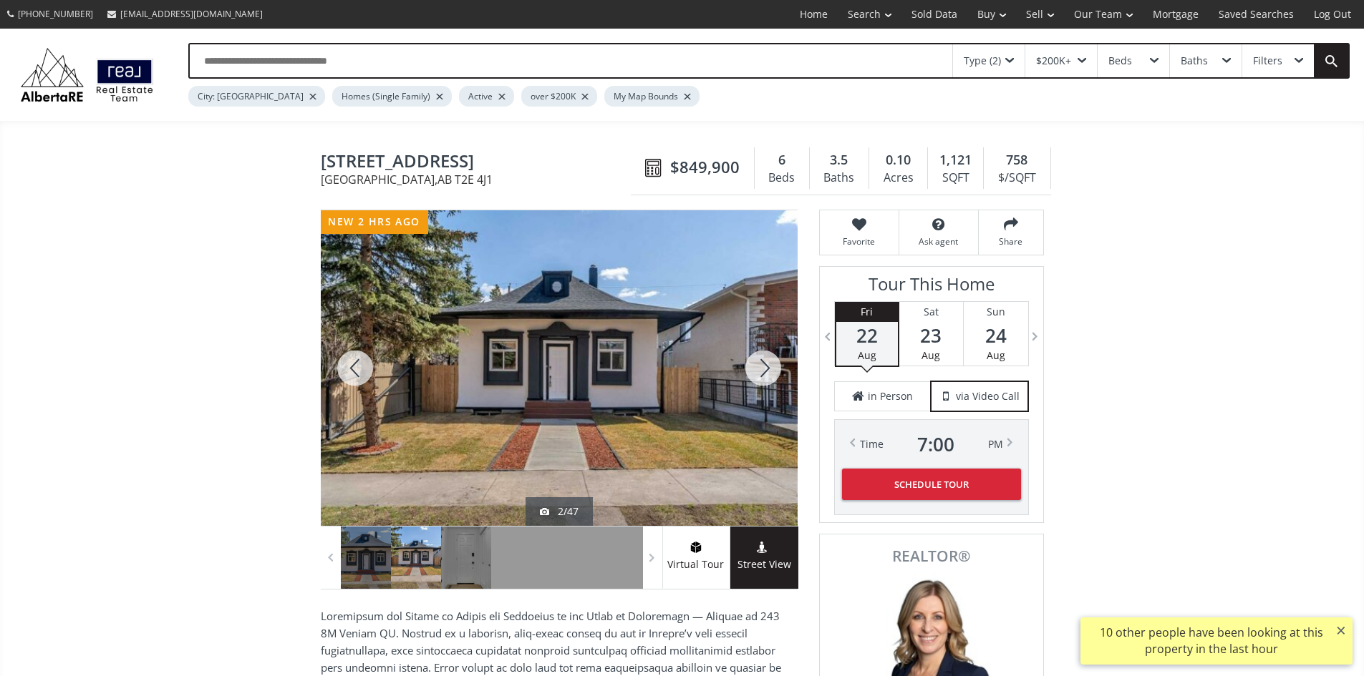
click at [761, 375] on div at bounding box center [763, 368] width 69 height 316
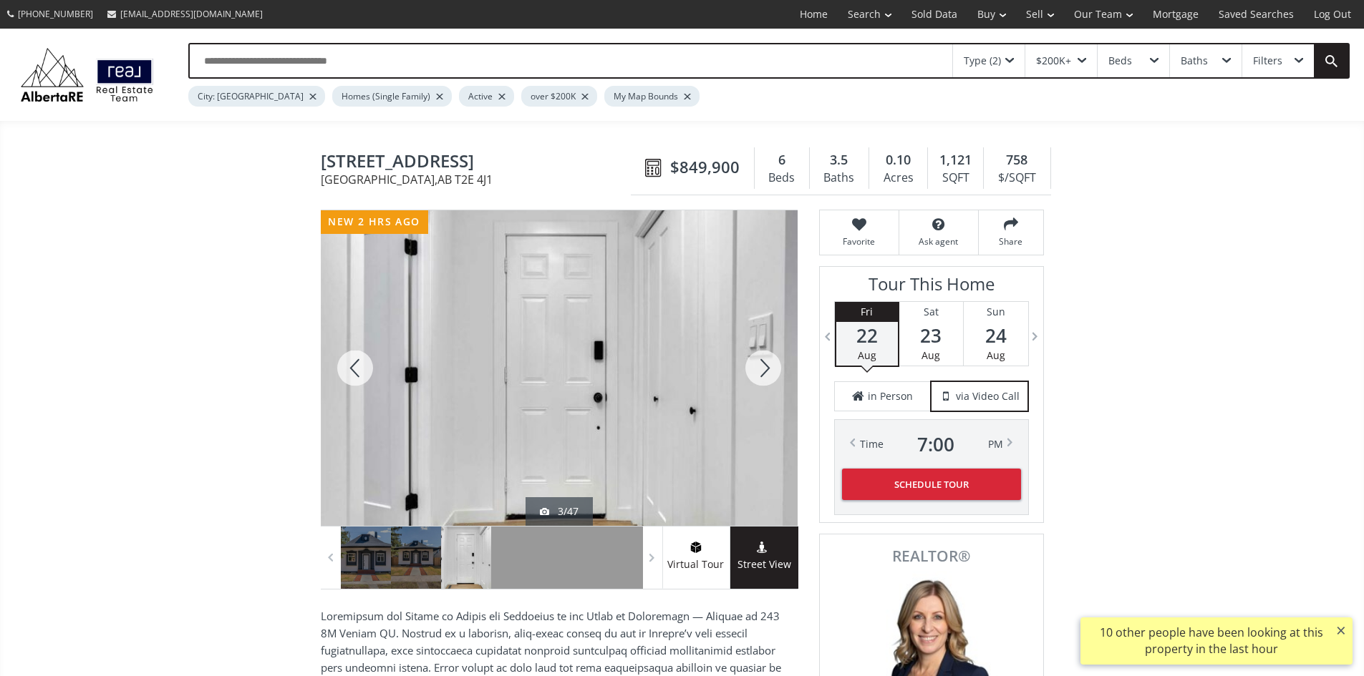
click at [761, 375] on div at bounding box center [763, 368] width 69 height 316
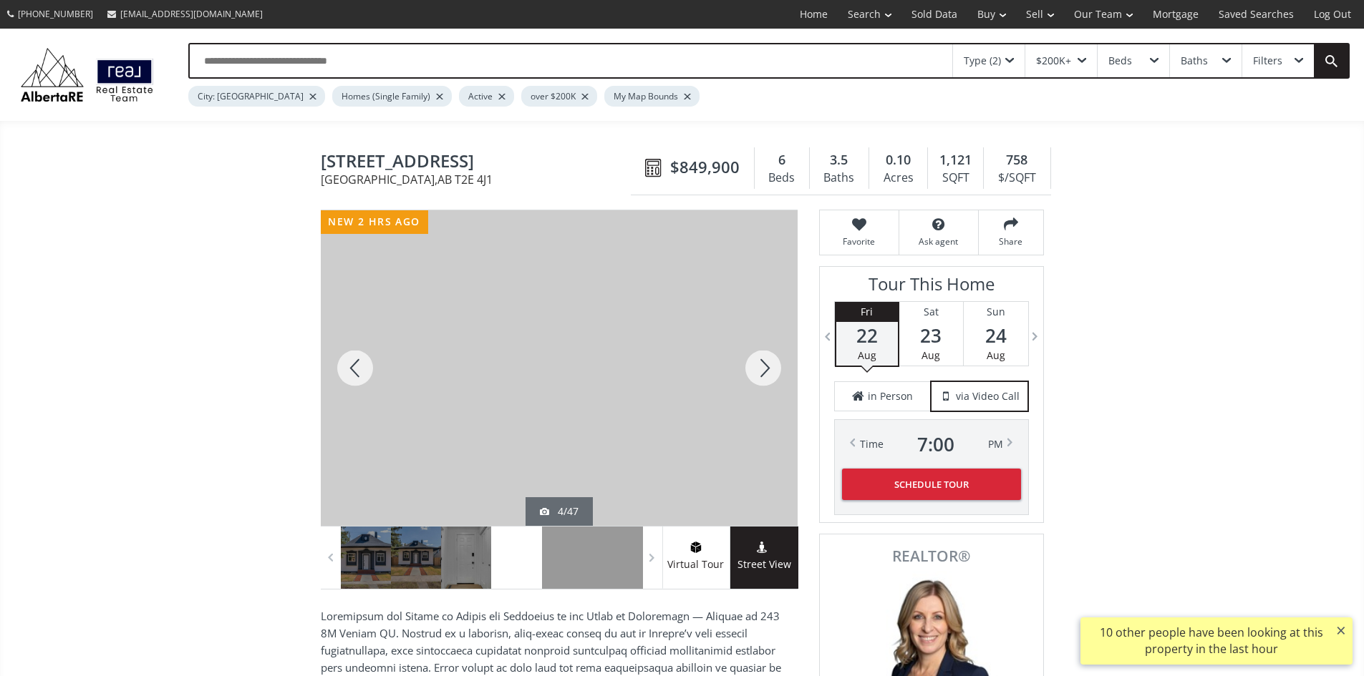
click at [761, 375] on div at bounding box center [763, 368] width 69 height 316
click at [353, 366] on div at bounding box center [355, 368] width 69 height 316
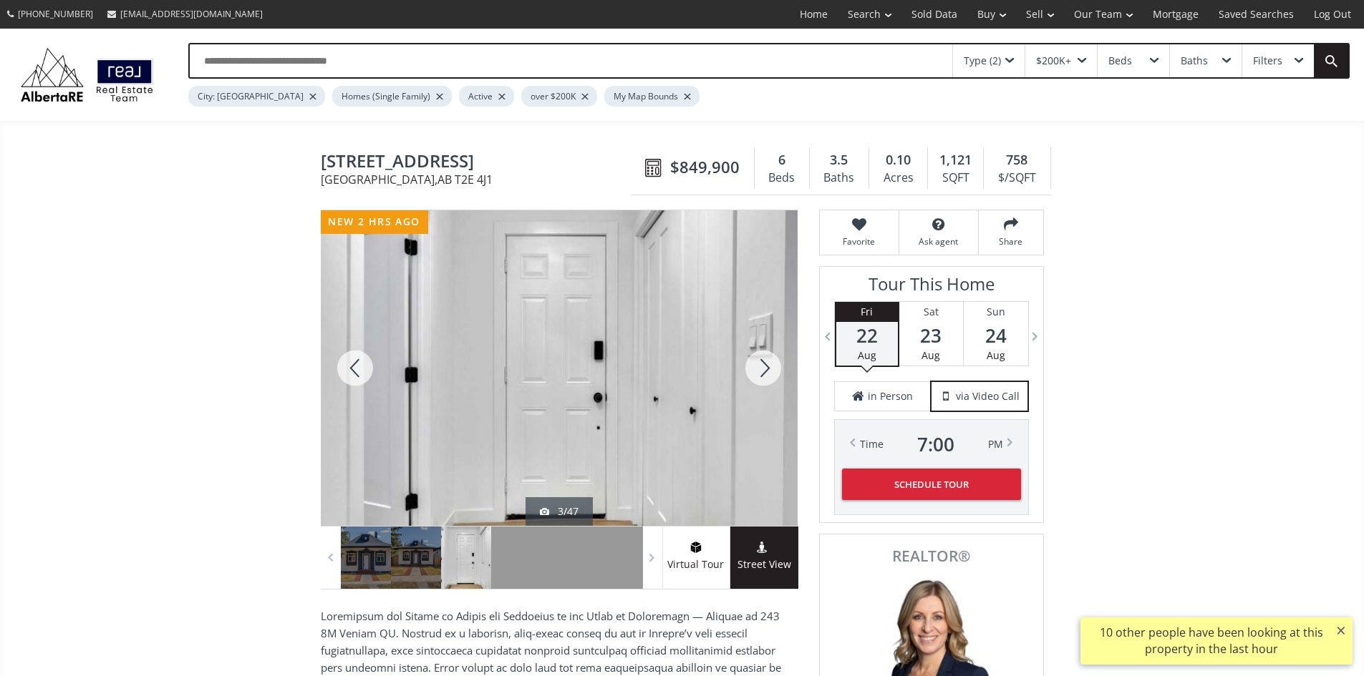
click at [353, 366] on div at bounding box center [355, 368] width 69 height 316
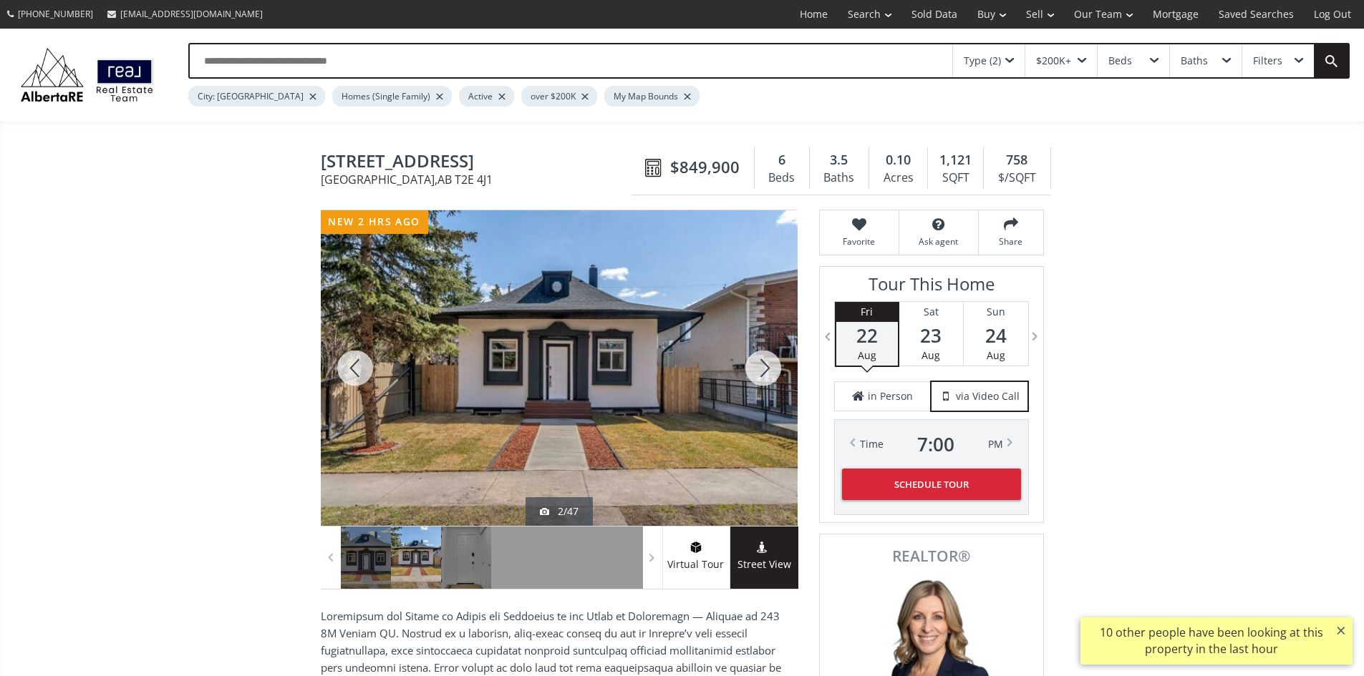
click at [764, 370] on div at bounding box center [763, 368] width 69 height 316
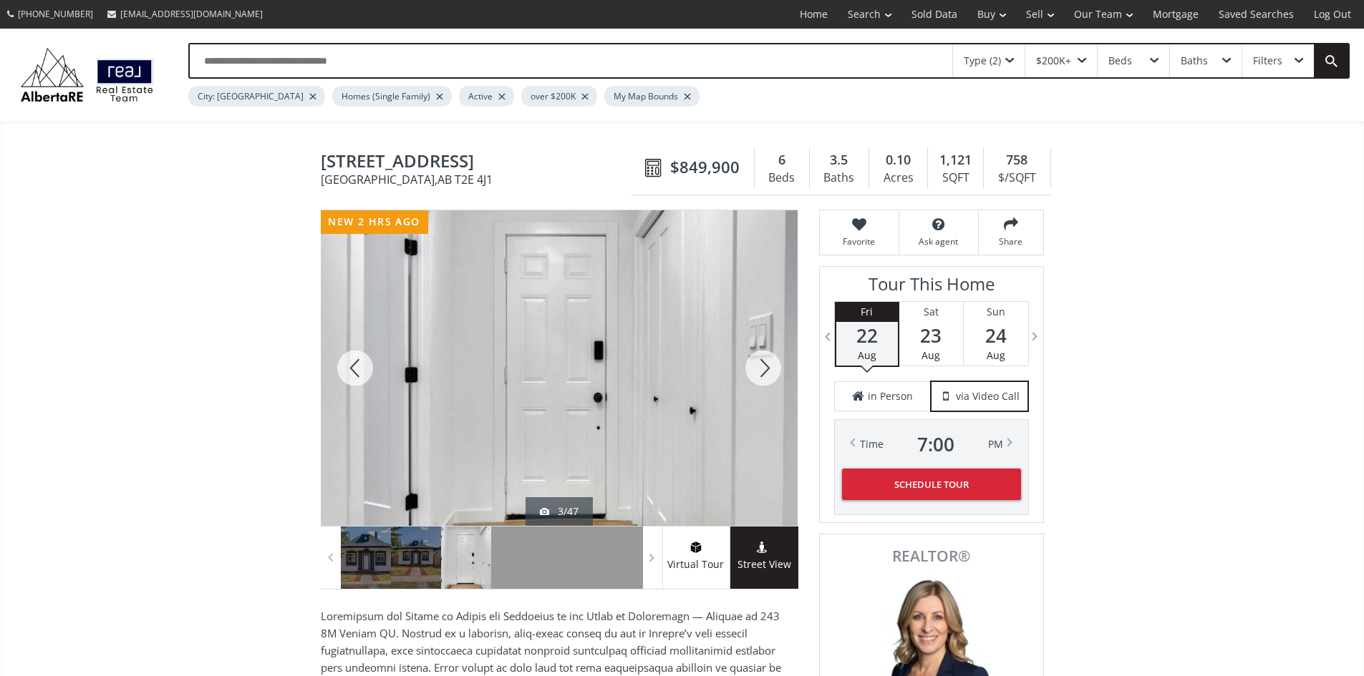
click at [763, 371] on div at bounding box center [763, 368] width 69 height 316
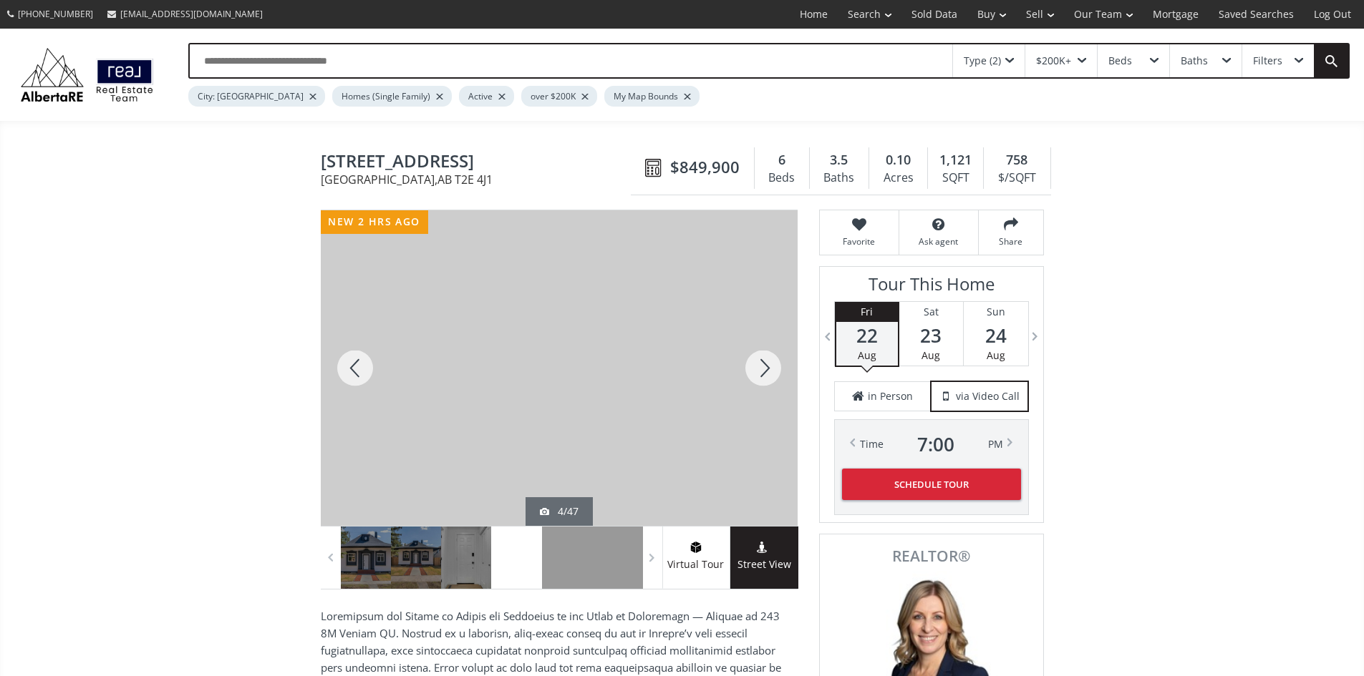
click at [763, 371] on div at bounding box center [763, 368] width 69 height 316
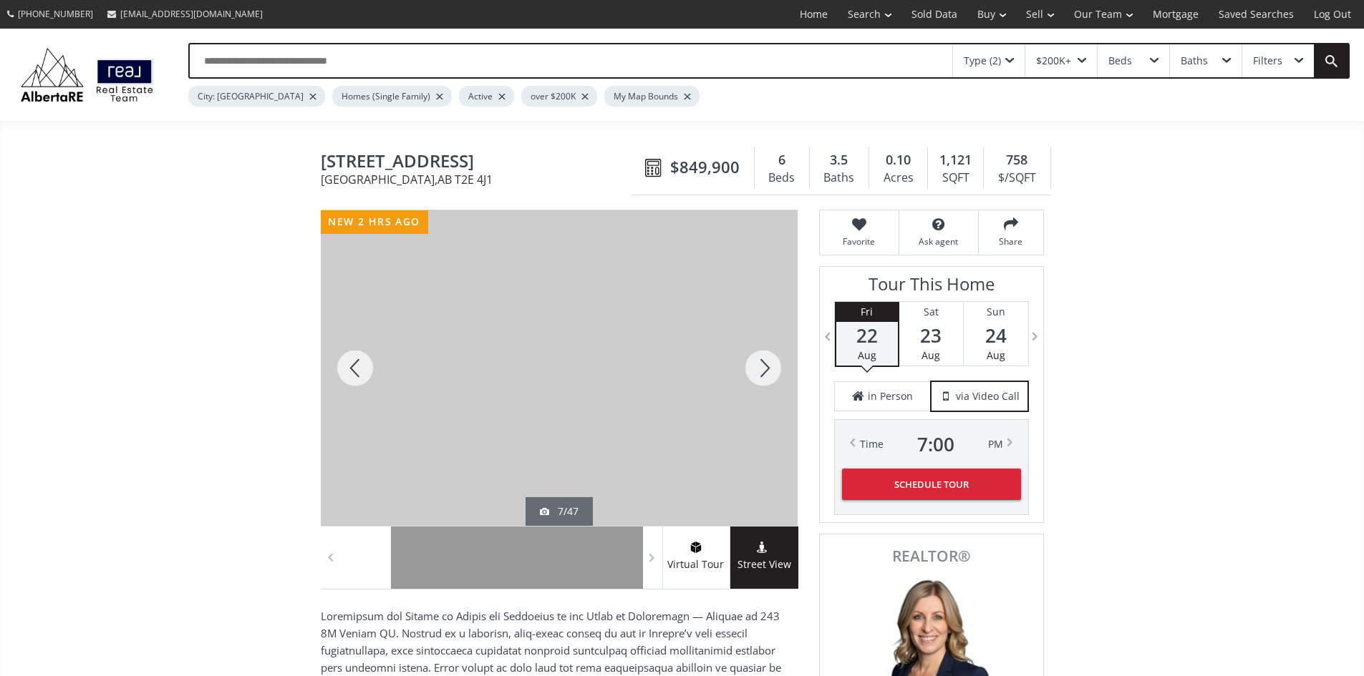
click at [763, 371] on div at bounding box center [763, 368] width 69 height 316
click at [764, 371] on div at bounding box center [763, 368] width 69 height 316
click at [772, 371] on div at bounding box center [763, 368] width 69 height 316
click at [762, 373] on div at bounding box center [763, 368] width 69 height 316
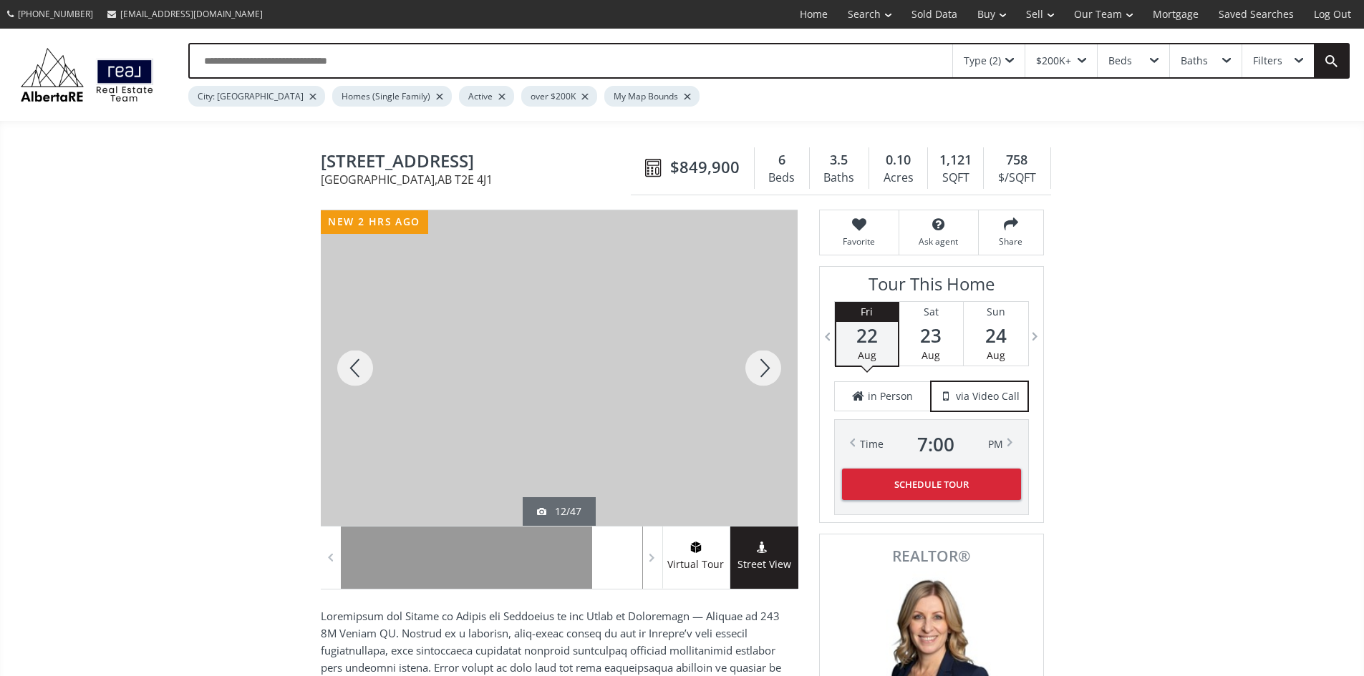
click at [762, 373] on div at bounding box center [763, 368] width 69 height 316
click at [352, 370] on div at bounding box center [355, 368] width 69 height 316
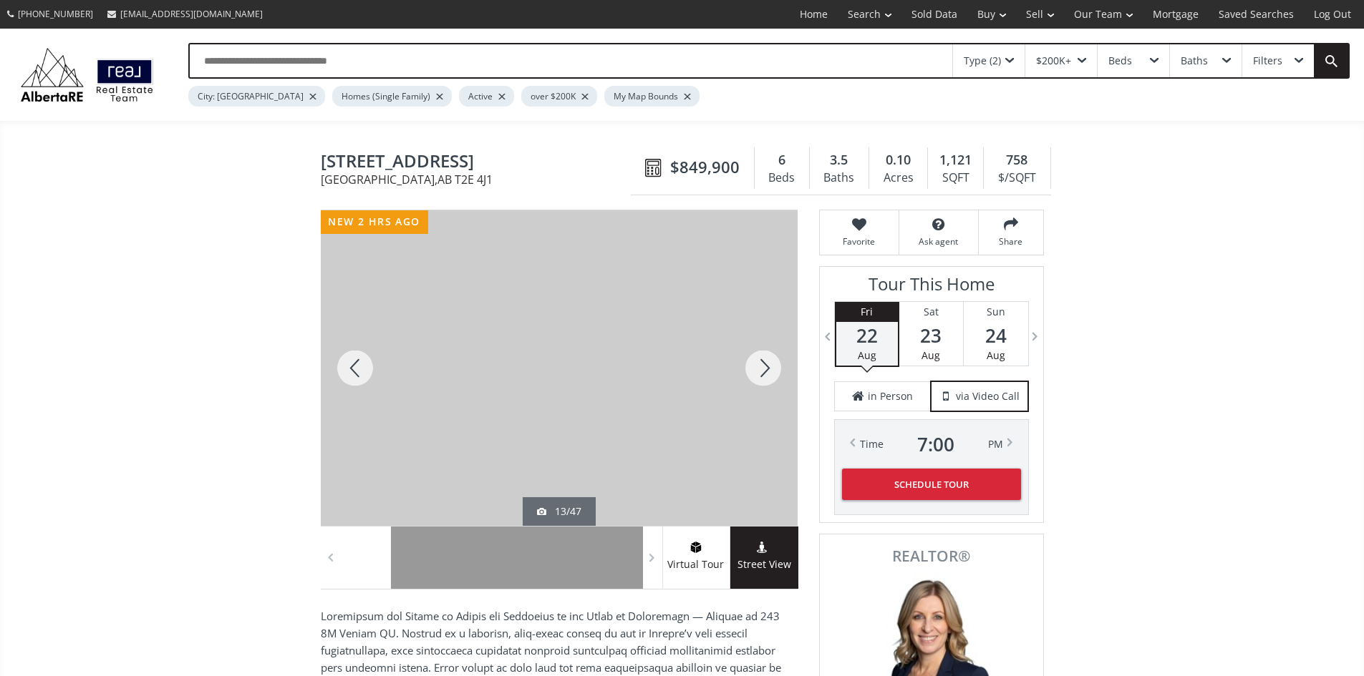
click at [352, 370] on div at bounding box center [355, 368] width 69 height 316
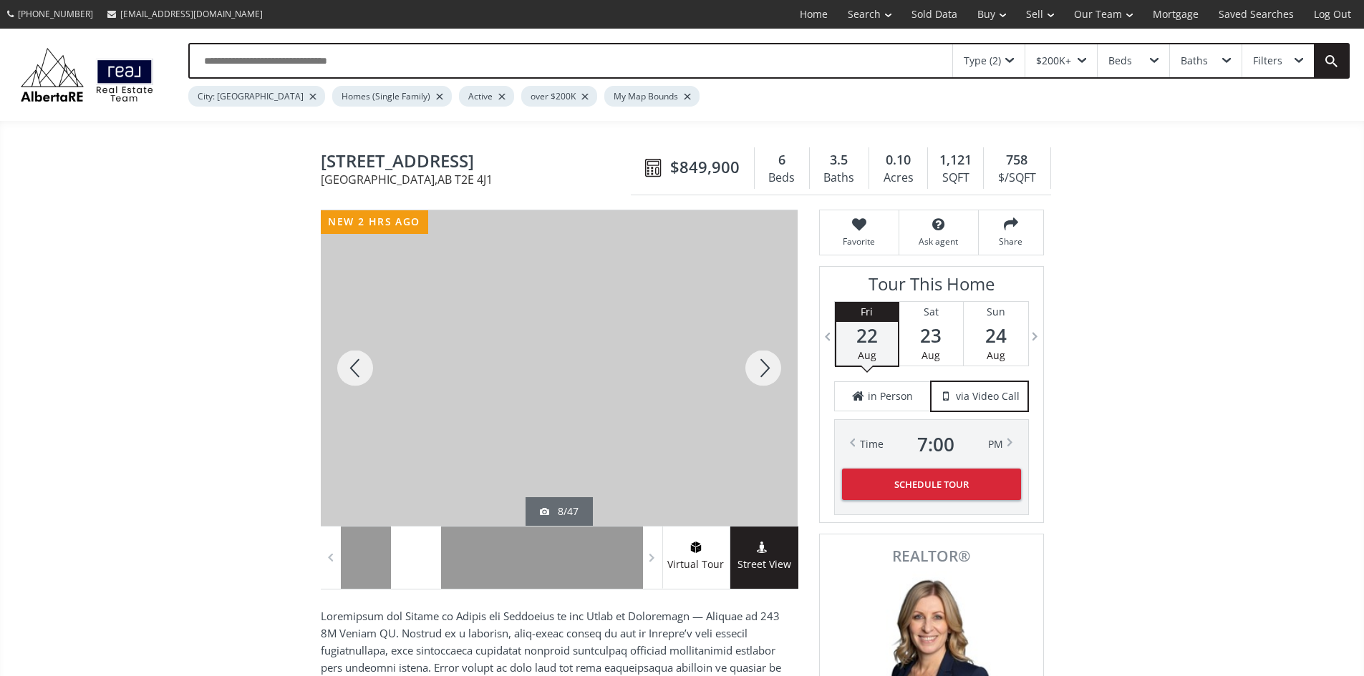
click at [352, 370] on div at bounding box center [355, 368] width 69 height 316
click at [757, 367] on div at bounding box center [763, 368] width 69 height 316
click at [758, 367] on div at bounding box center [763, 368] width 69 height 316
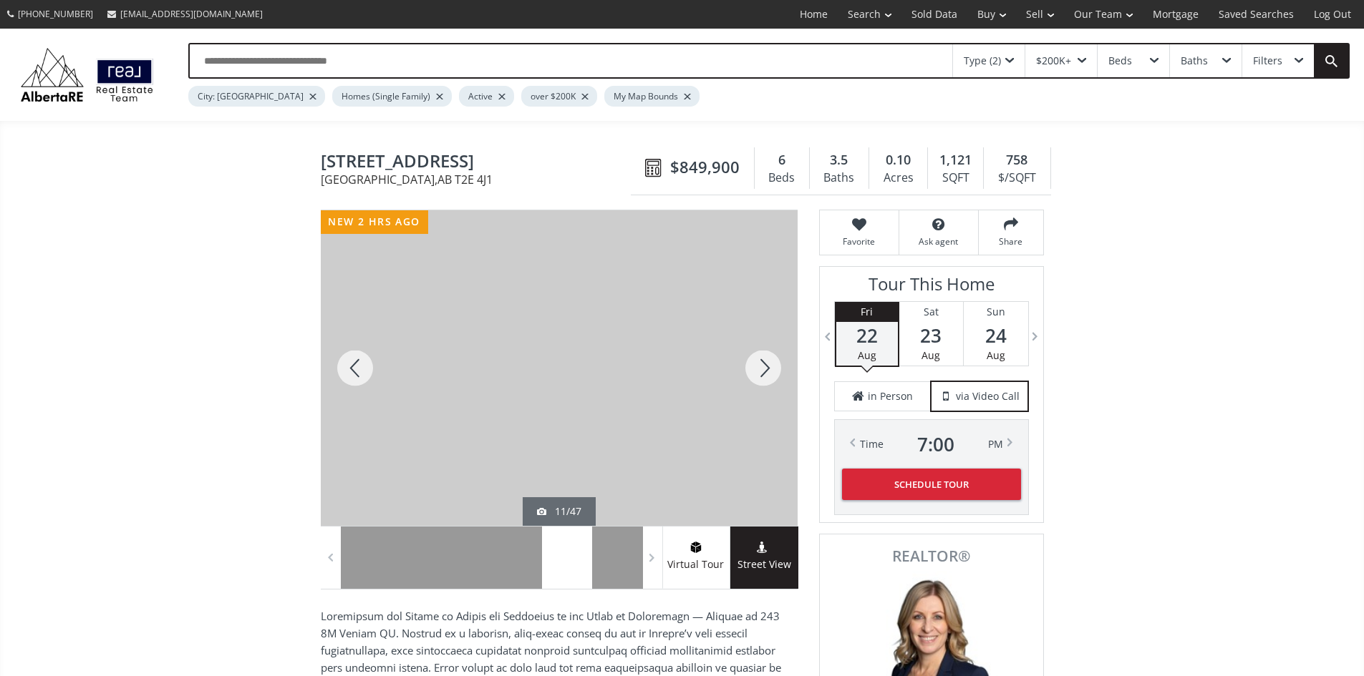
click at [758, 367] on div at bounding box center [763, 368] width 69 height 316
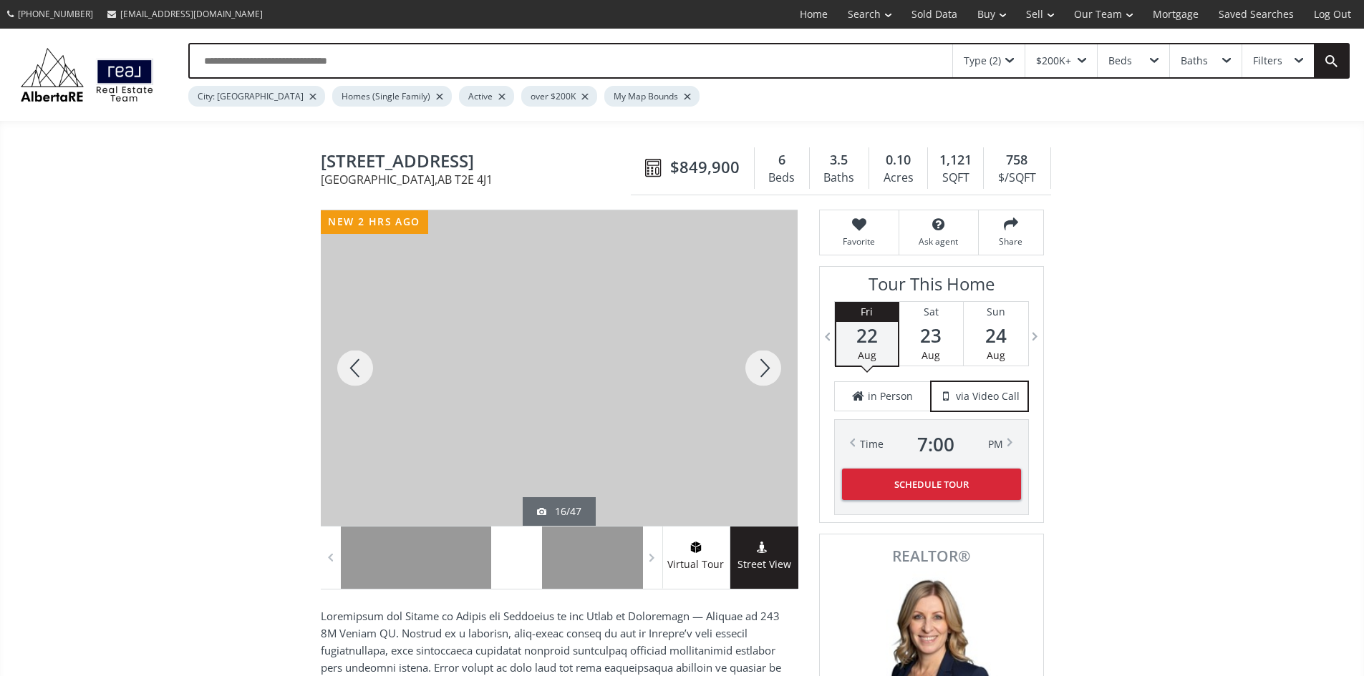
click at [758, 367] on div at bounding box center [763, 368] width 69 height 316
click at [759, 367] on div at bounding box center [763, 368] width 69 height 316
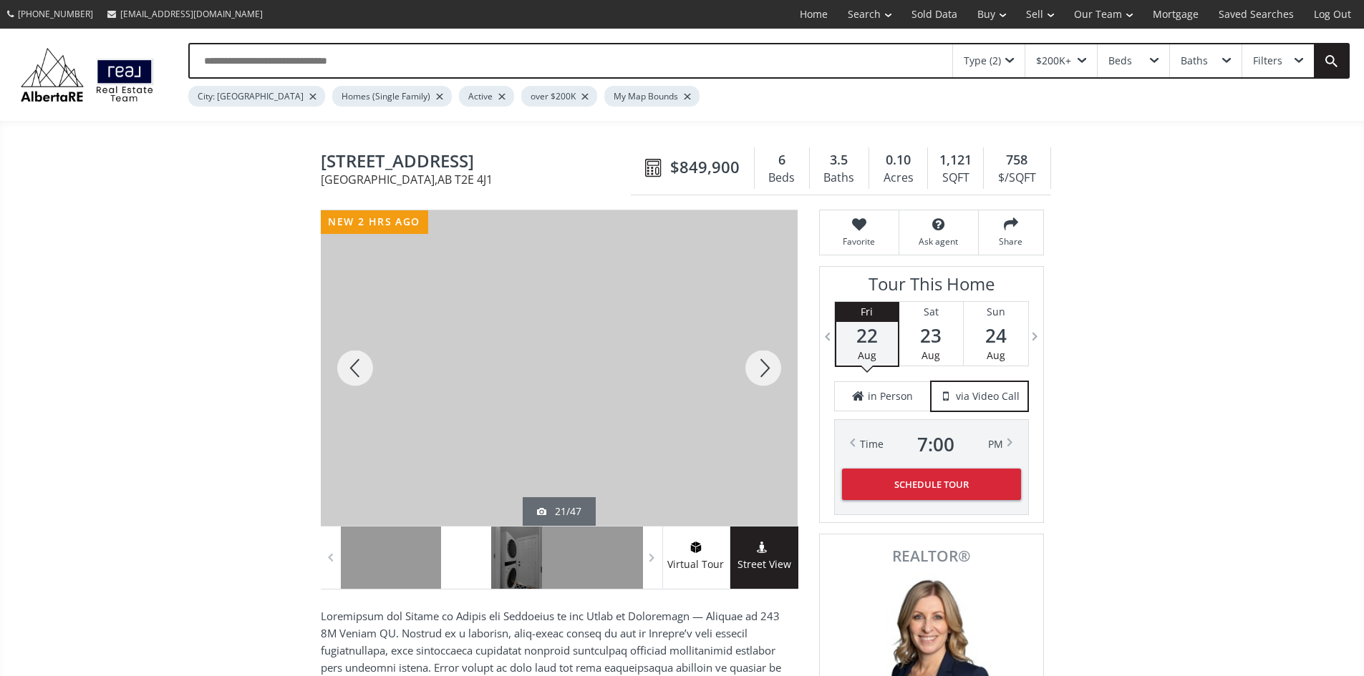
click at [759, 367] on div at bounding box center [763, 368] width 69 height 316
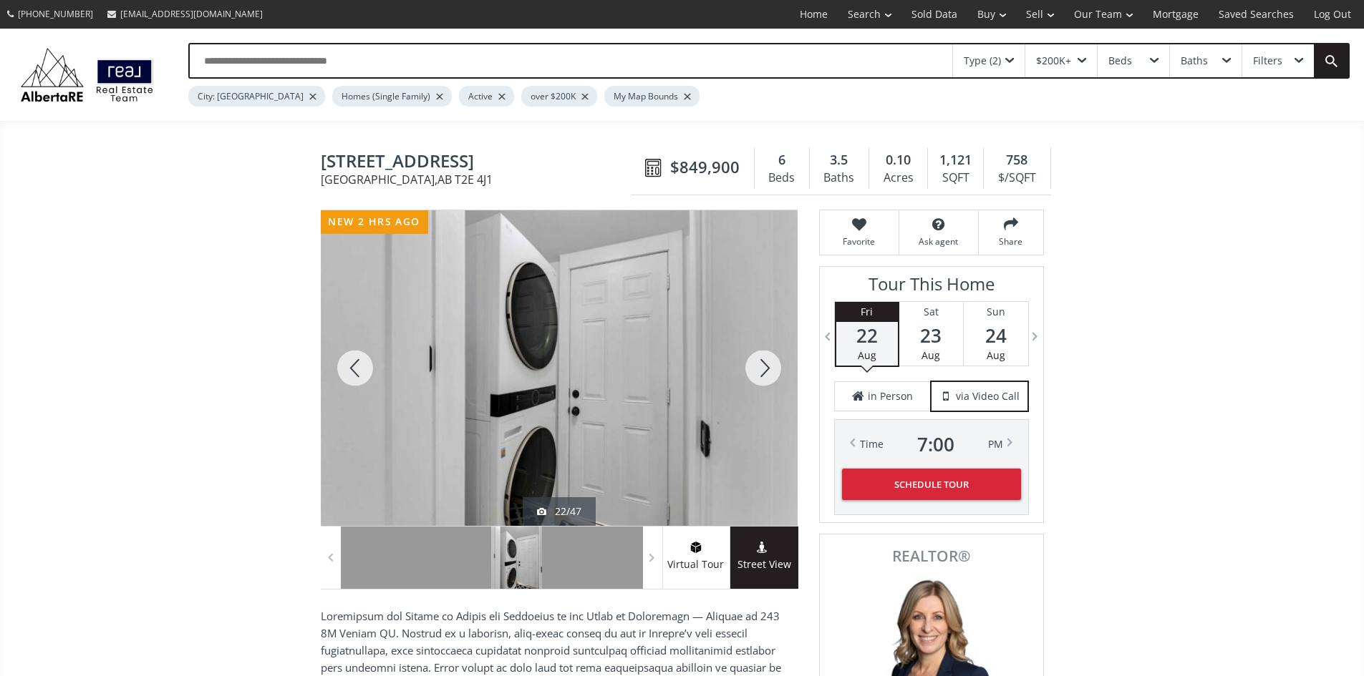
click at [759, 367] on div at bounding box center [763, 368] width 69 height 316
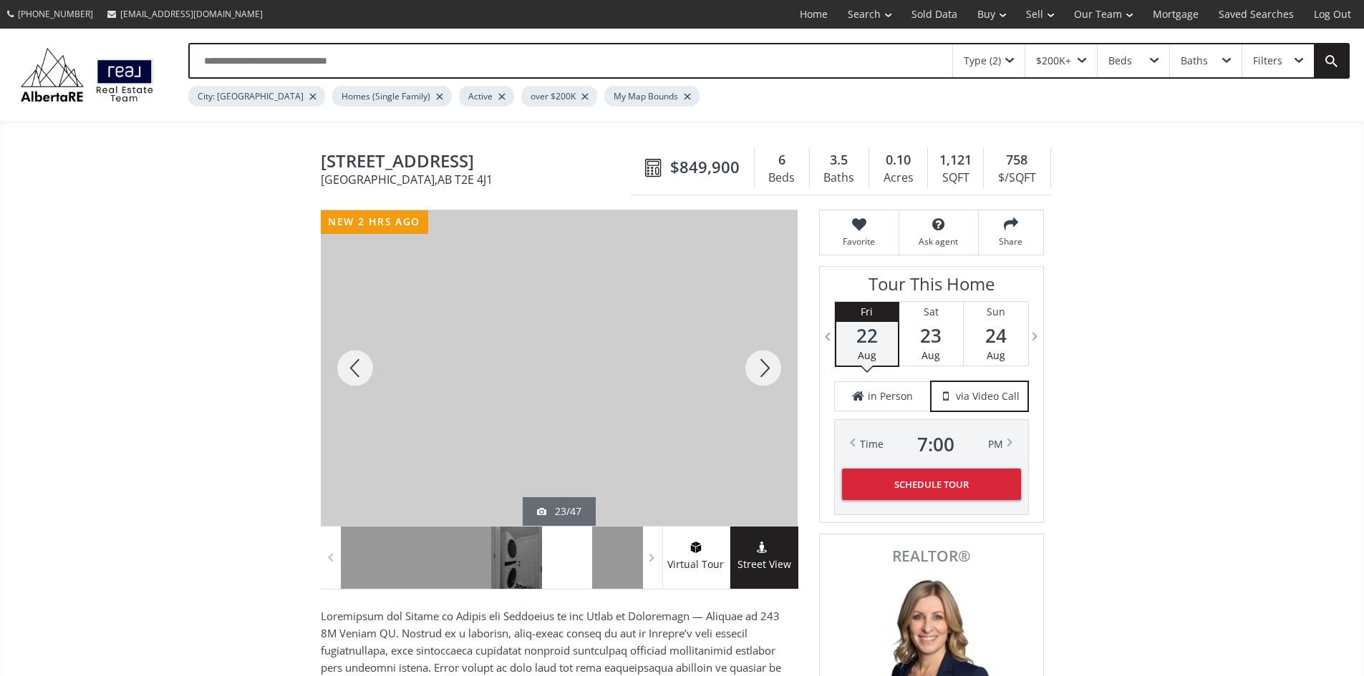
click at [759, 367] on div at bounding box center [763, 368] width 69 height 316
click at [760, 367] on div at bounding box center [763, 368] width 69 height 316
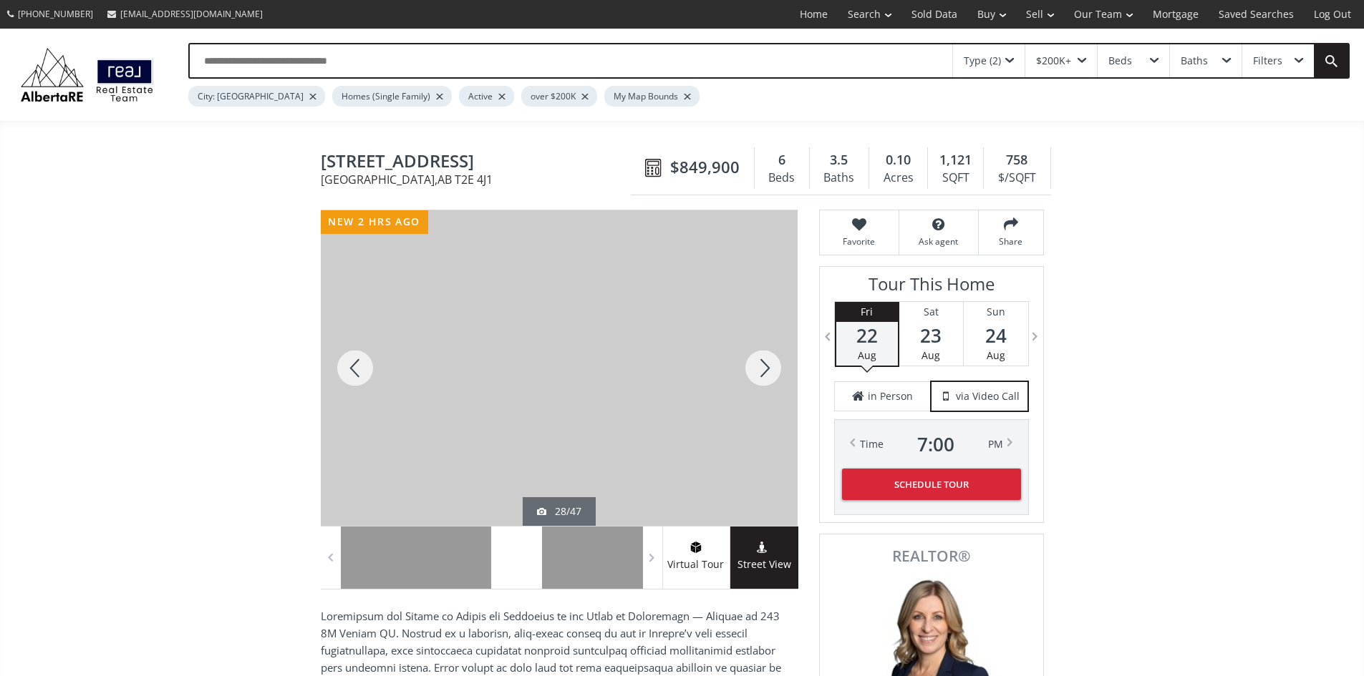
click at [760, 367] on div at bounding box center [763, 368] width 69 height 316
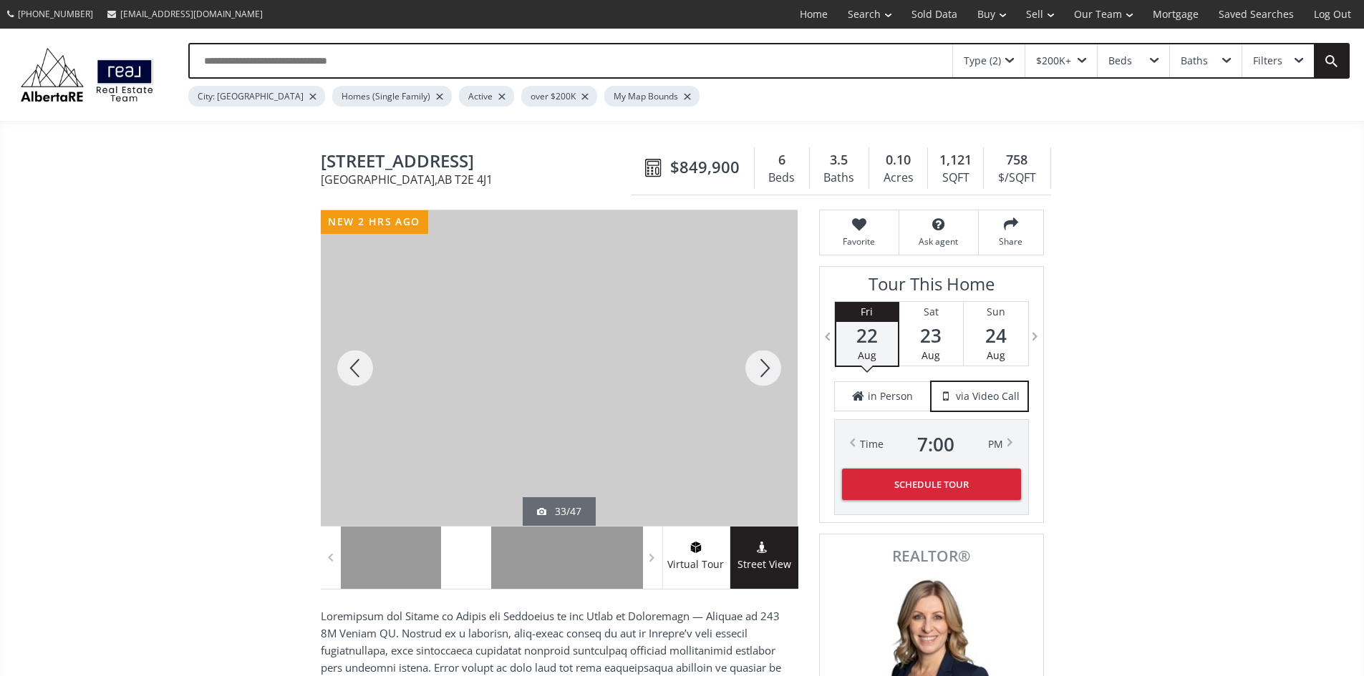
click at [760, 367] on div at bounding box center [763, 368] width 69 height 316
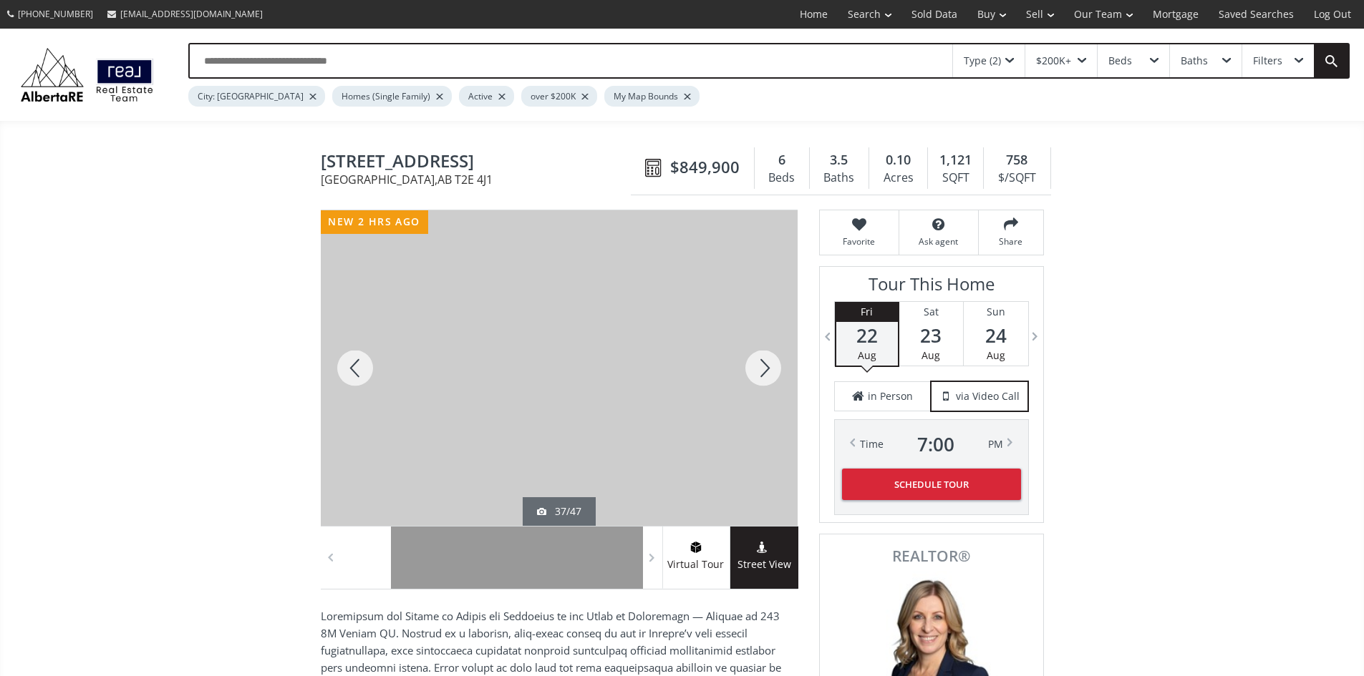
click at [760, 367] on div at bounding box center [763, 368] width 69 height 316
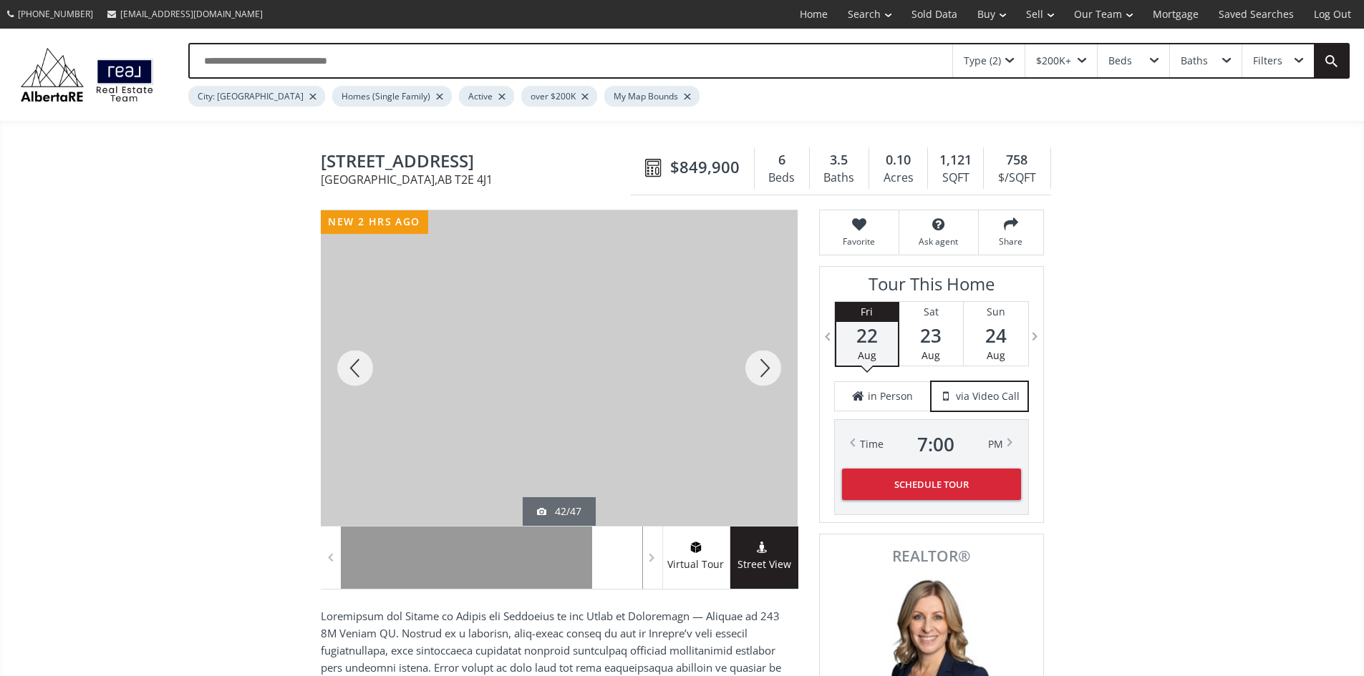
click at [760, 367] on div at bounding box center [763, 368] width 69 height 316
click at [762, 367] on div at bounding box center [763, 368] width 69 height 316
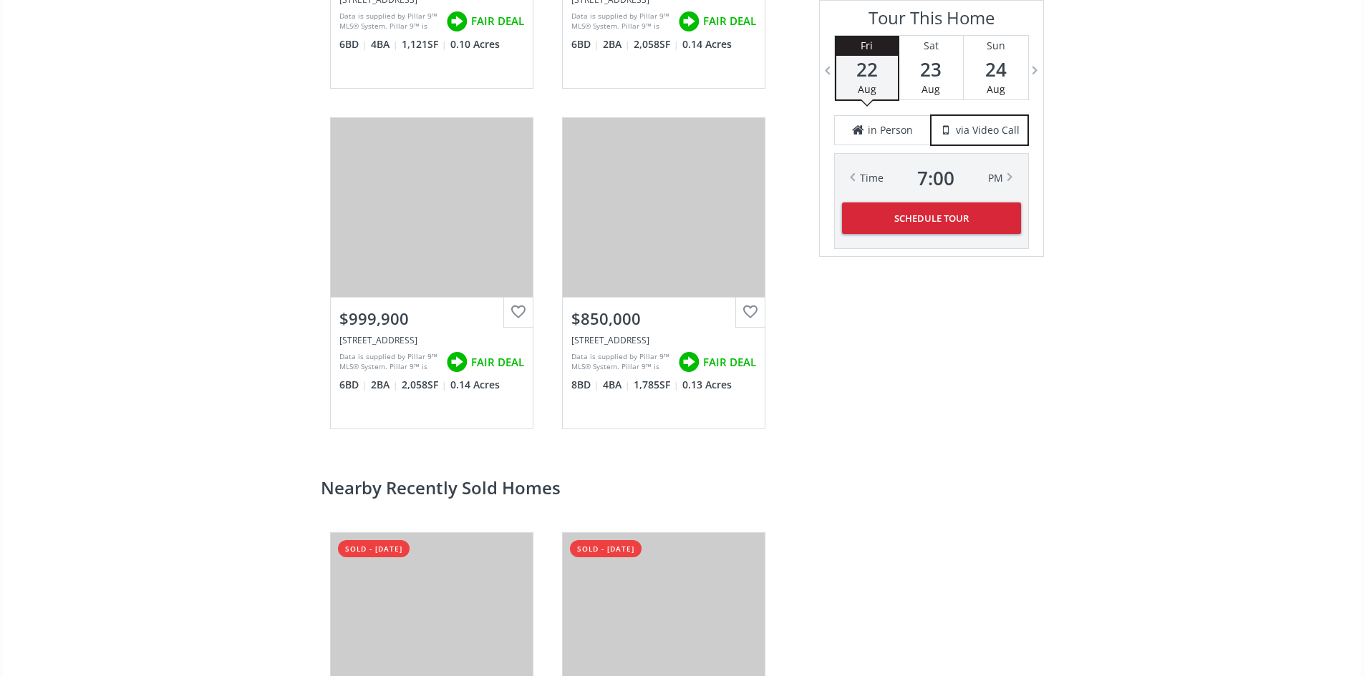
scroll to position [2004, 0]
